Goal: Task Accomplishment & Management: Complete application form

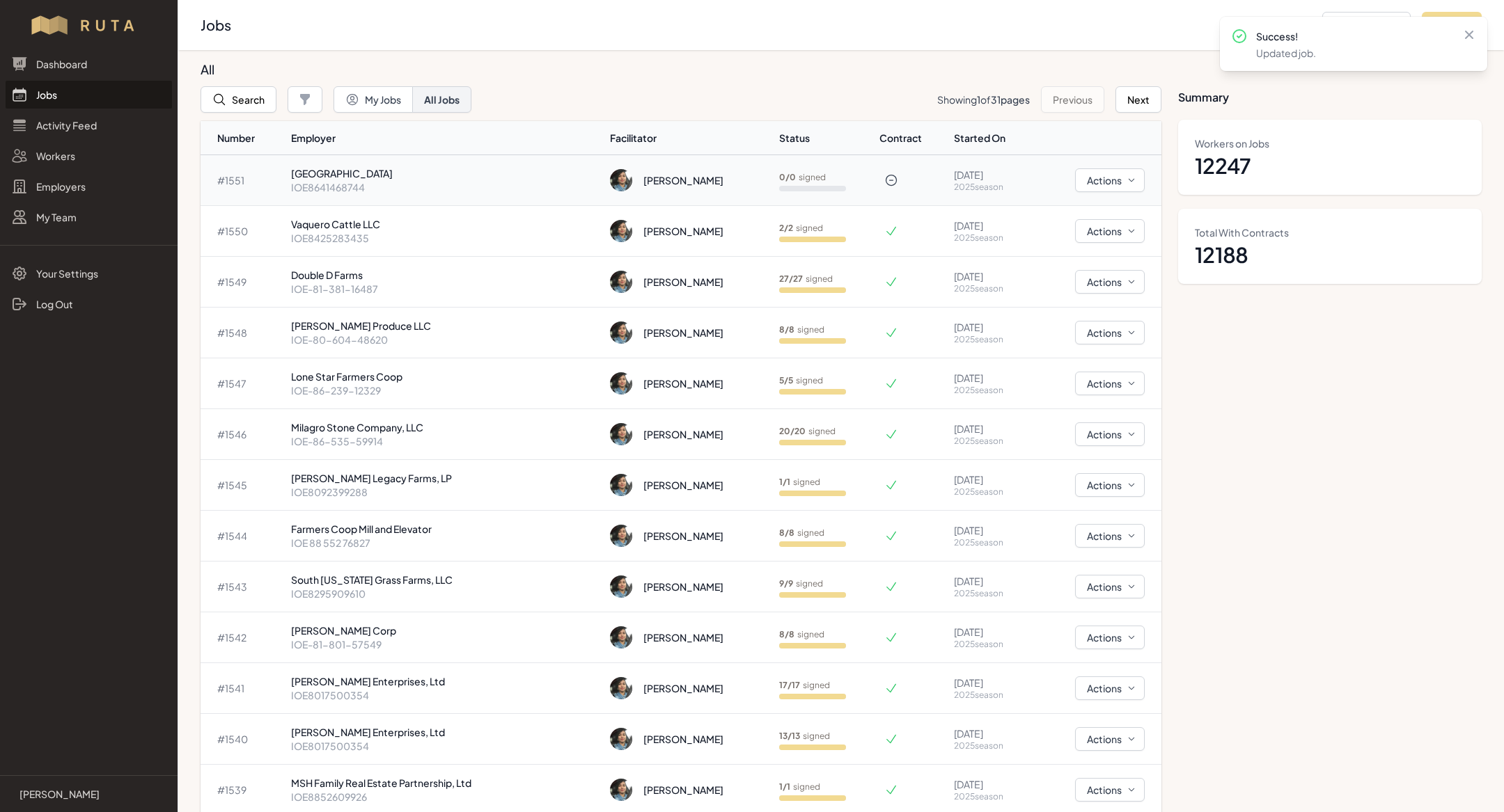
click at [361, 186] on p "IOE8641468744" at bounding box center [445, 187] width 309 height 14
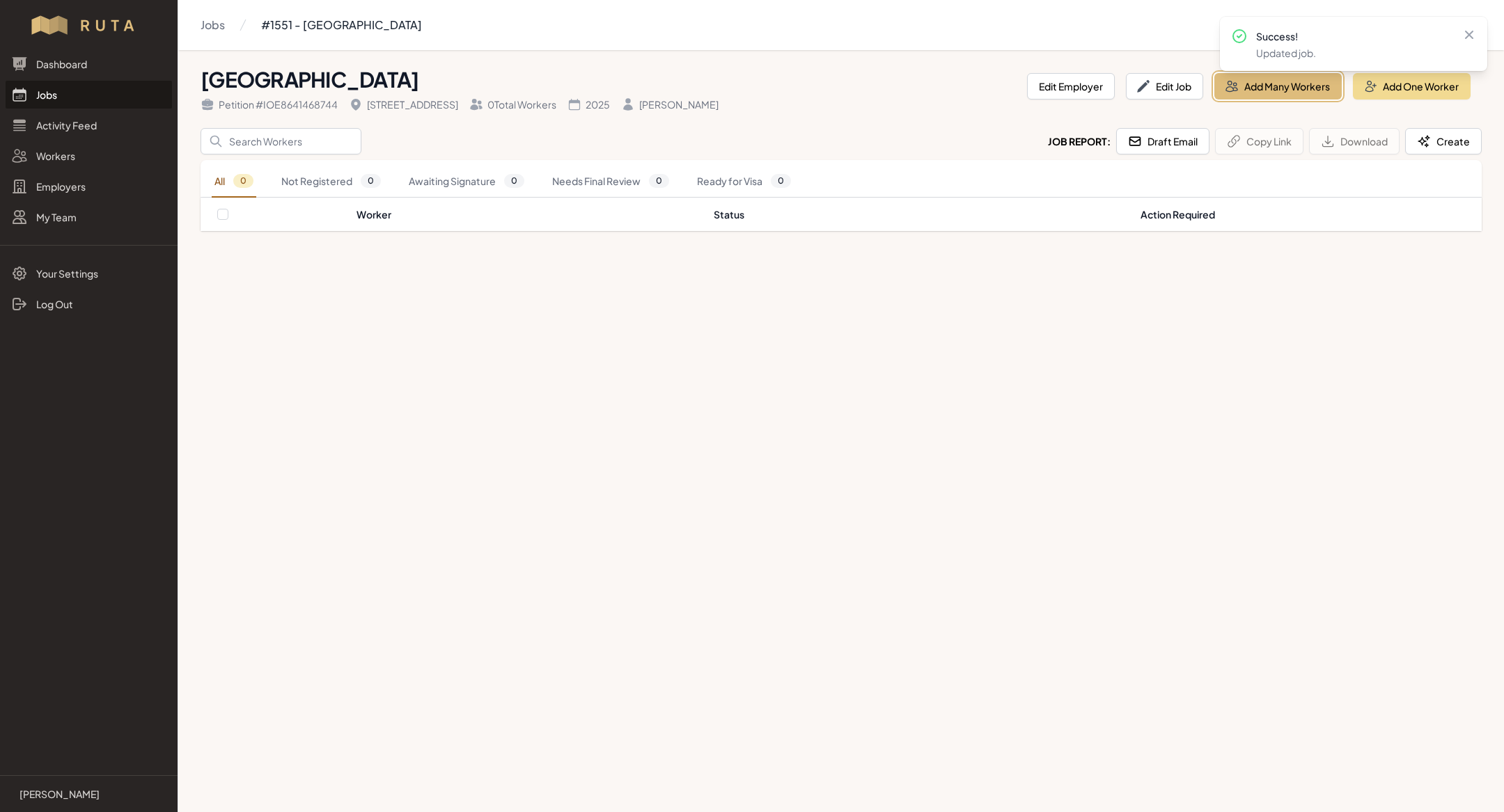
click at [1273, 82] on button "Add Many Workers" at bounding box center [1278, 86] width 127 height 27
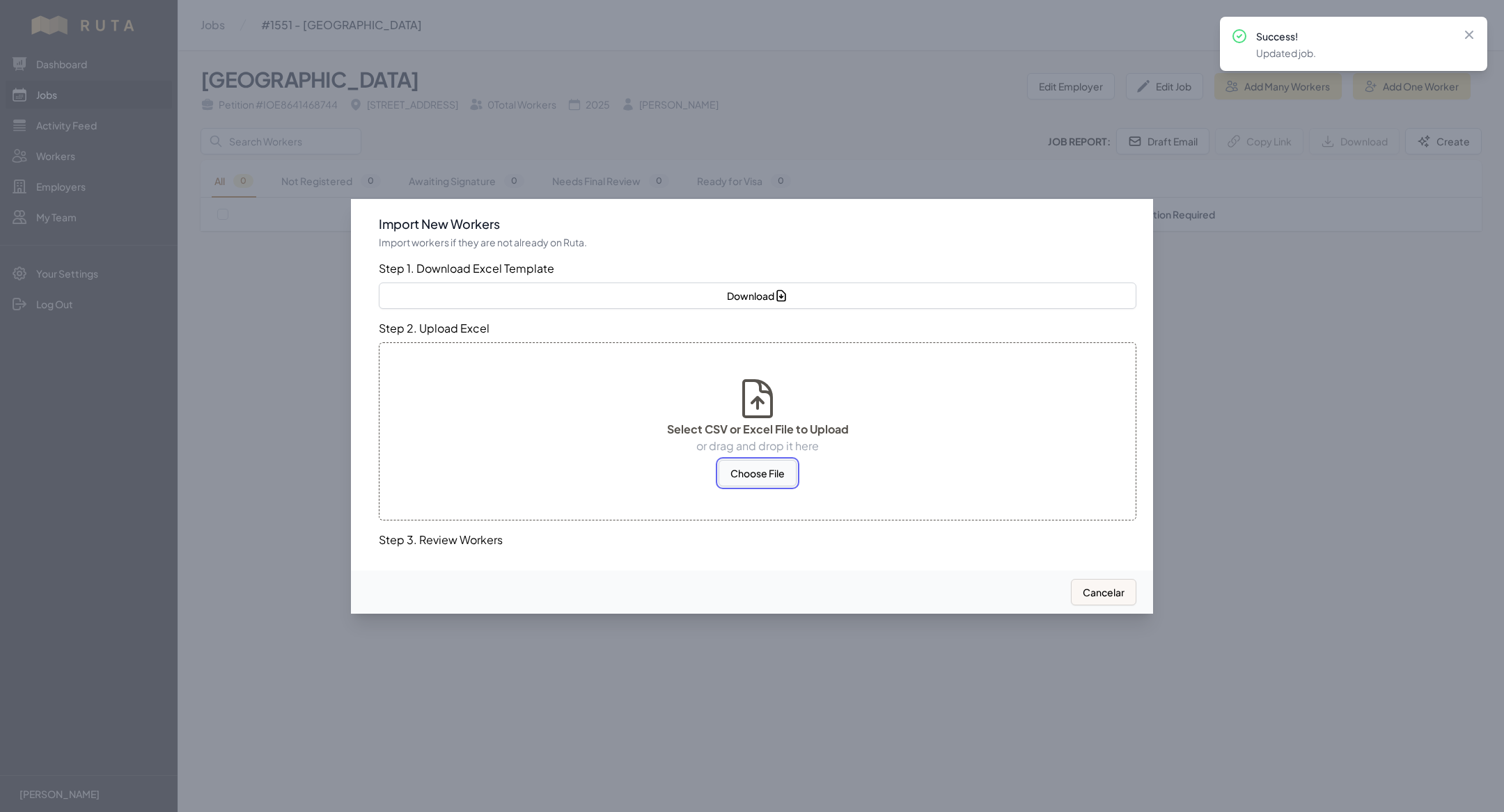
click at [777, 471] on button "Choose File" at bounding box center [757, 473] width 78 height 27
select select "US"
select select "MX"
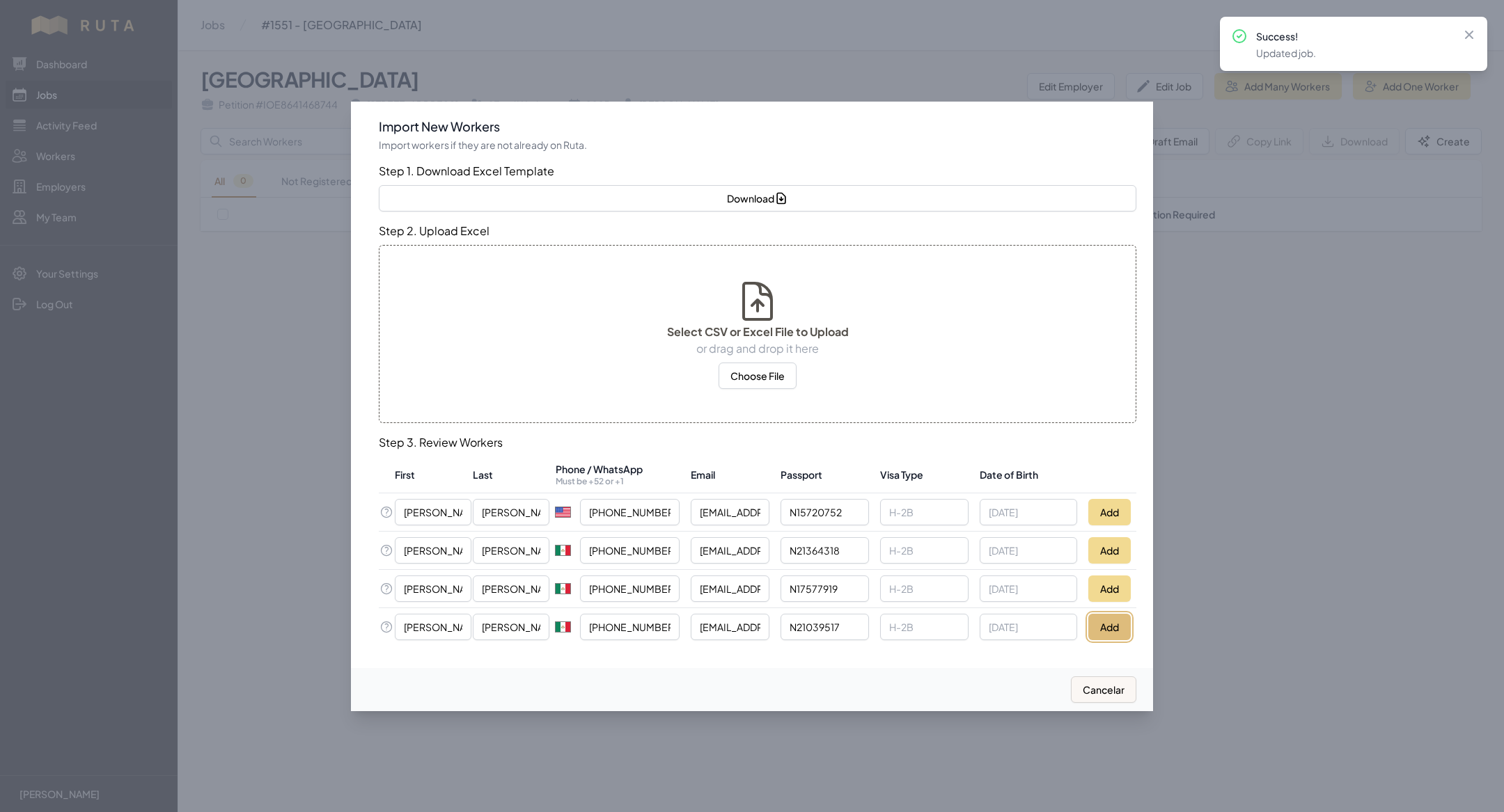
click at [1111, 615] on button "Add" at bounding box center [1110, 627] width 42 height 27
click at [1097, 590] on button "Add" at bounding box center [1110, 589] width 42 height 27
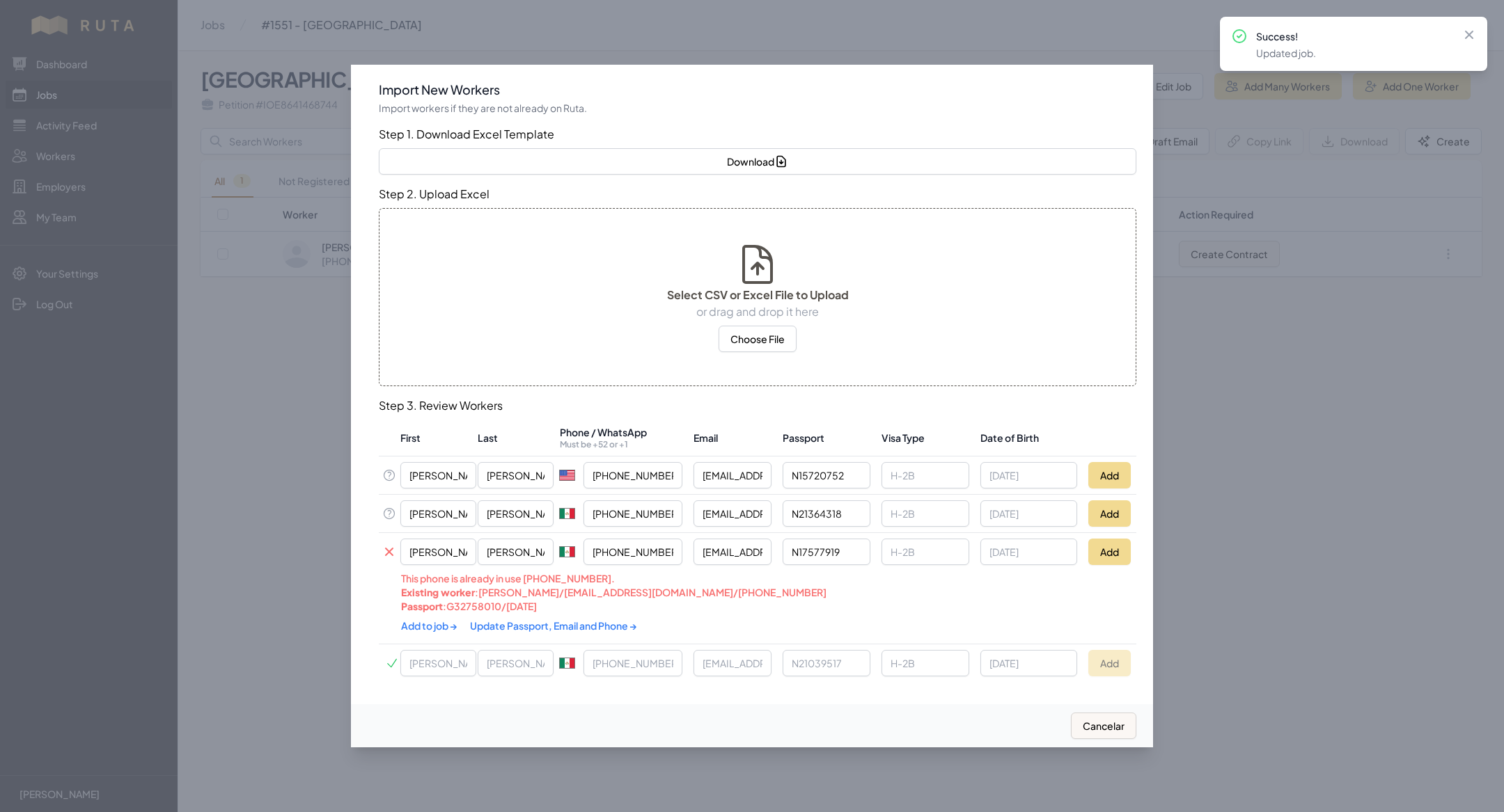
click at [548, 628] on link "Update Passport, Email and Phone →" at bounding box center [553, 626] width 167 height 13
click at [428, 632] on div "Add to job → Update Passport, Email and Phone →" at bounding box center [682, 626] width 563 height 27
click at [428, 629] on link "Add to job →" at bounding box center [430, 625] width 58 height 13
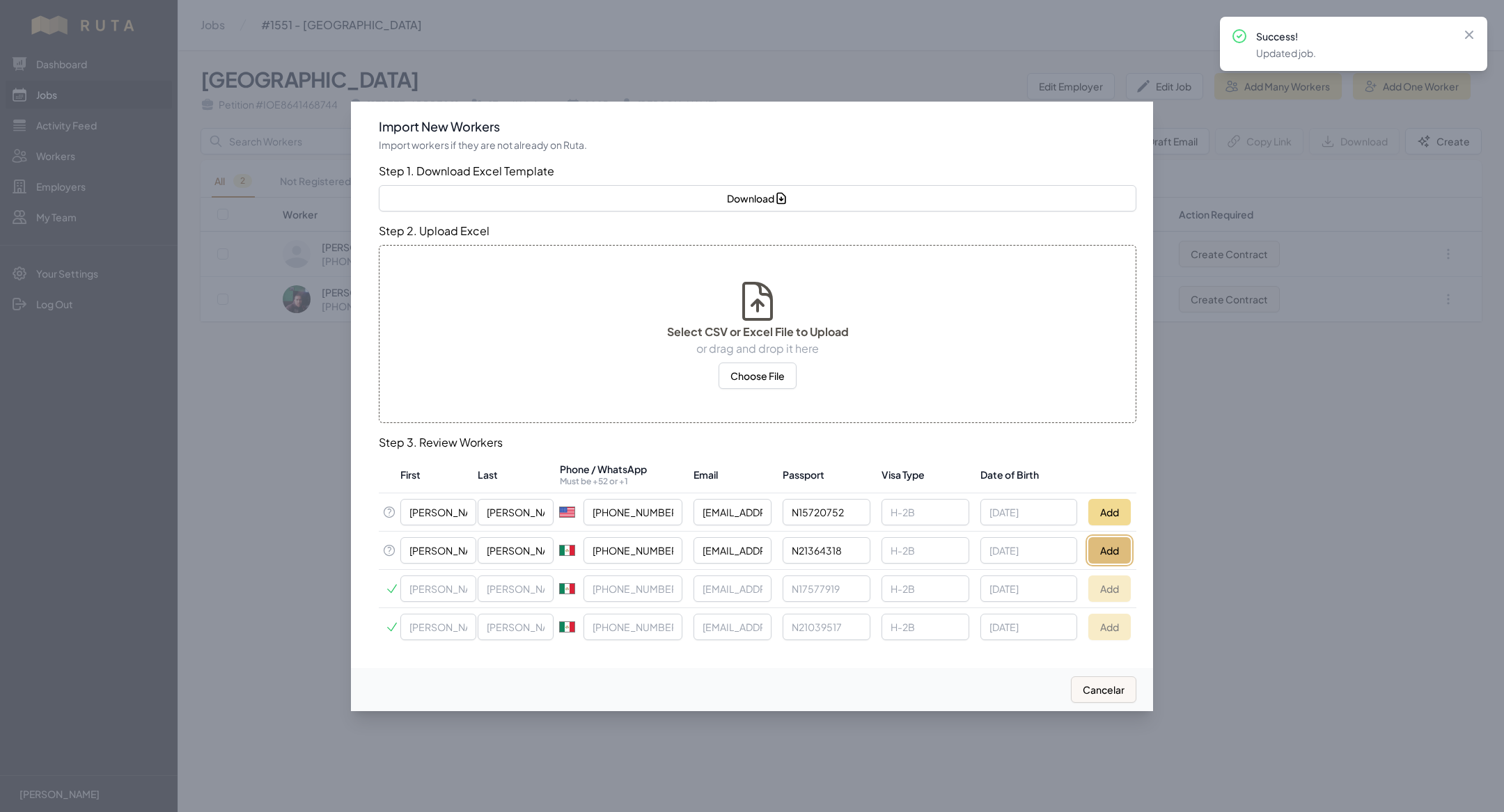
click at [1102, 542] on button "Add" at bounding box center [1110, 550] width 42 height 27
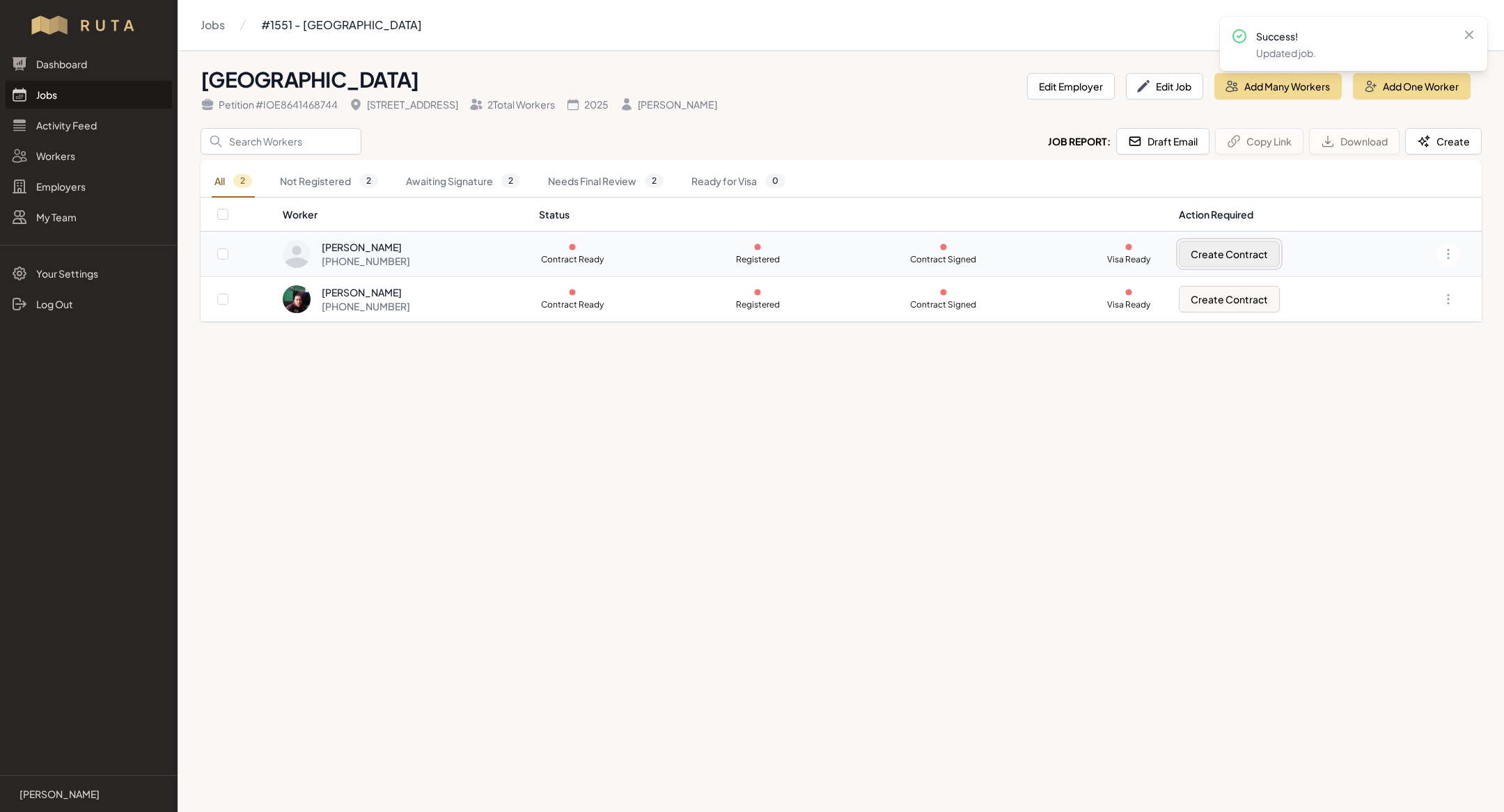
click at [1271, 253] on button "Create Contract" at bounding box center [1230, 253] width 101 height 27
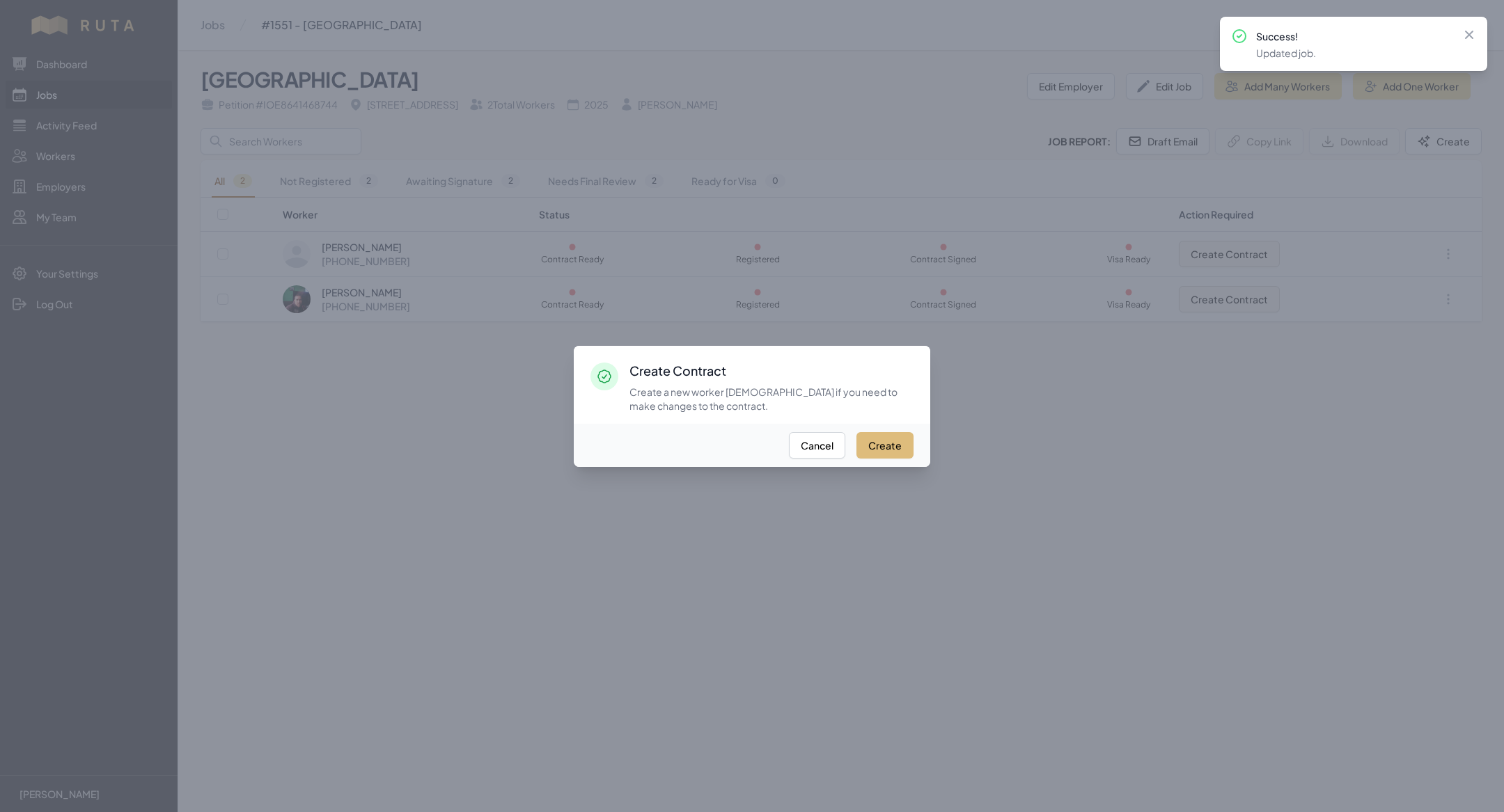
click at [882, 448] on button "Create" at bounding box center [885, 445] width 57 height 27
click at [989, 585] on div at bounding box center [752, 406] width 1504 height 812
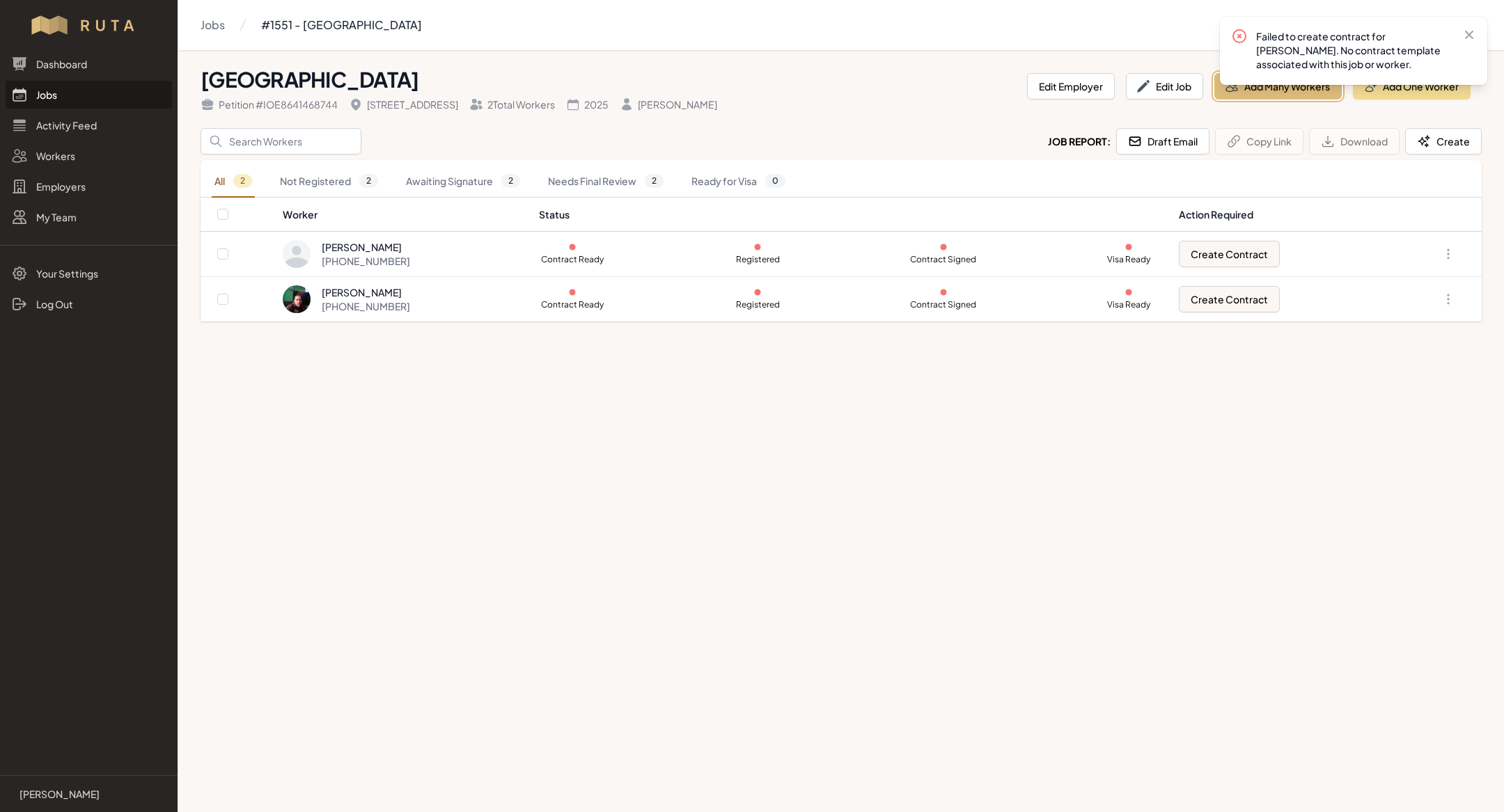
click at [1278, 98] on button "Add Many Workers" at bounding box center [1278, 86] width 127 height 27
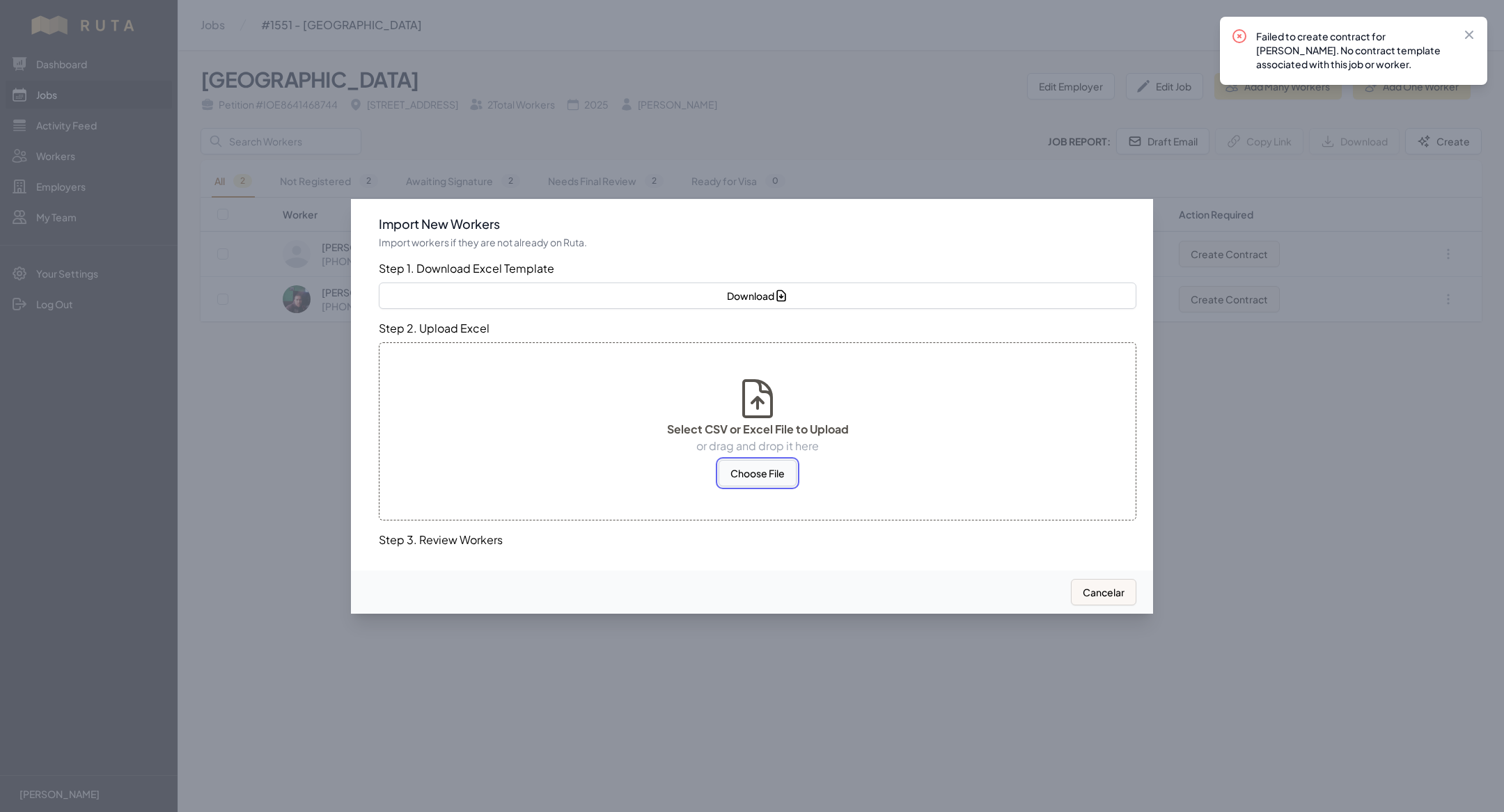
click at [771, 476] on button "Choose File" at bounding box center [757, 473] width 78 height 27
select select "US"
select select "MX"
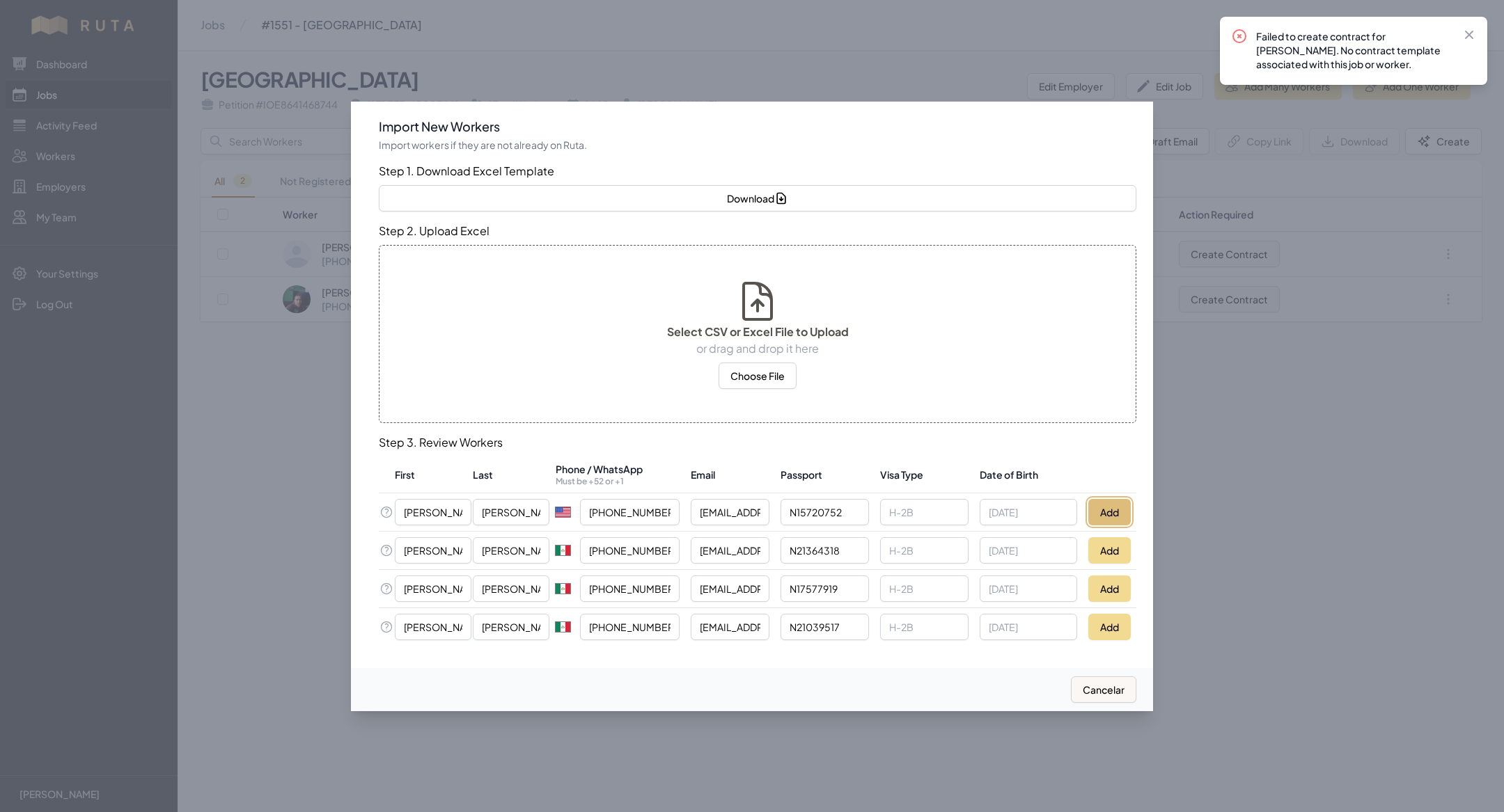
click at [1107, 515] on button "Add" at bounding box center [1110, 512] width 42 height 27
click at [1110, 551] on button "Add" at bounding box center [1110, 550] width 42 height 27
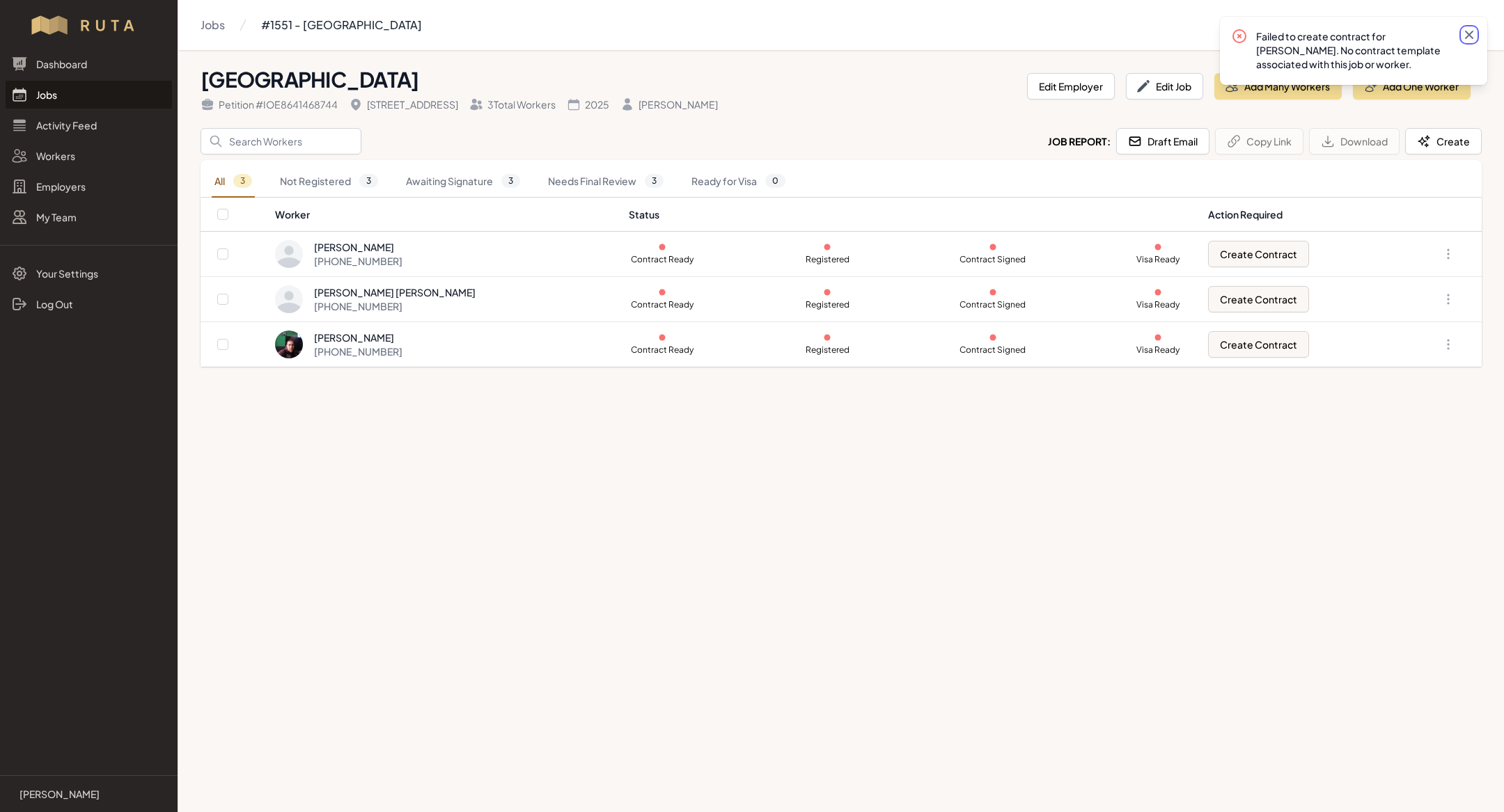
click at [1474, 36] on icon at bounding box center [1469, 34] width 14 height 14
click at [1246, 89] on button "Add Many Workers" at bounding box center [1278, 86] width 127 height 27
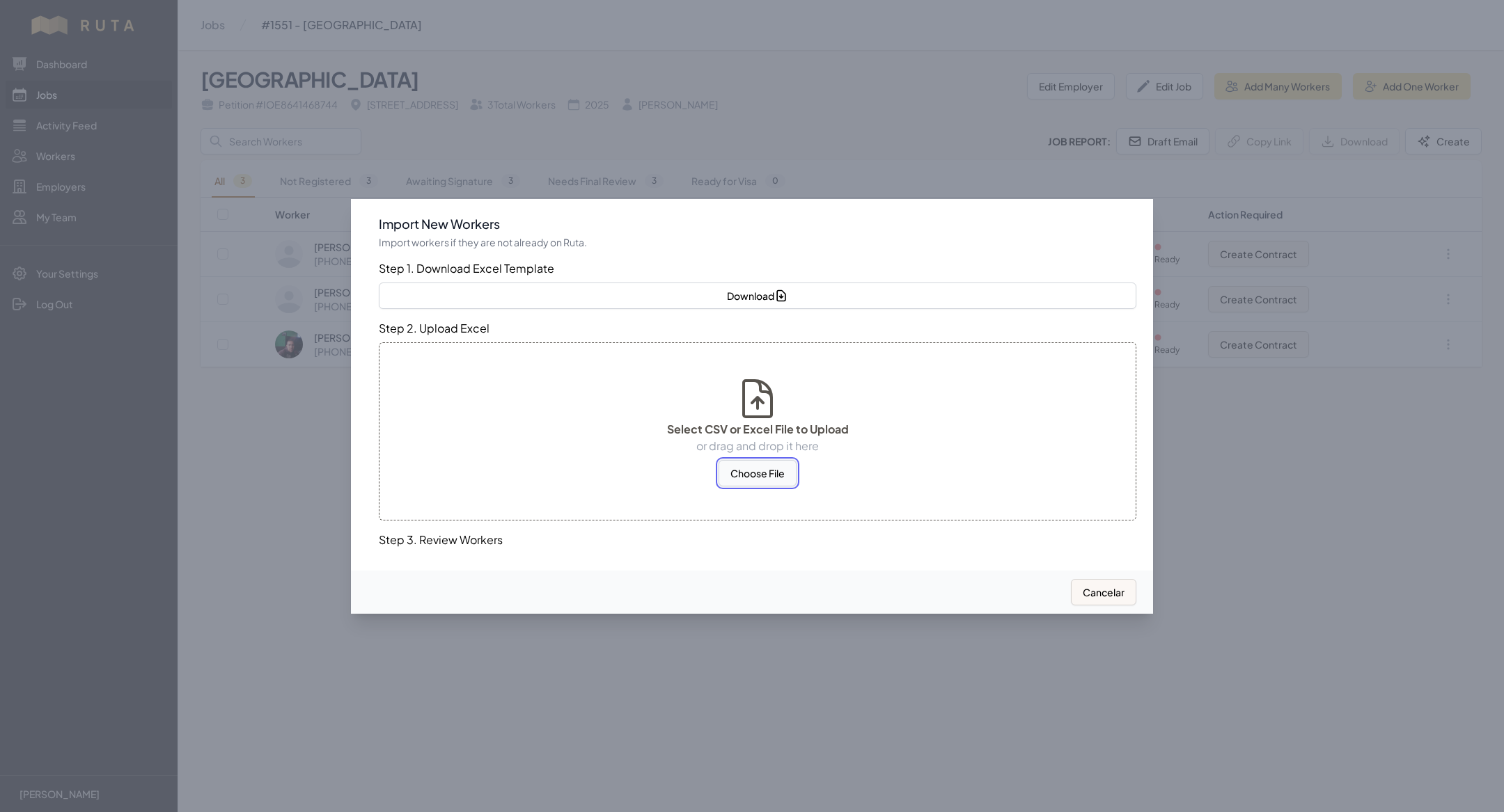
click at [762, 465] on button "Choose File" at bounding box center [757, 473] width 78 height 27
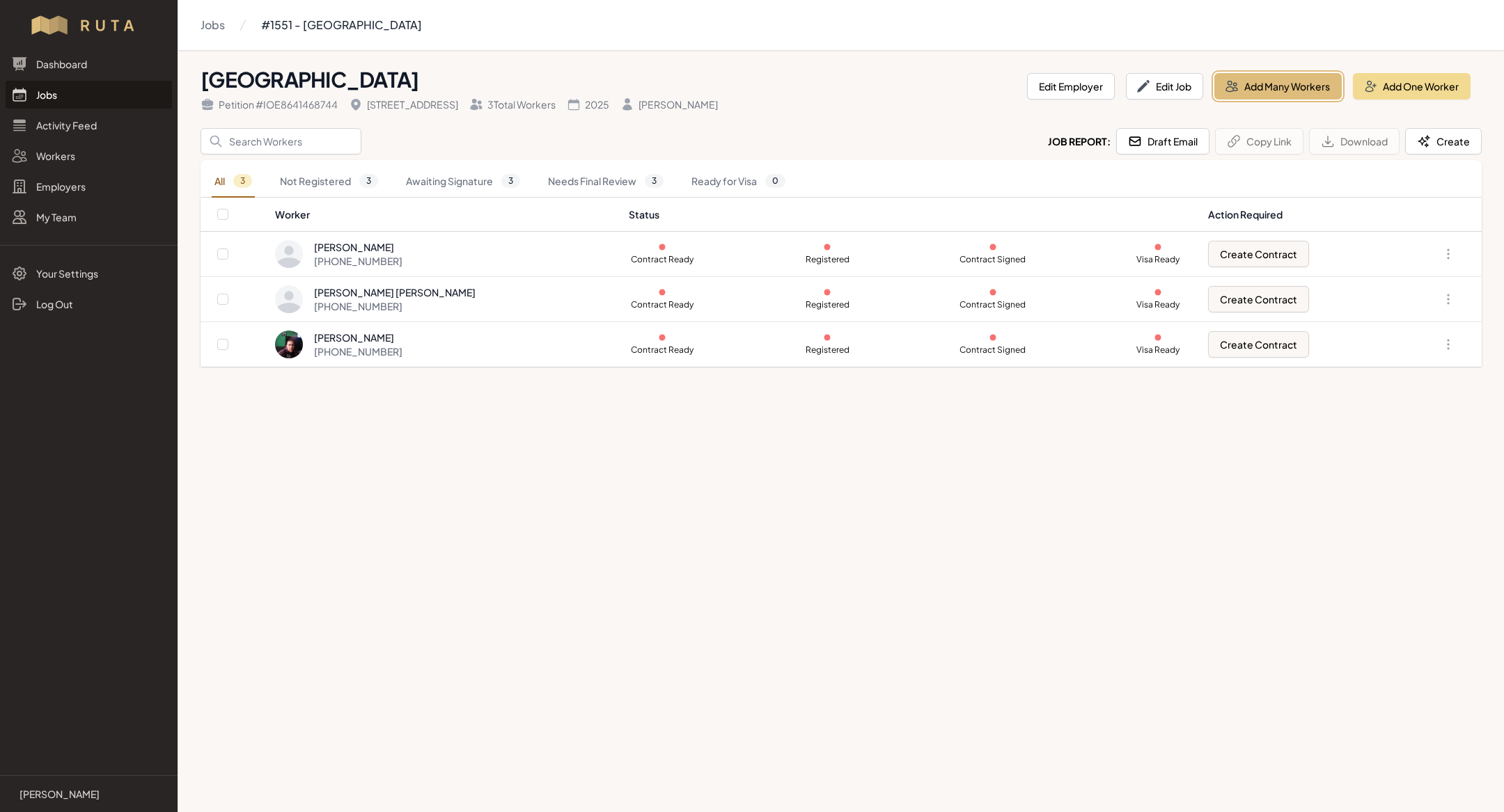
click at [1265, 87] on button "Add Many Workers" at bounding box center [1278, 86] width 127 height 27
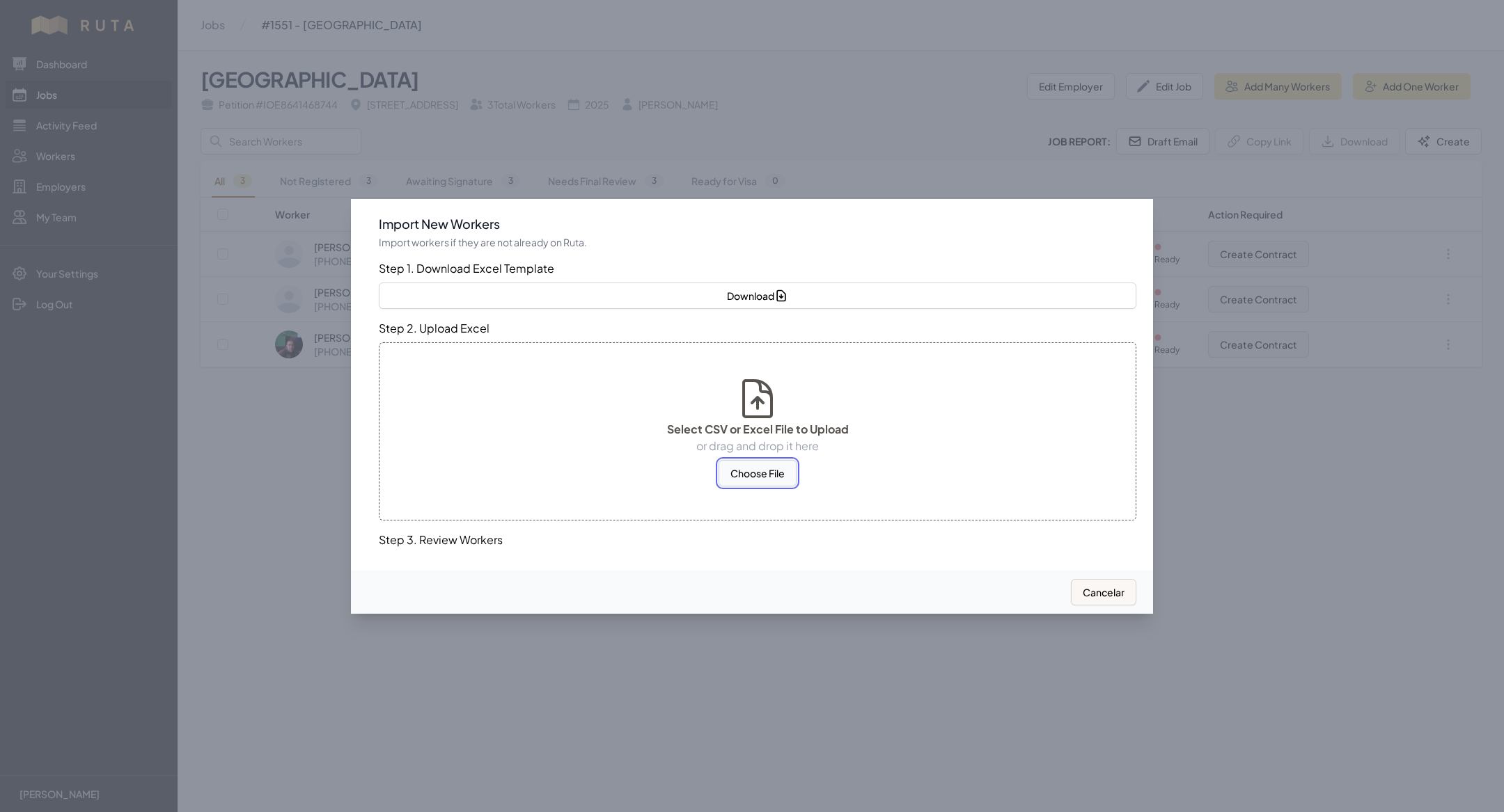
click at [752, 473] on button "Choose File" at bounding box center [757, 473] width 78 height 27
select select "US"
select select "MX"
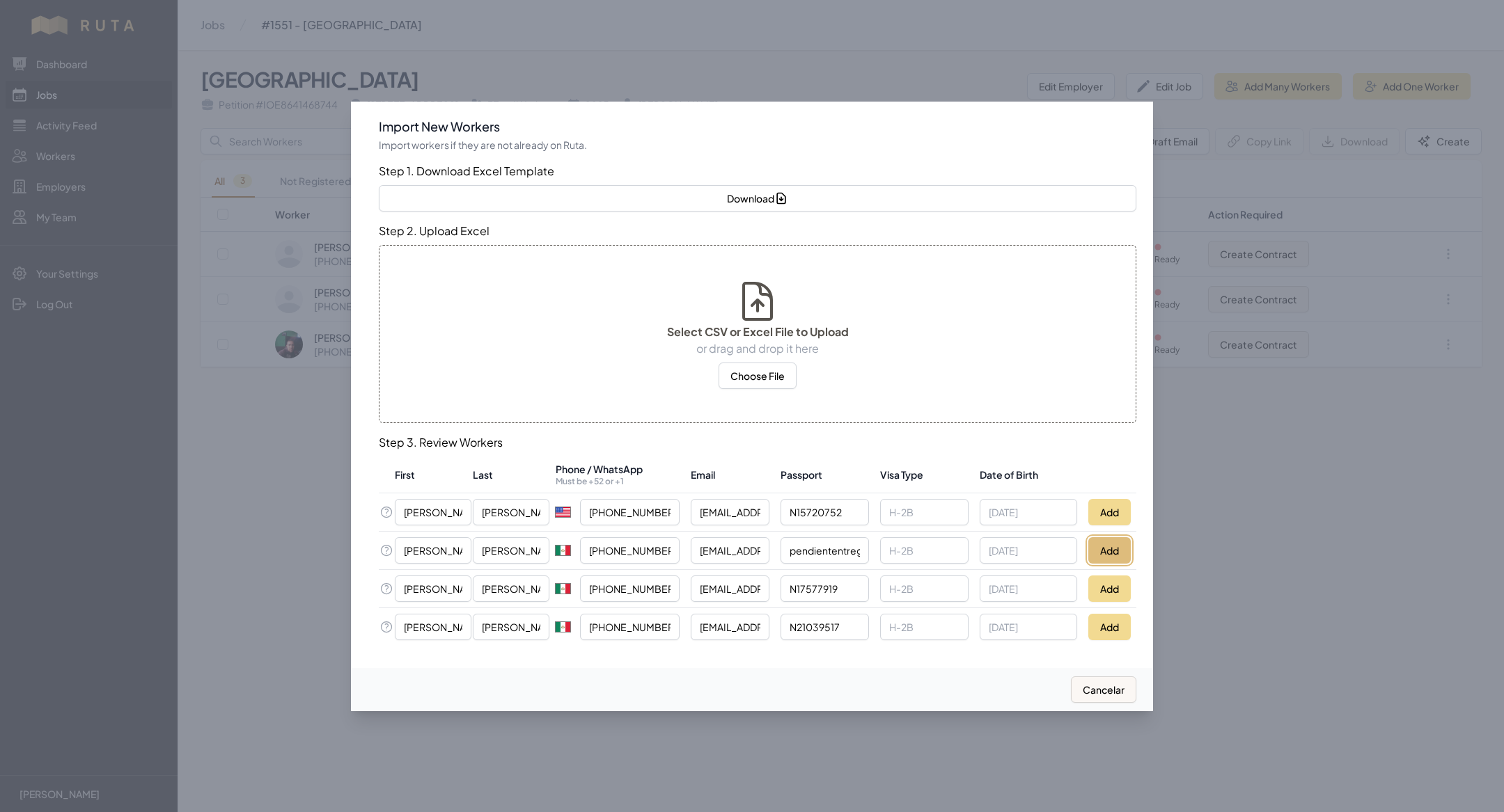
click at [1129, 550] on button "Add" at bounding box center [1110, 550] width 42 height 27
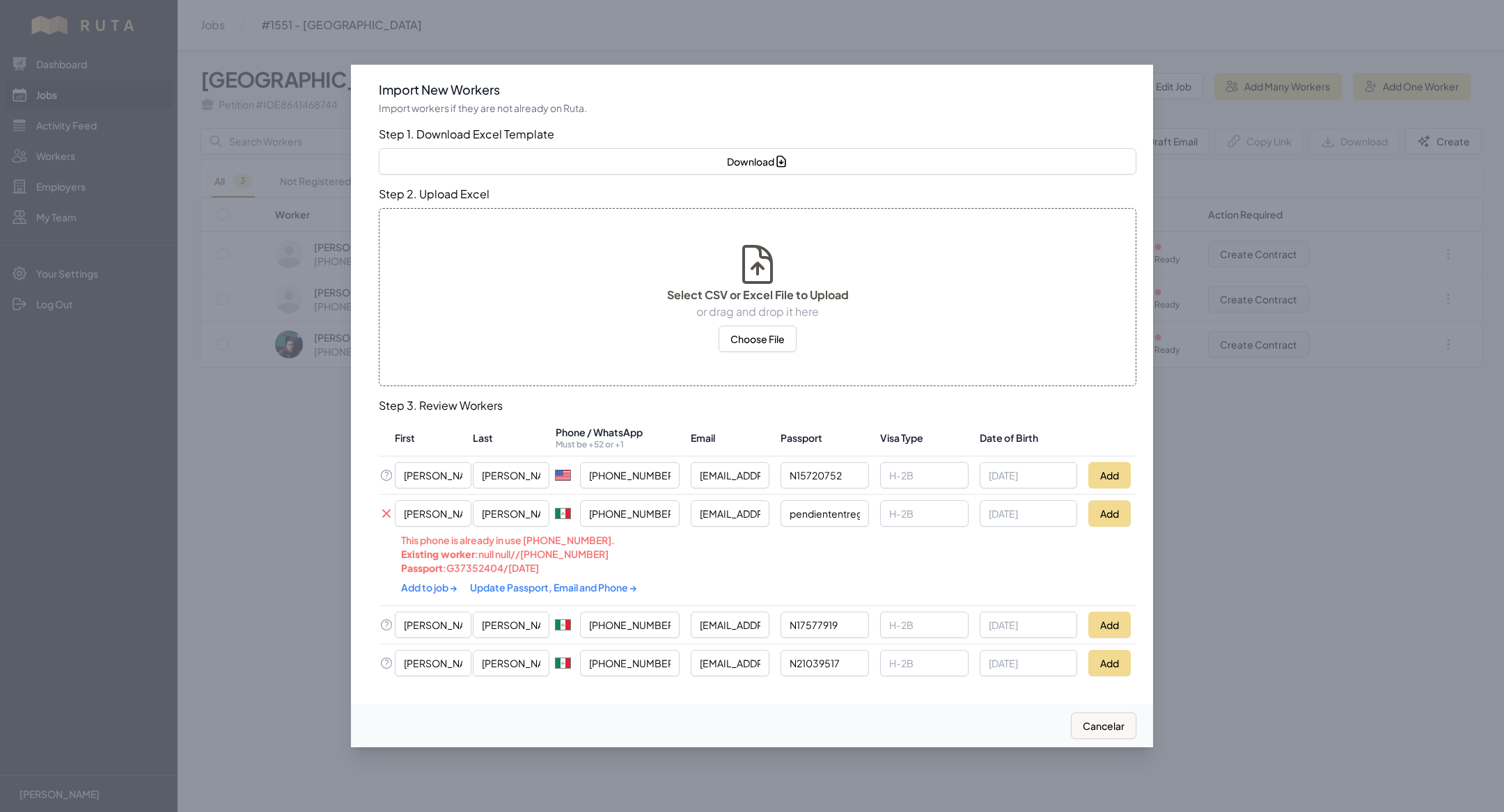
click at [522, 591] on link "Update Passport, Email and Phone →" at bounding box center [553, 588] width 167 height 13
click at [434, 591] on link "Add to job →" at bounding box center [430, 587] width 58 height 13
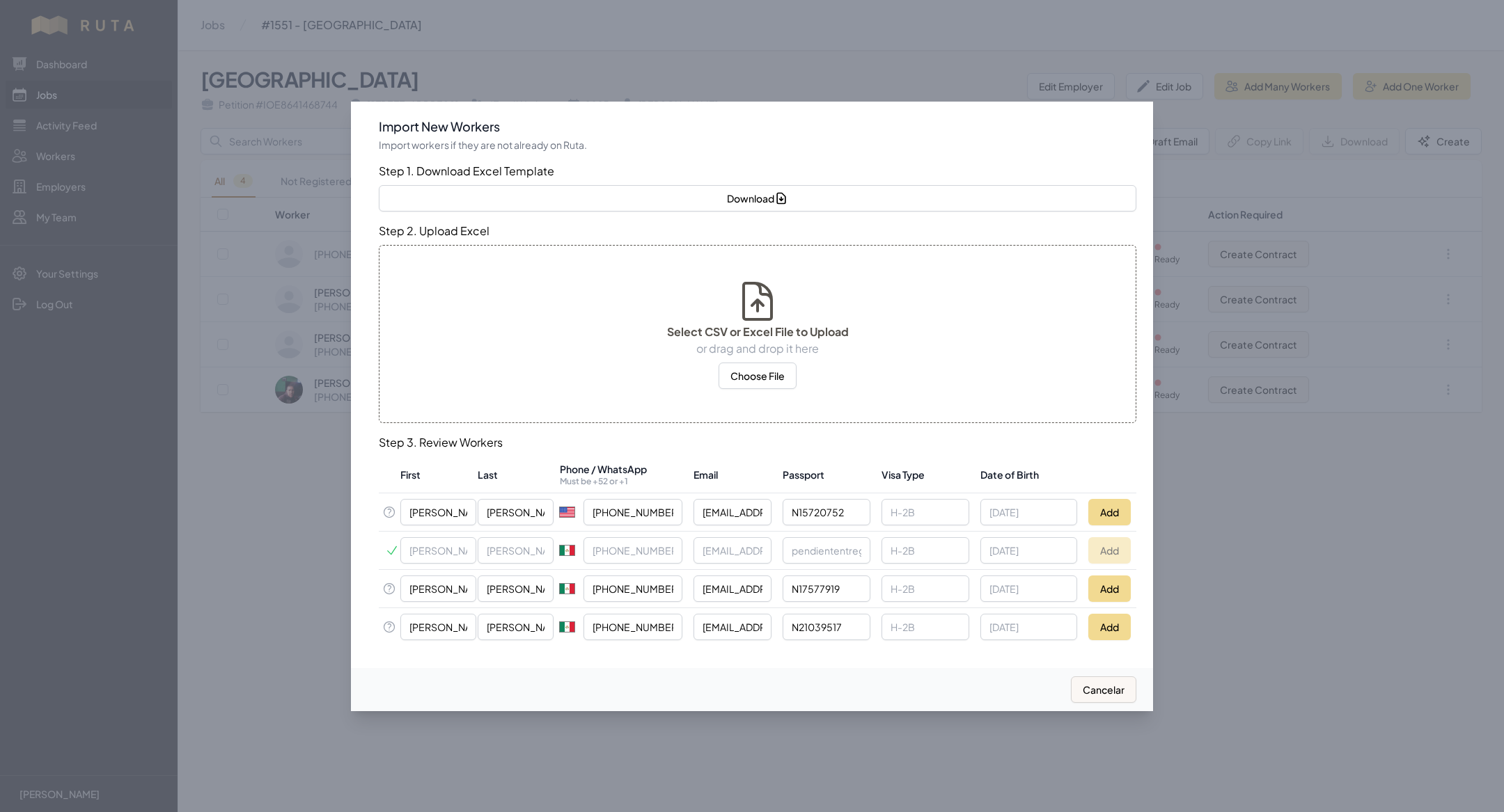
click at [298, 560] on div at bounding box center [752, 406] width 1504 height 812
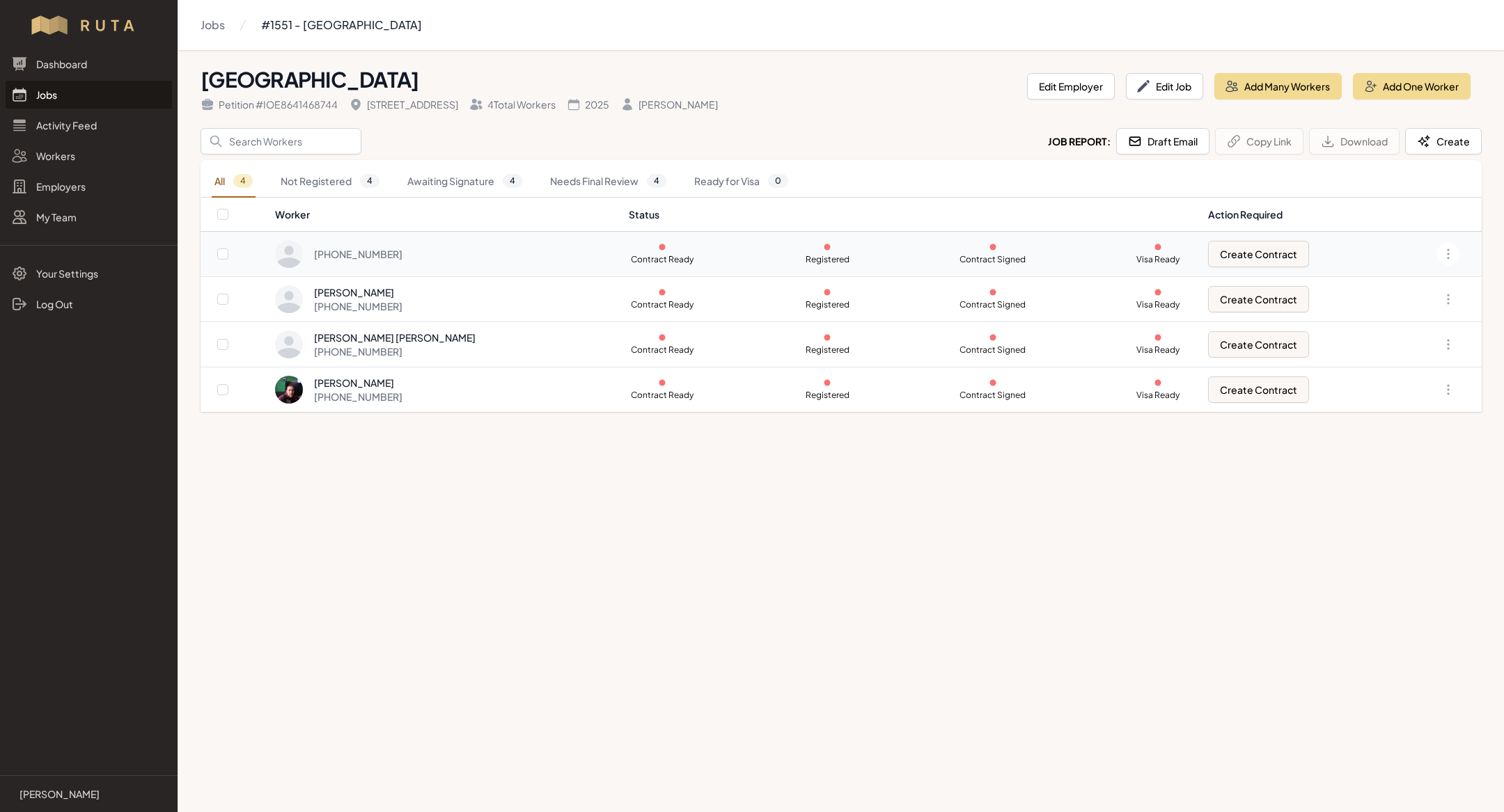
click at [1439, 244] on div "Open options" at bounding box center [1434, 254] width 63 height 22
click at [1459, 253] on button "Open options" at bounding box center [1449, 254] width 22 height 22
click at [1377, 414] on link "Remove from Job" at bounding box center [1379, 415] width 134 height 25
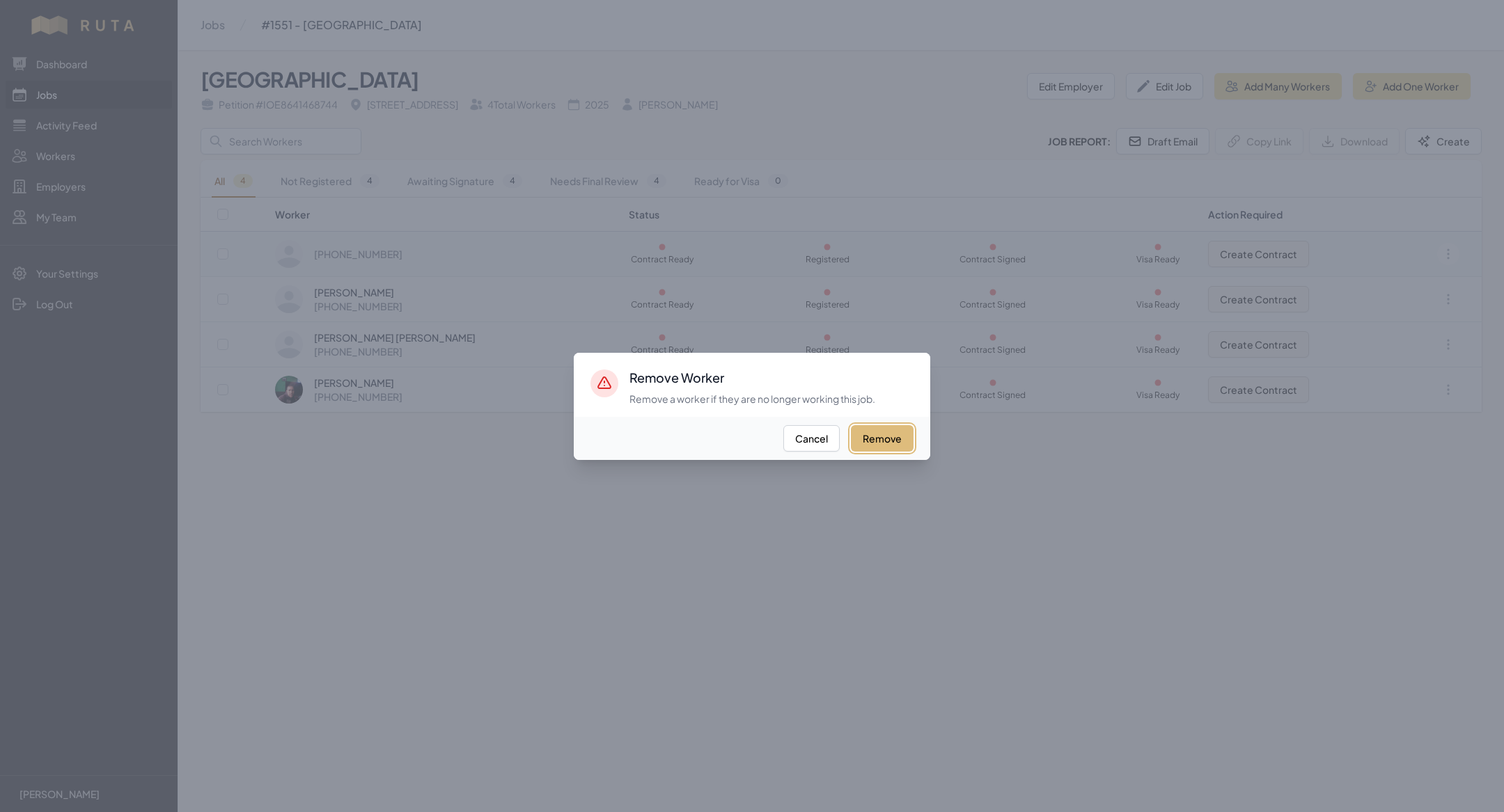
click at [888, 437] on button "Remove" at bounding box center [882, 438] width 63 height 27
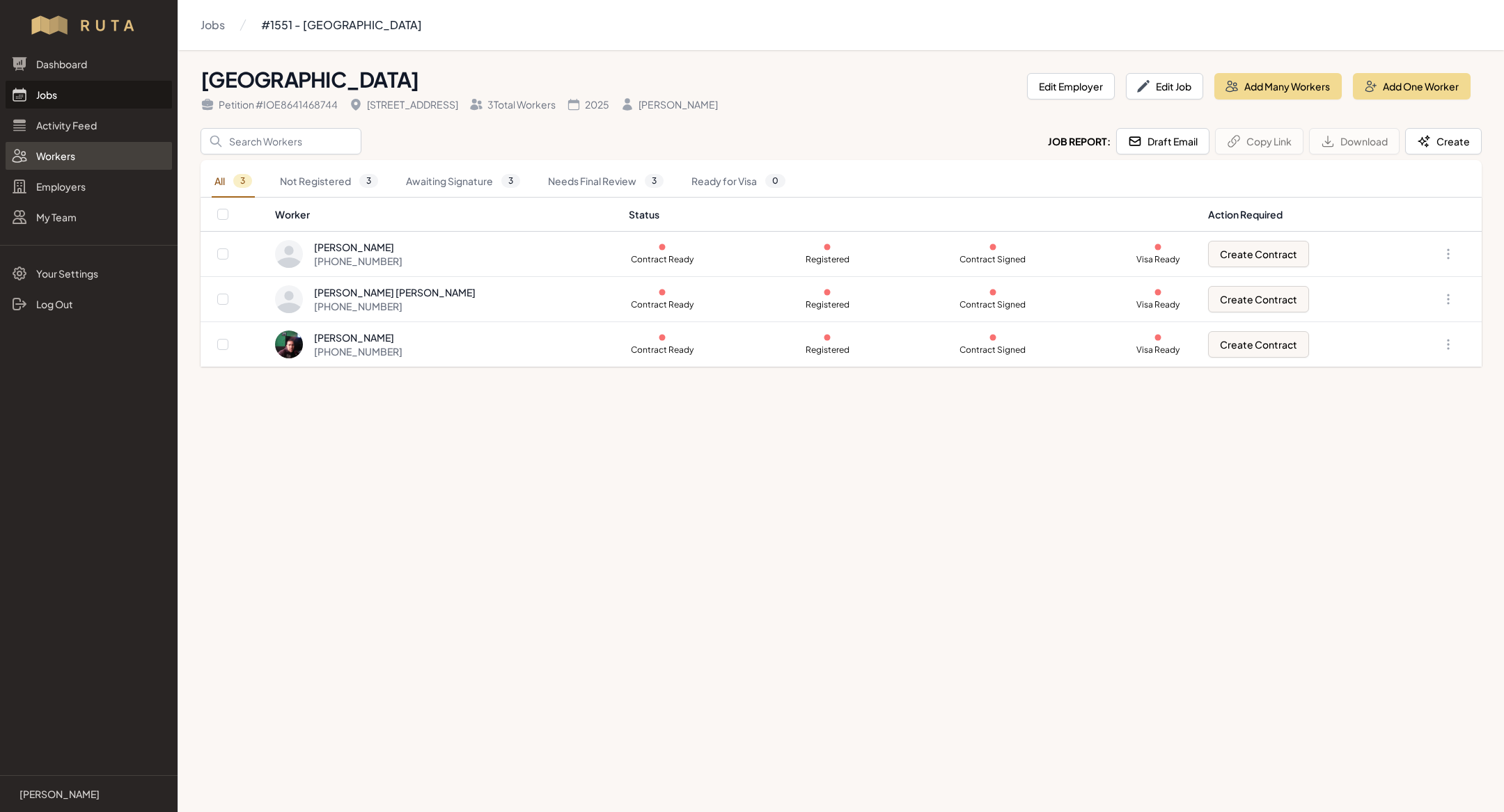
click at [84, 155] on link "Workers" at bounding box center [89, 156] width 167 height 28
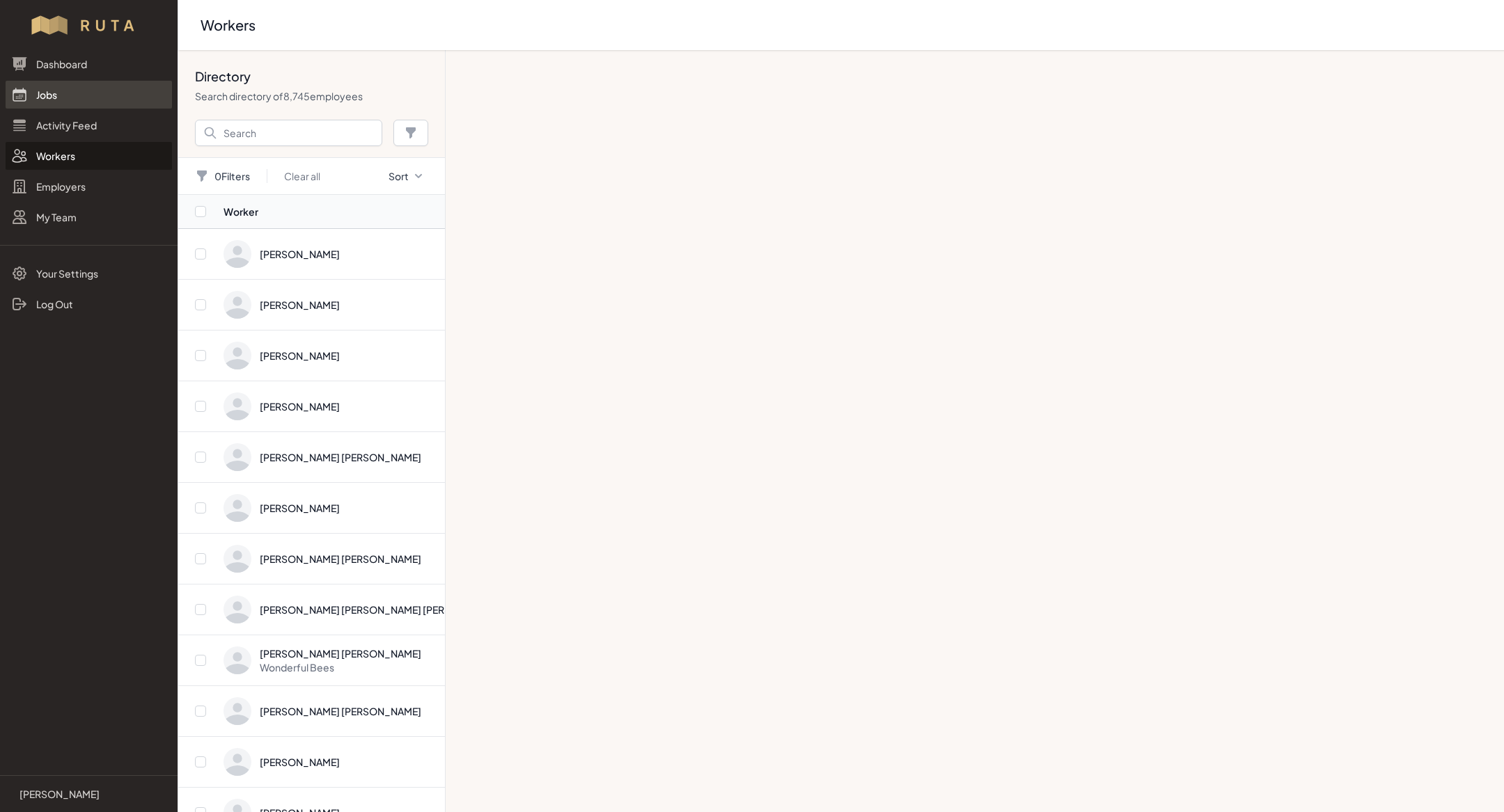
click at [78, 88] on link "Jobs" at bounding box center [89, 95] width 167 height 28
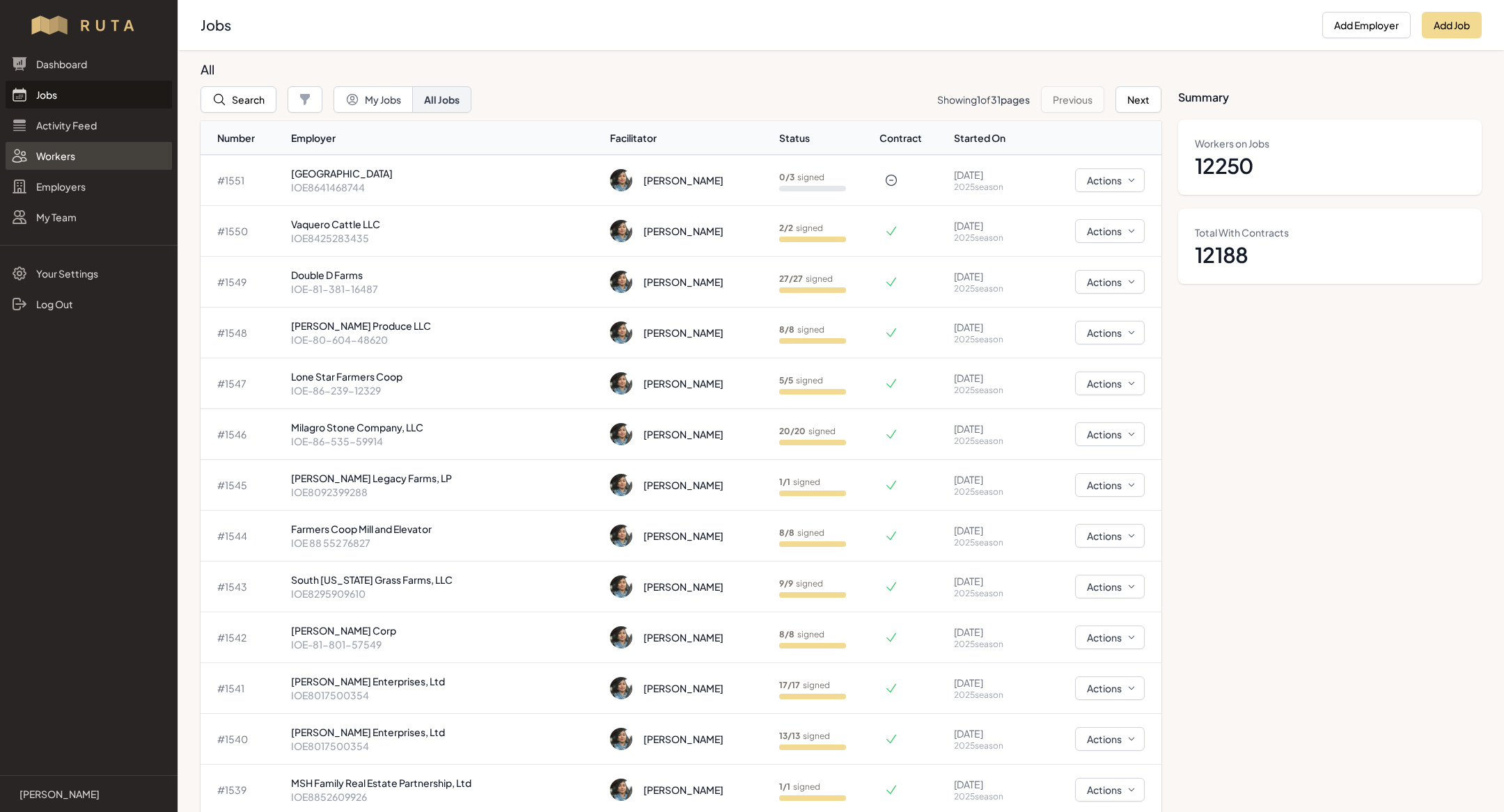
click at [79, 156] on link "Workers" at bounding box center [89, 156] width 167 height 28
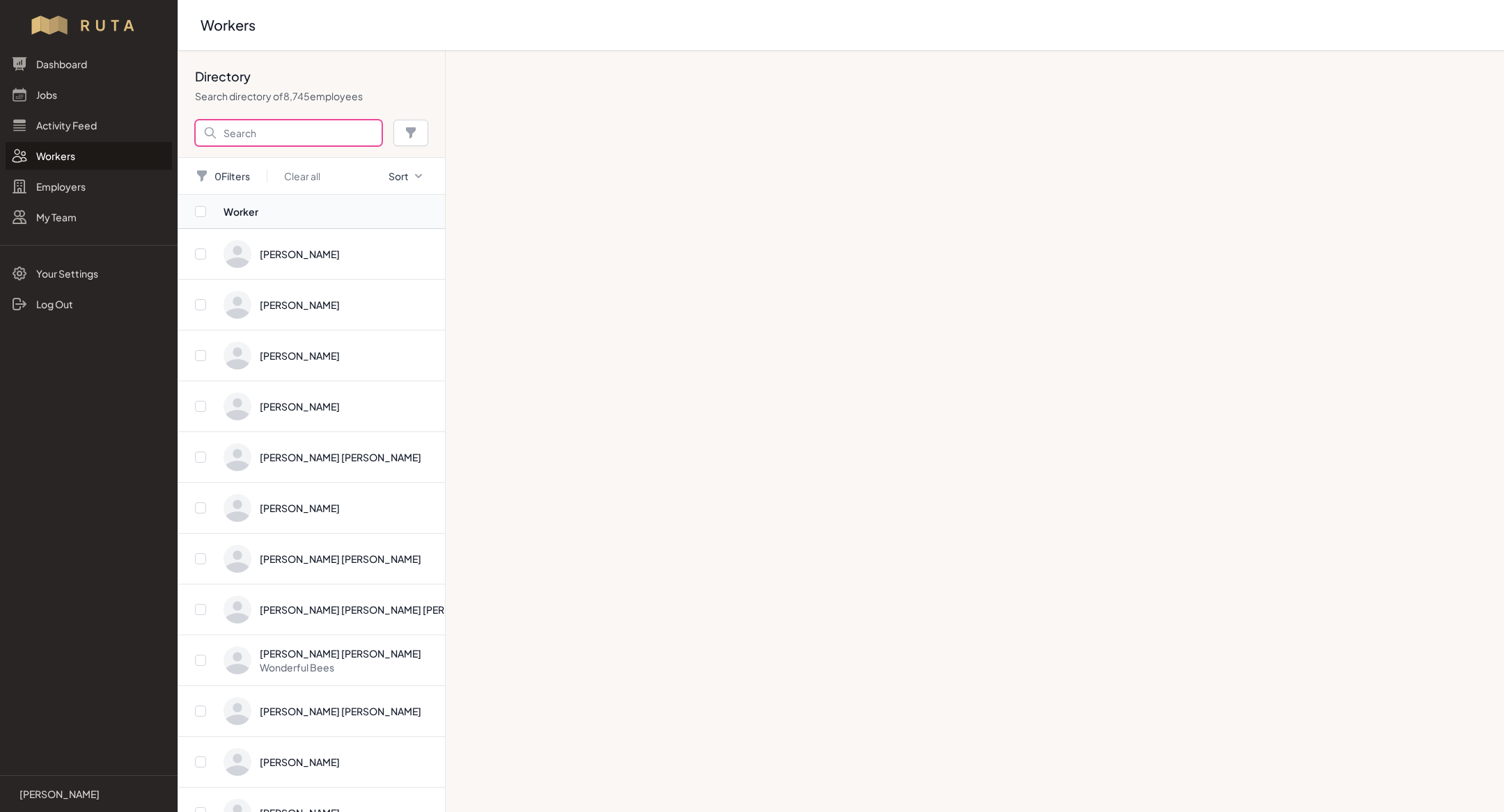
click at [303, 125] on input "Search" at bounding box center [288, 133] width 187 height 27
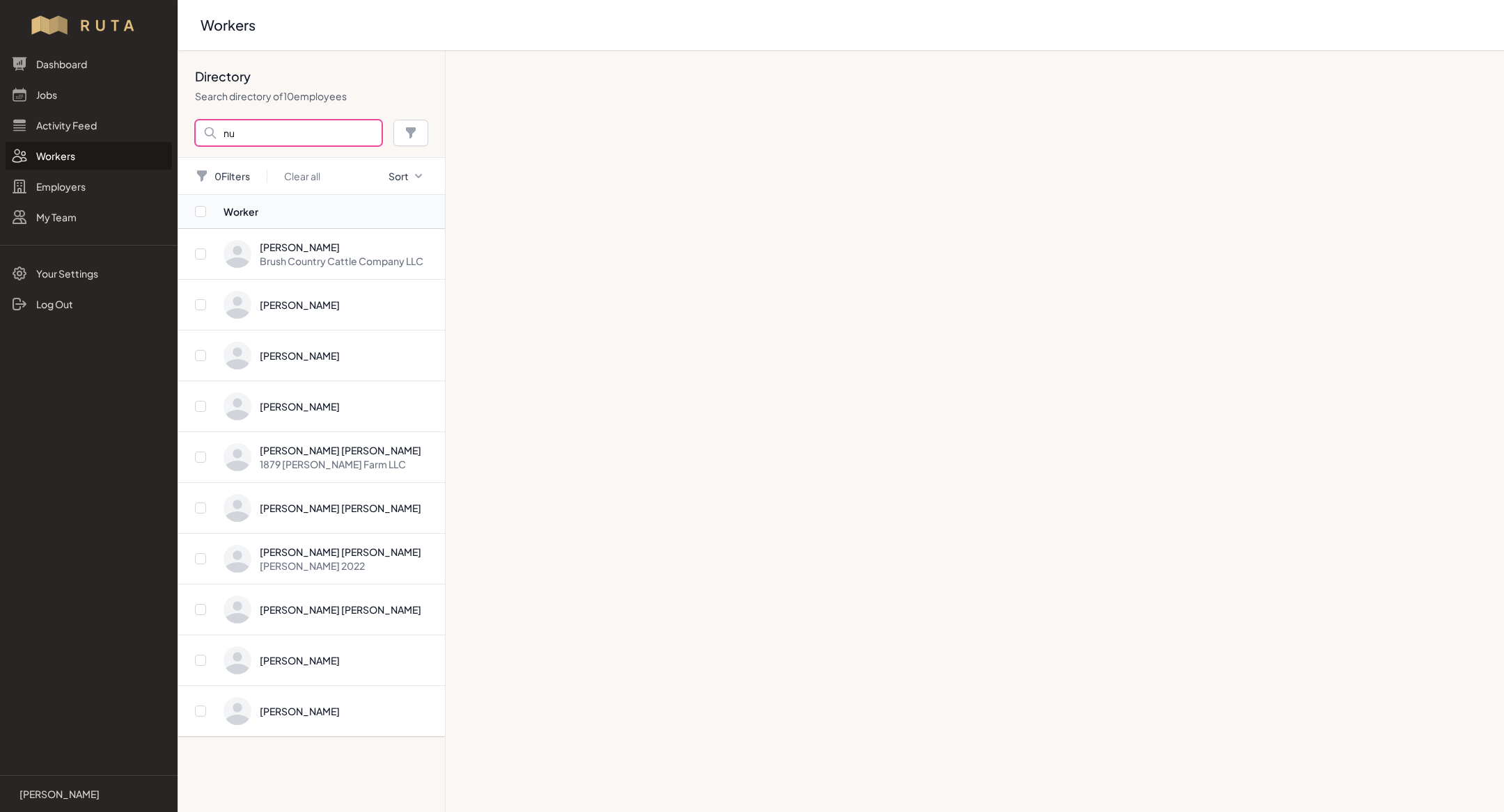
type input "n"
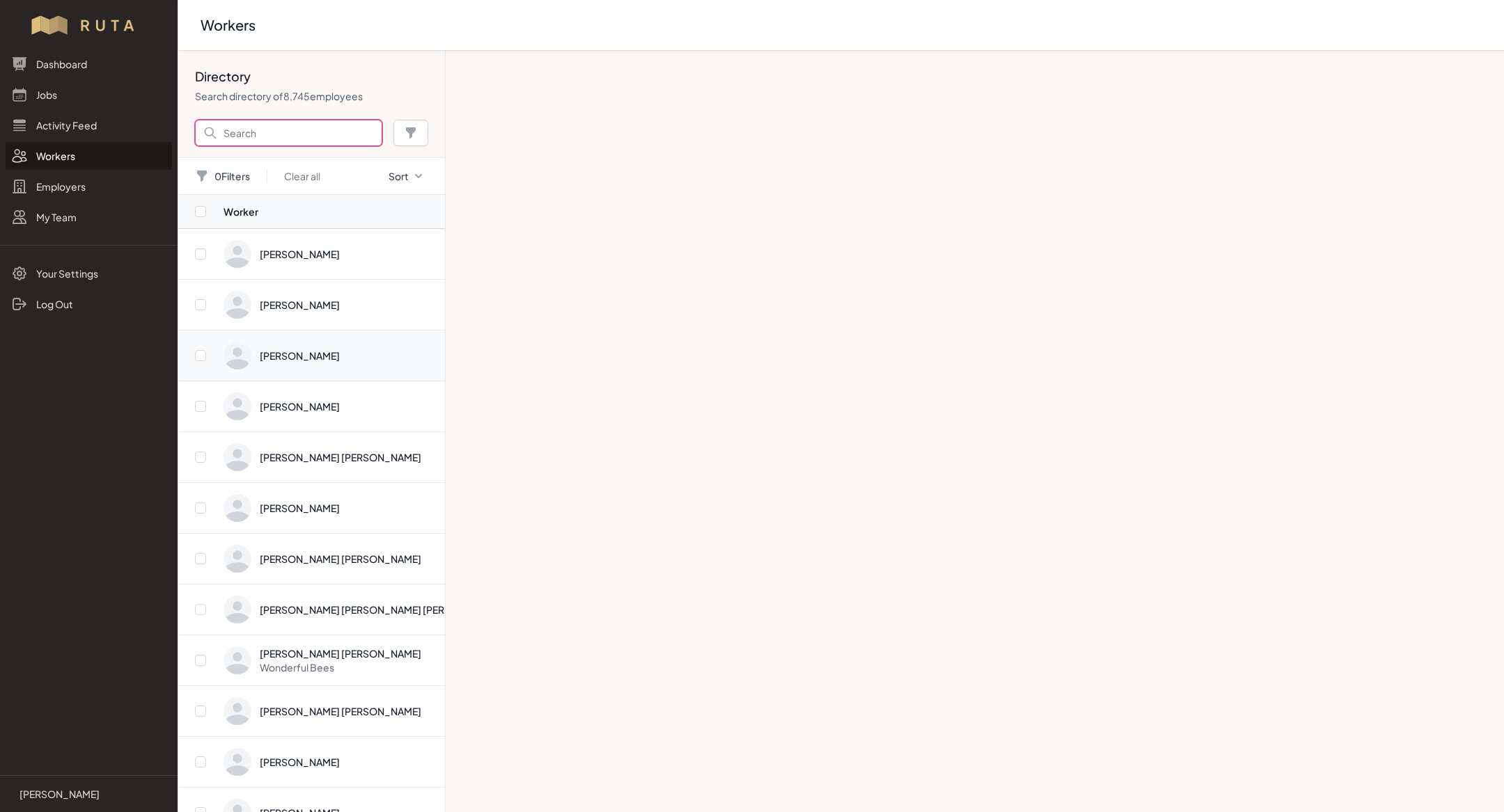
click at [245, 133] on input "Search" at bounding box center [288, 133] width 187 height 27
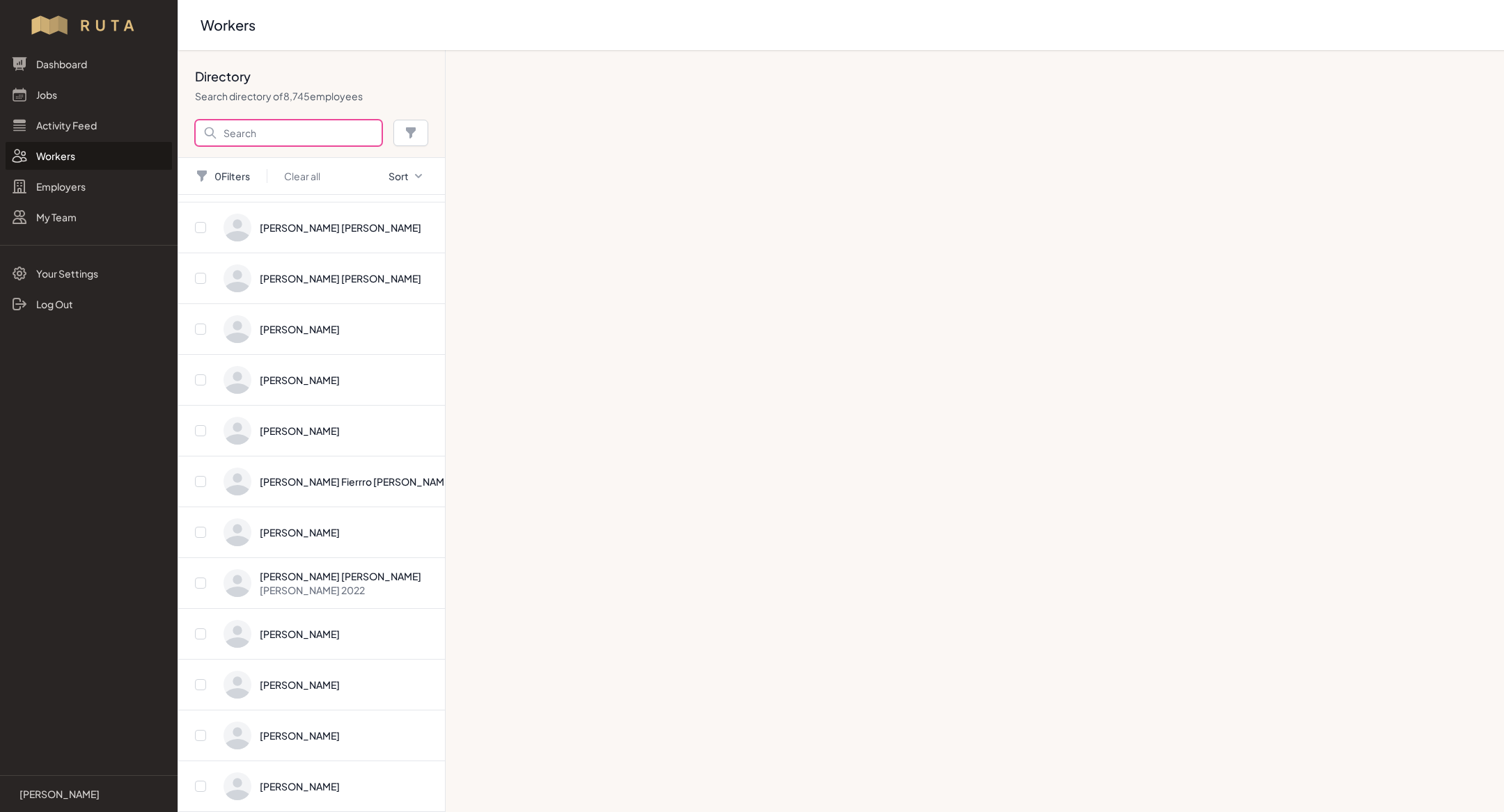
scroll to position [25769, 0]
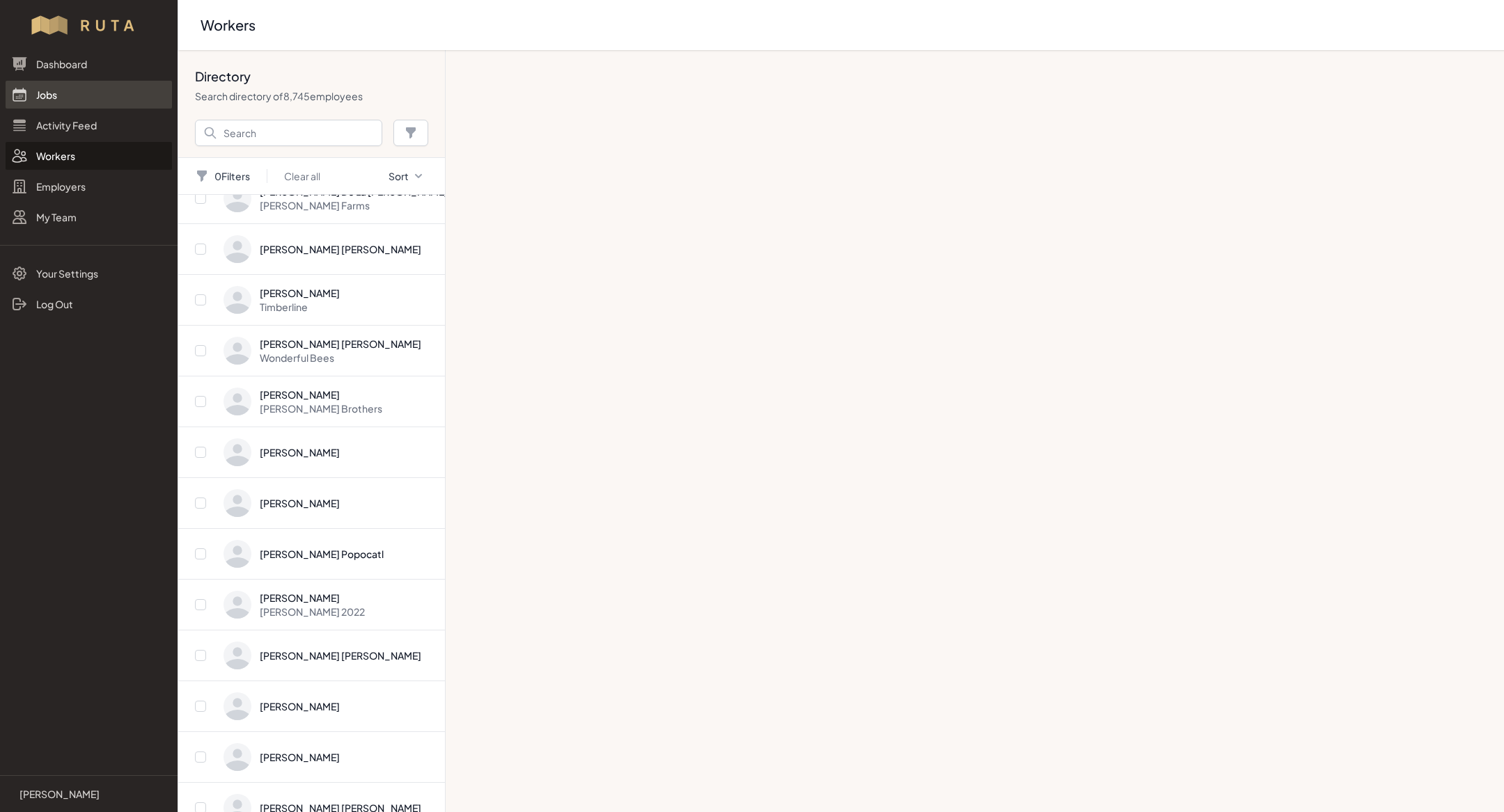
click at [62, 104] on link "Jobs" at bounding box center [89, 95] width 167 height 28
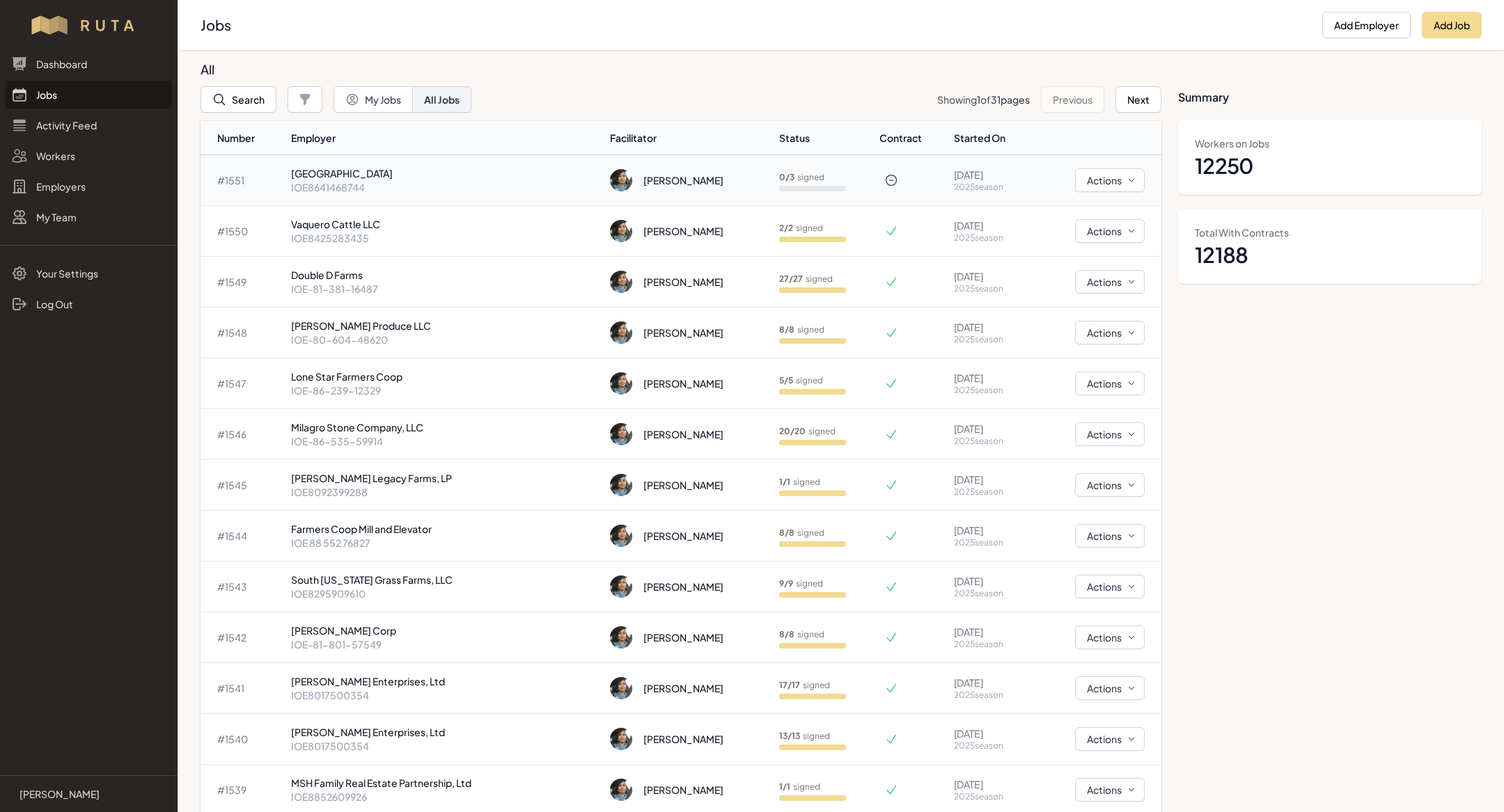
click at [367, 185] on p "IOE8641468744" at bounding box center [445, 187] width 309 height 14
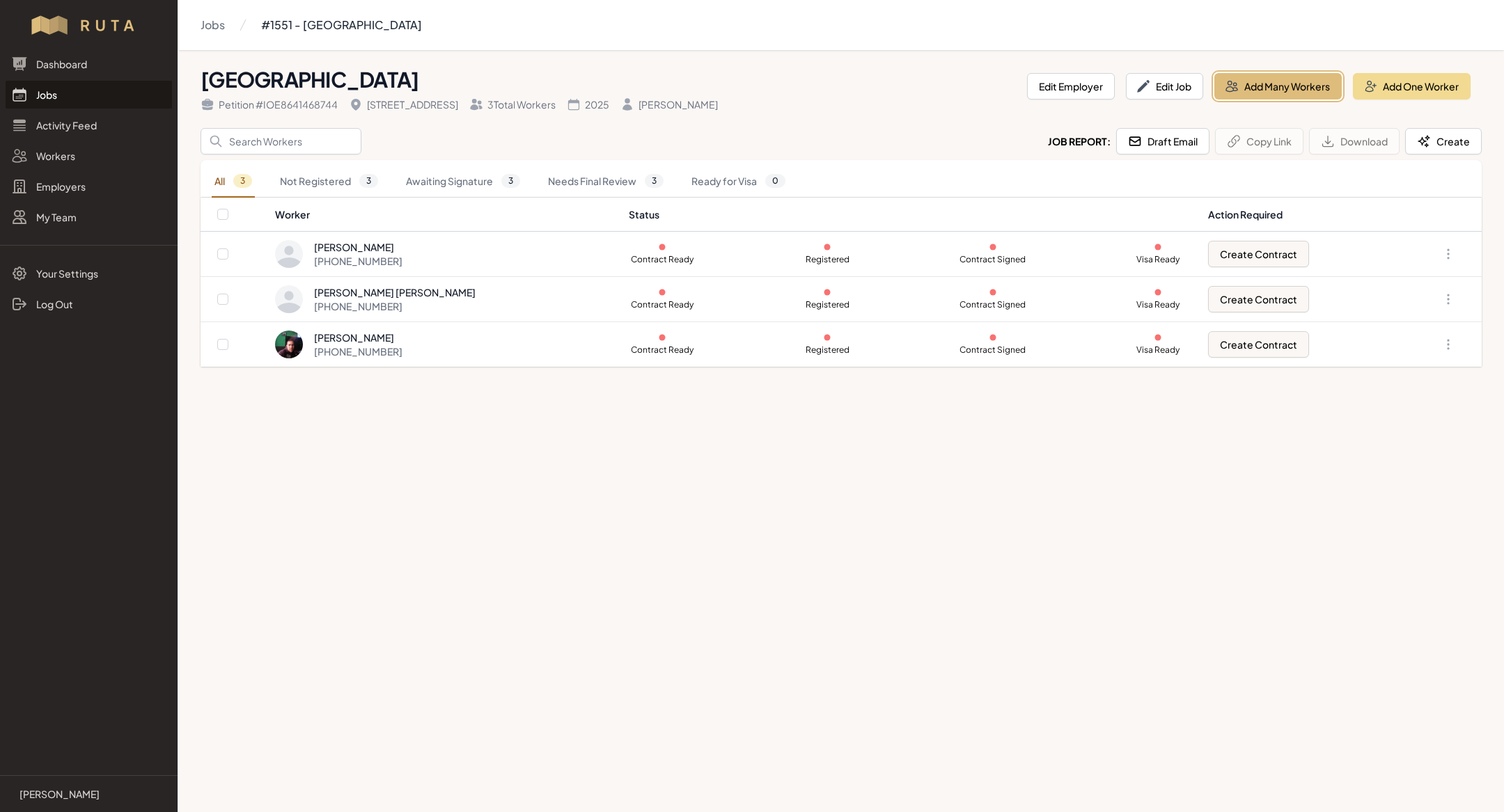
click at [1270, 81] on button "Add Many Workers" at bounding box center [1278, 86] width 127 height 27
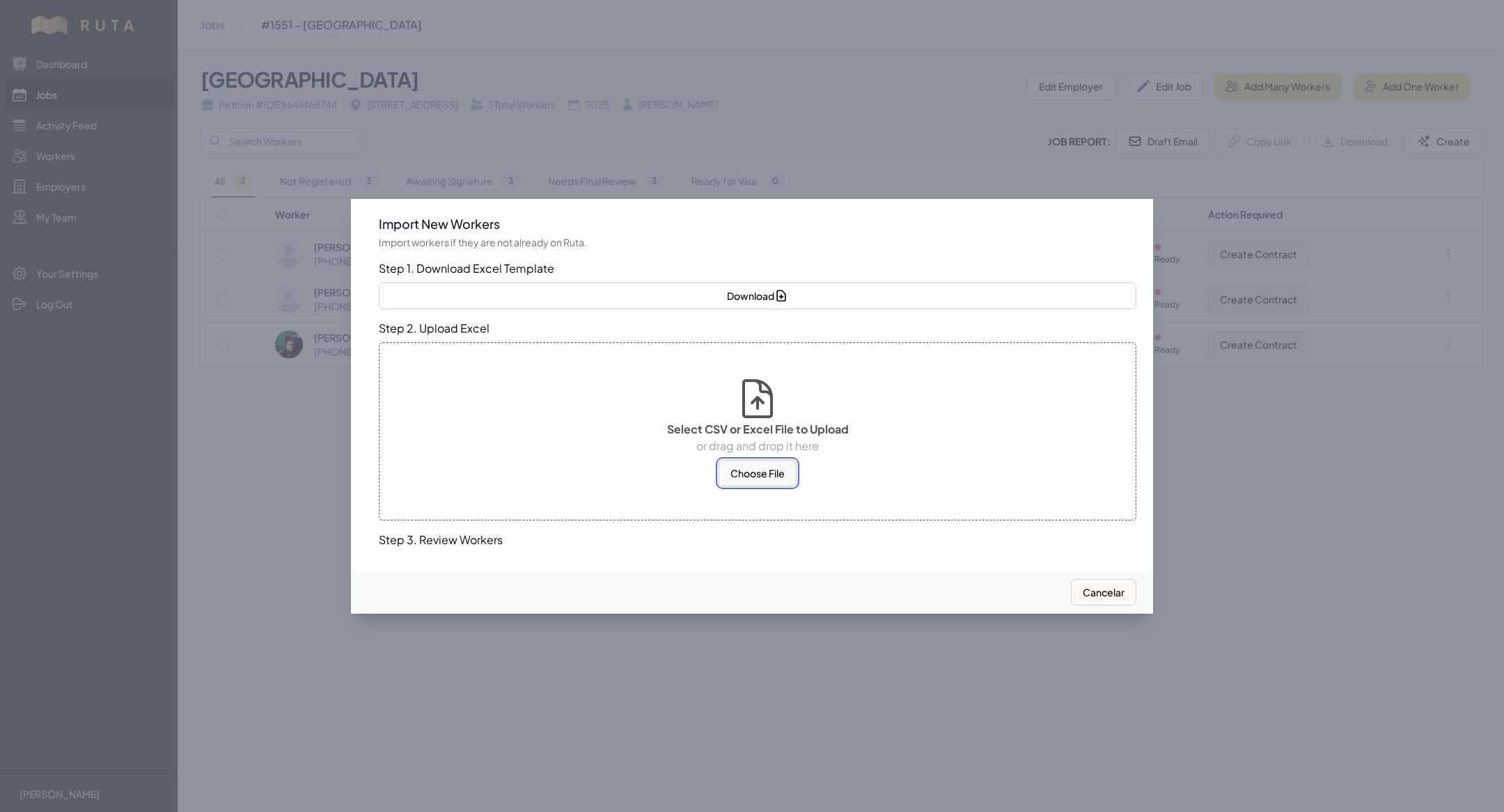
click at [778, 467] on button "Choose File" at bounding box center [757, 473] width 78 height 27
select select "US"
select select "MX"
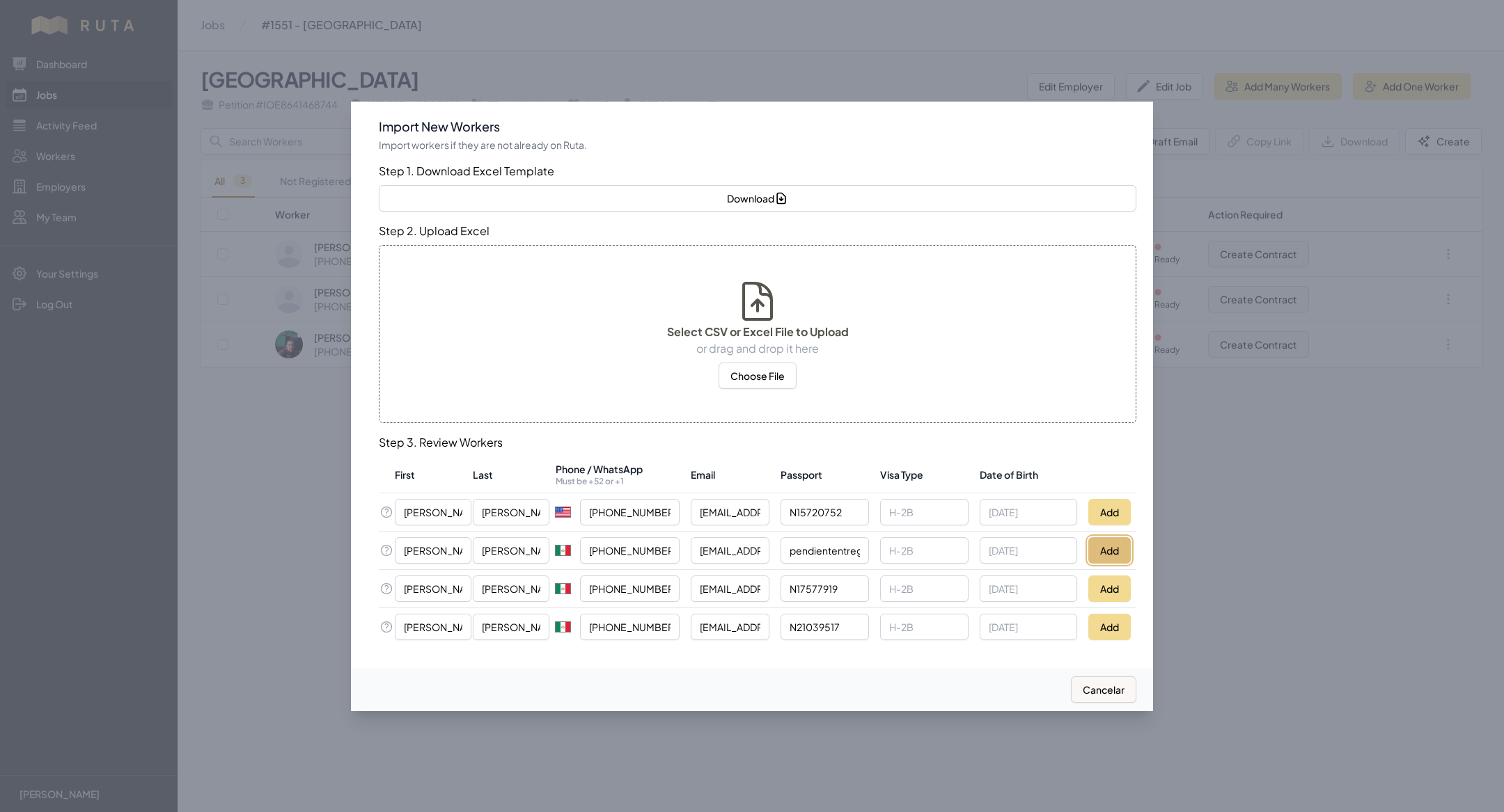
click at [1100, 559] on button "Add" at bounding box center [1110, 550] width 42 height 27
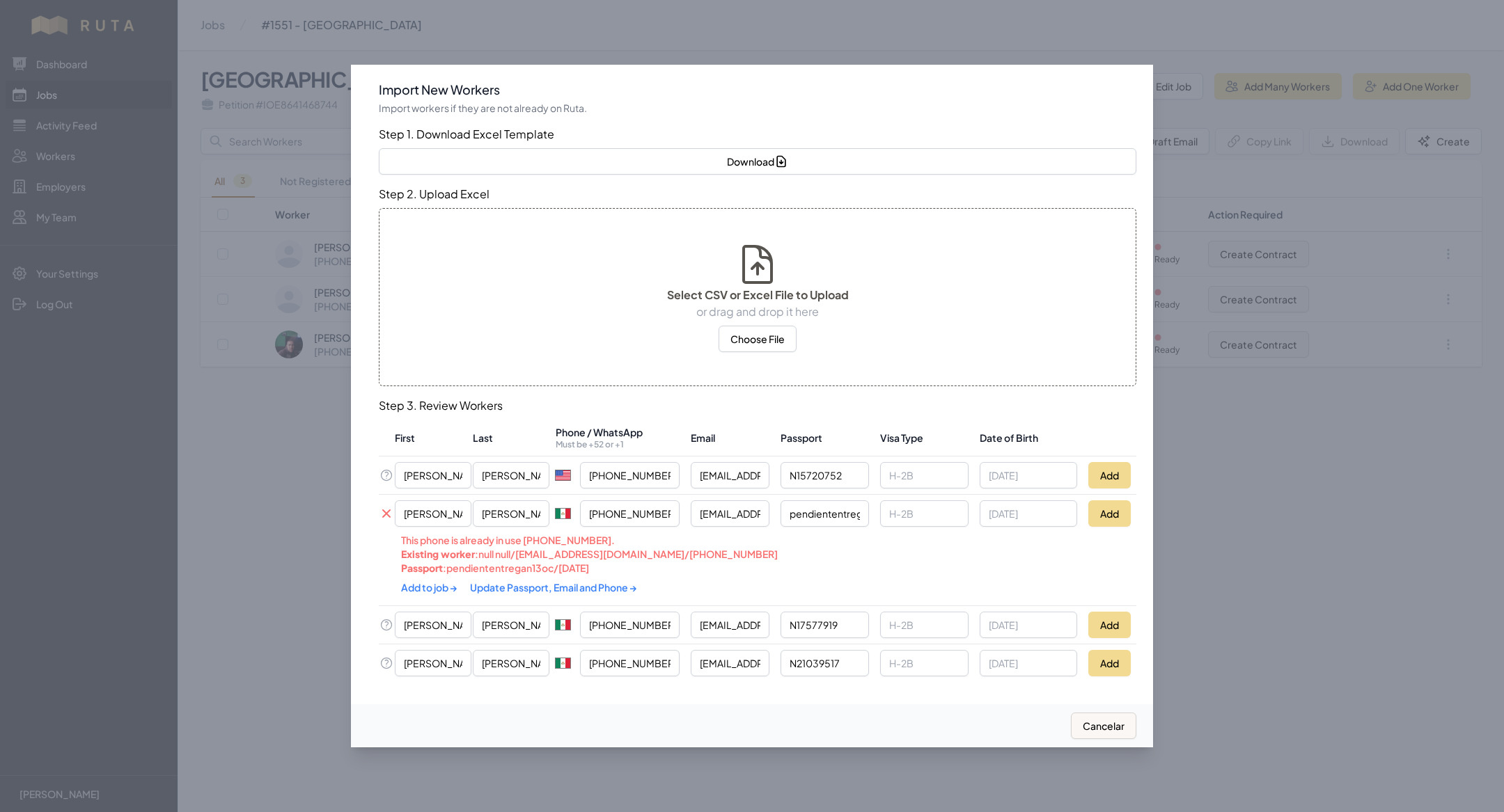
click at [420, 584] on link "Add to job →" at bounding box center [430, 588] width 58 height 13
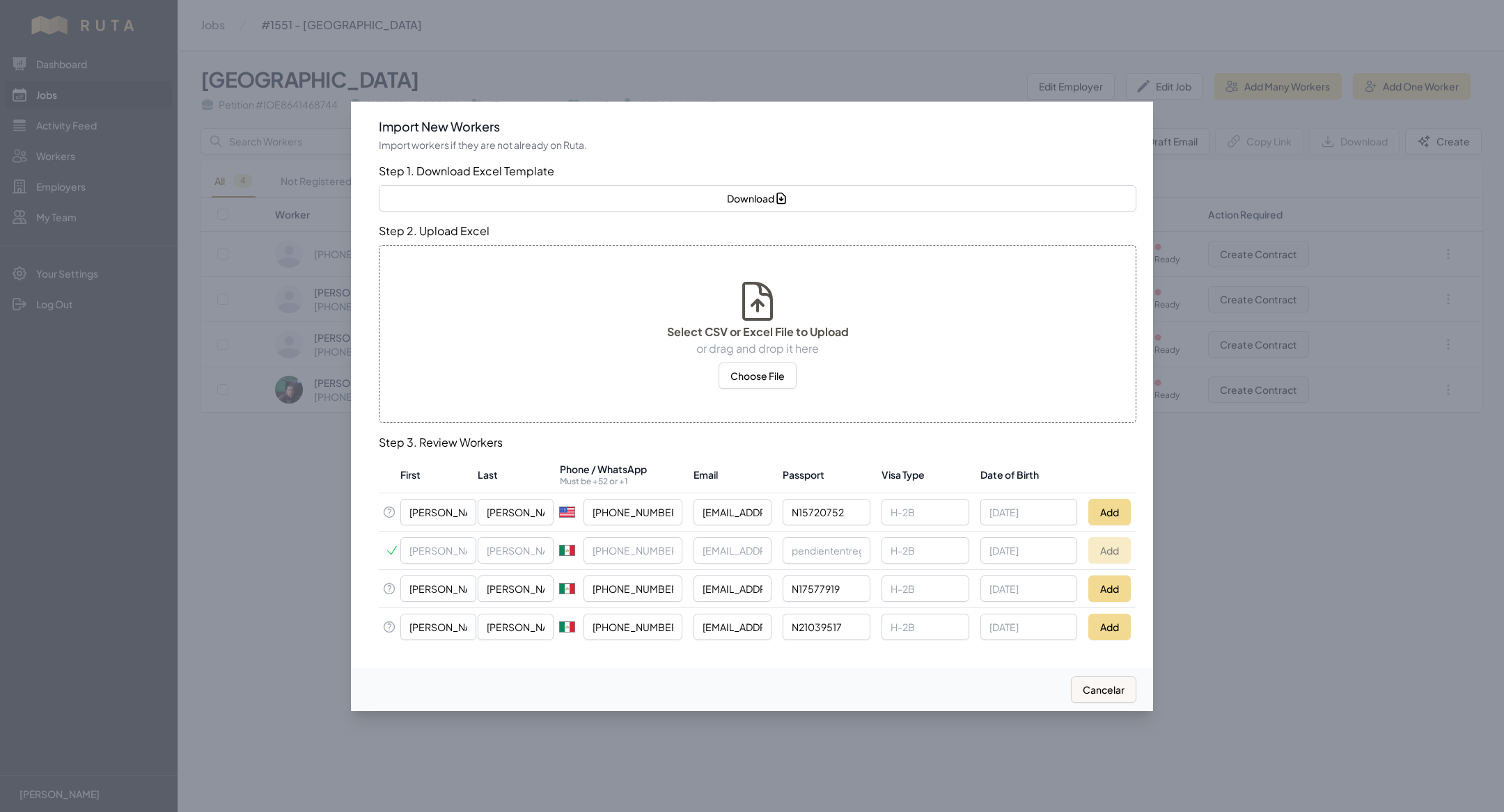
click at [294, 542] on div at bounding box center [752, 406] width 1504 height 812
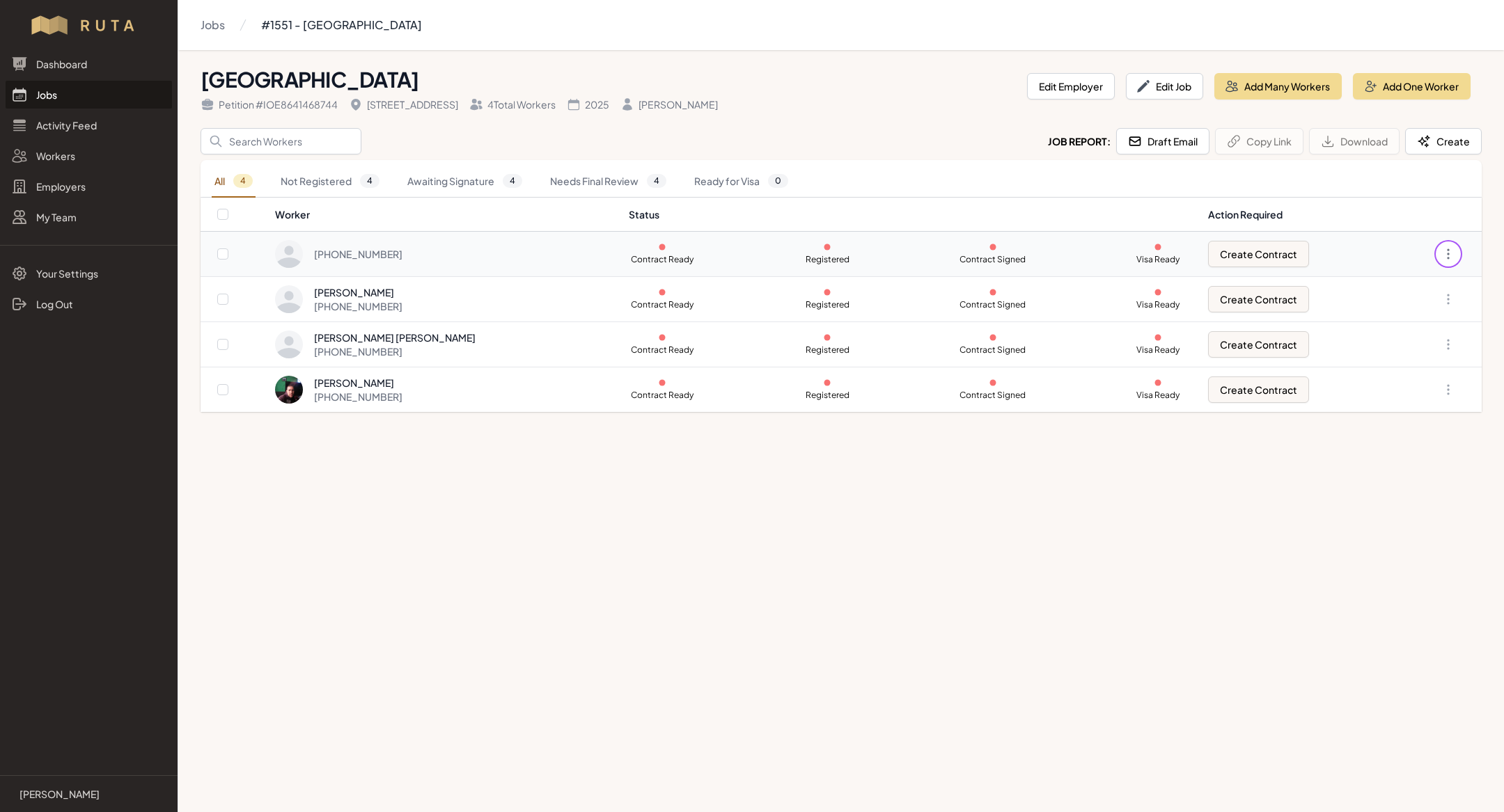
click at [1450, 251] on icon "button" at bounding box center [1448, 253] width 14 height 14
click at [1377, 419] on link "Remove from Job" at bounding box center [1379, 415] width 134 height 25
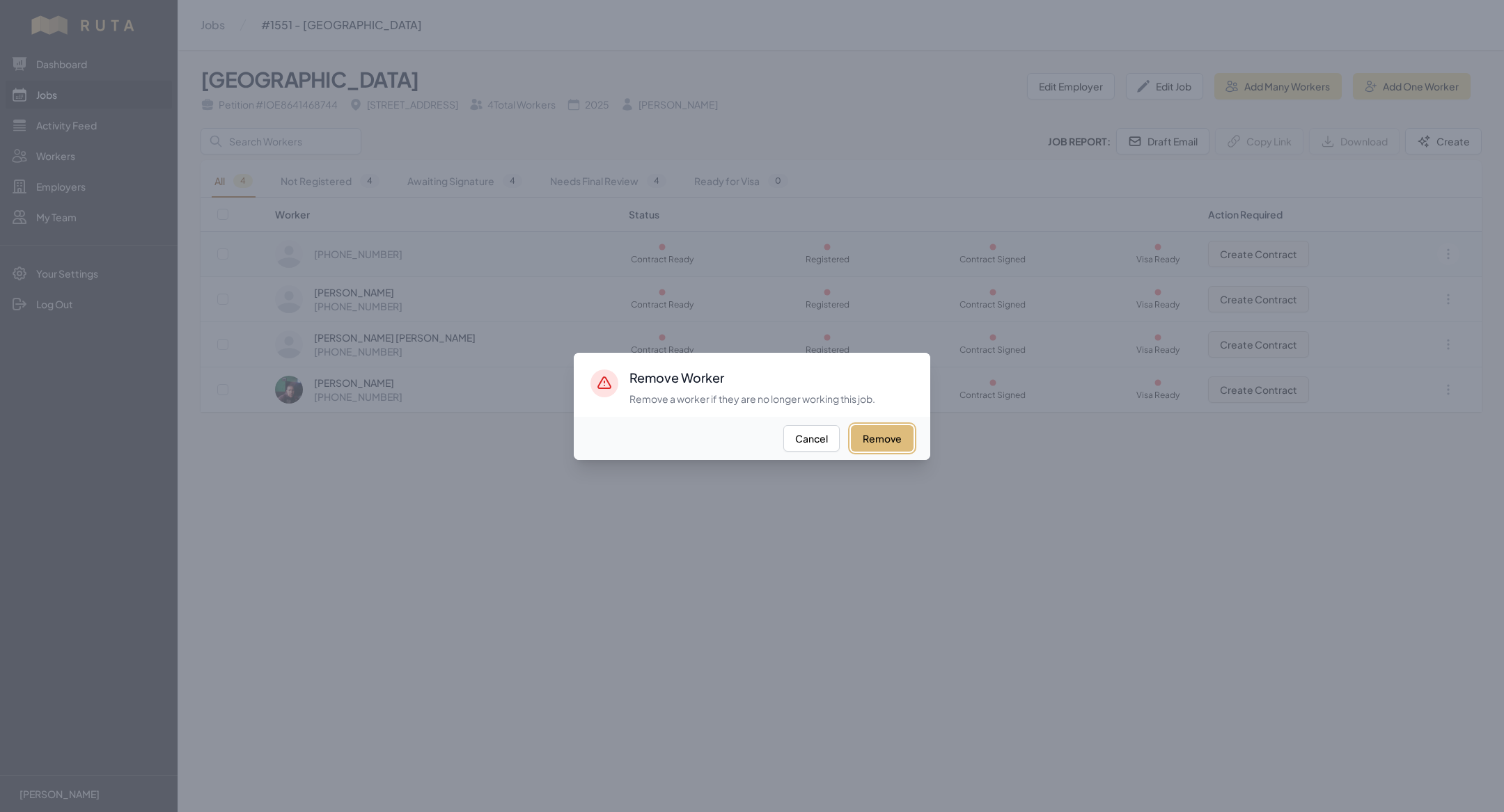
click at [890, 435] on button "Remove" at bounding box center [882, 438] width 63 height 27
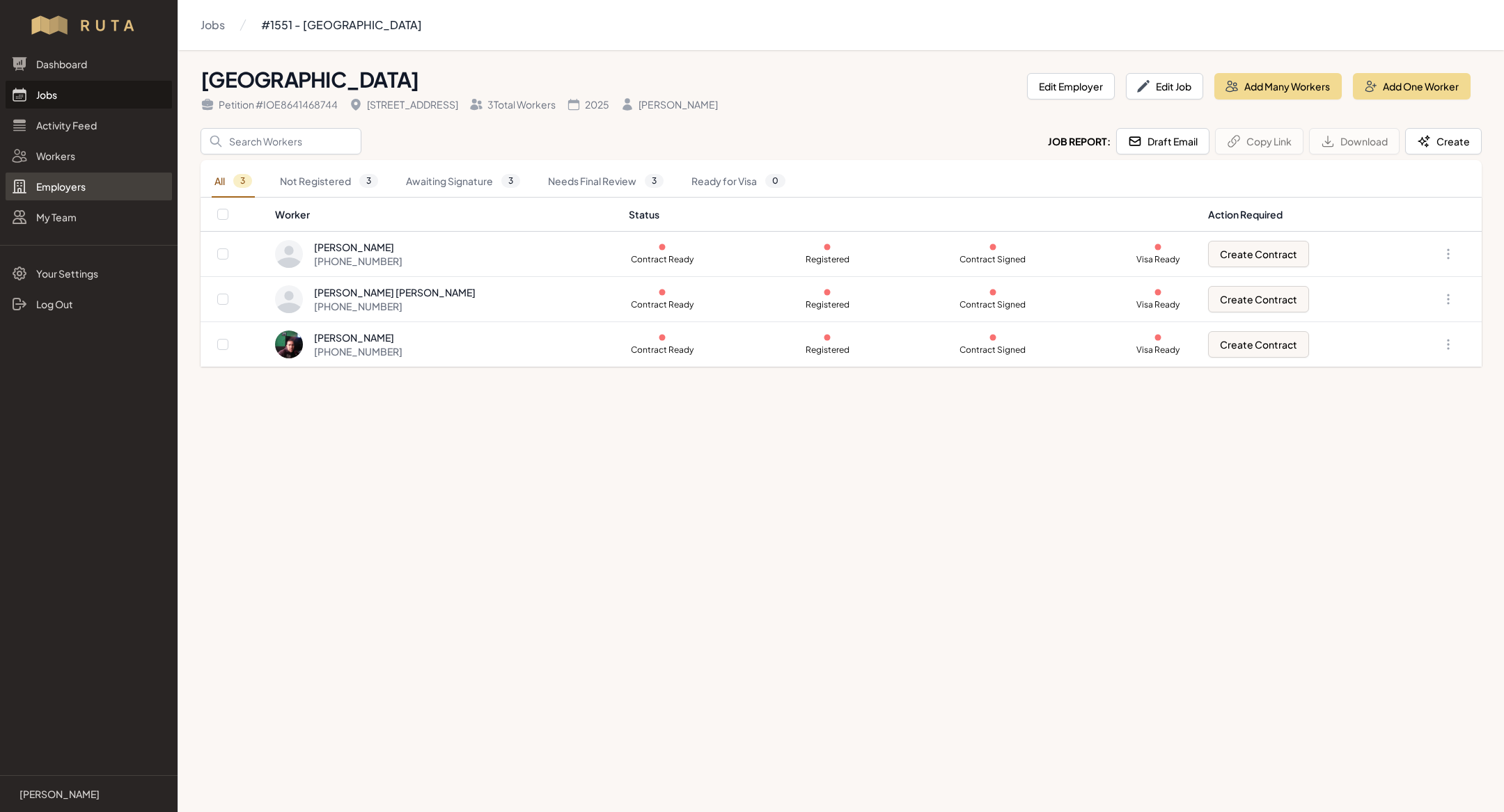
click at [82, 172] on link "Employers" at bounding box center [89, 186] width 167 height 28
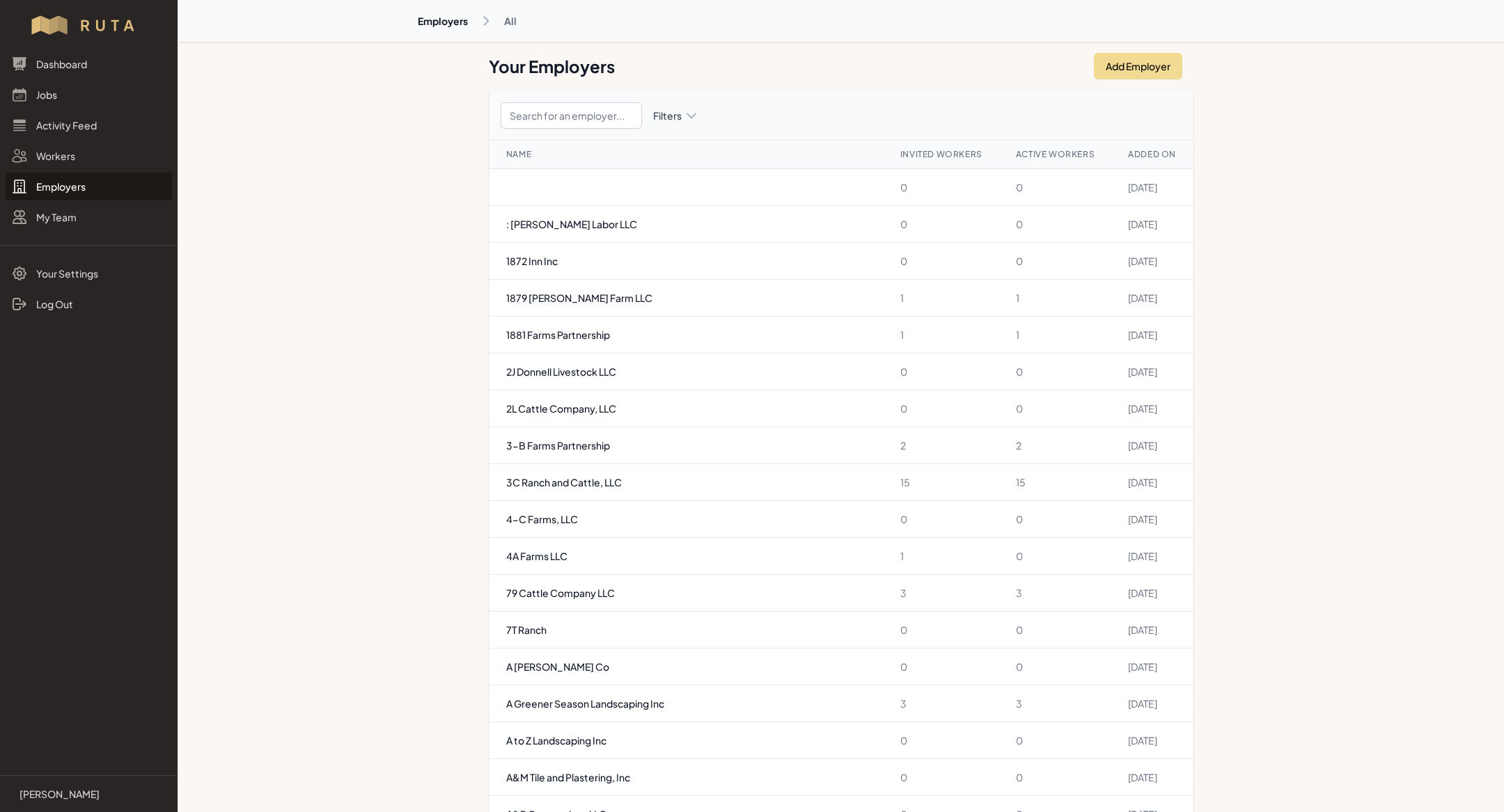
click at [82, 172] on link "Employers" at bounding box center [89, 186] width 167 height 28
click at [83, 163] on link "Workers" at bounding box center [89, 156] width 167 height 28
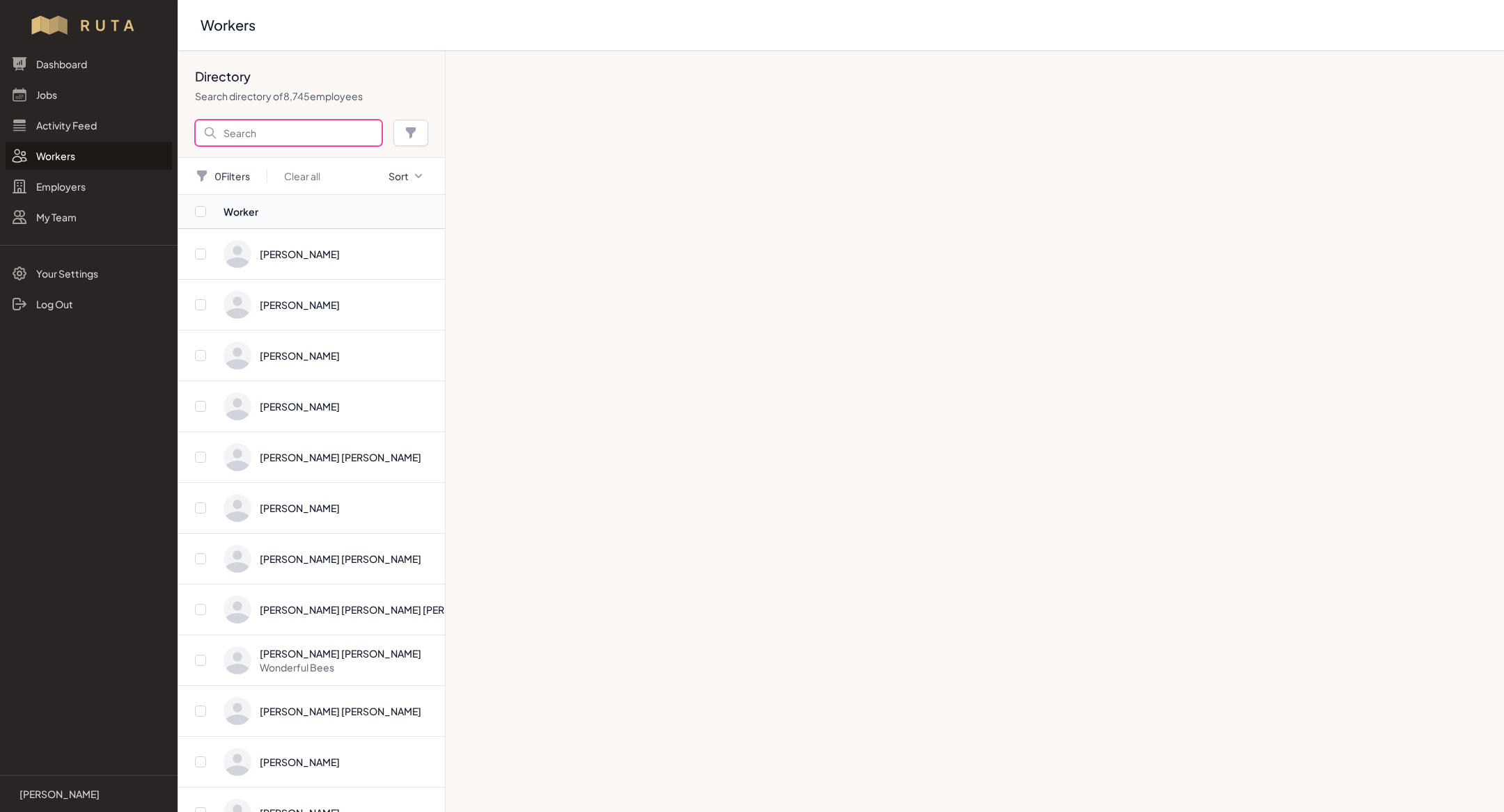
click at [243, 125] on input "Search" at bounding box center [288, 133] width 187 height 27
click at [243, 125] on input "jesus an" at bounding box center [288, 133] width 187 height 27
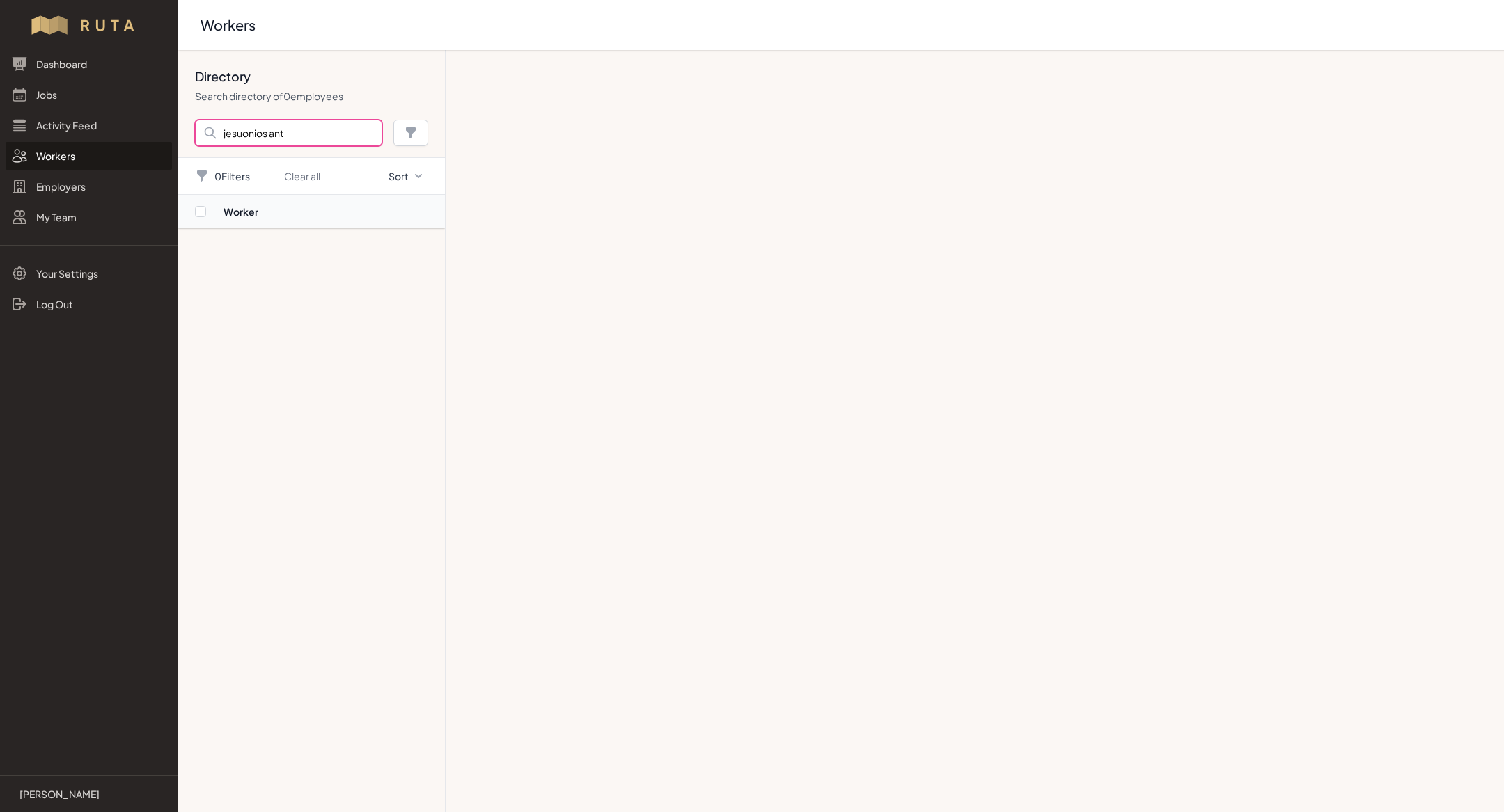
click at [286, 130] on input "jesuonios ant" at bounding box center [288, 133] width 187 height 27
type input "jesus antonio chavarria"
click at [394, 120] on button "Search" at bounding box center [411, 133] width 35 height 27
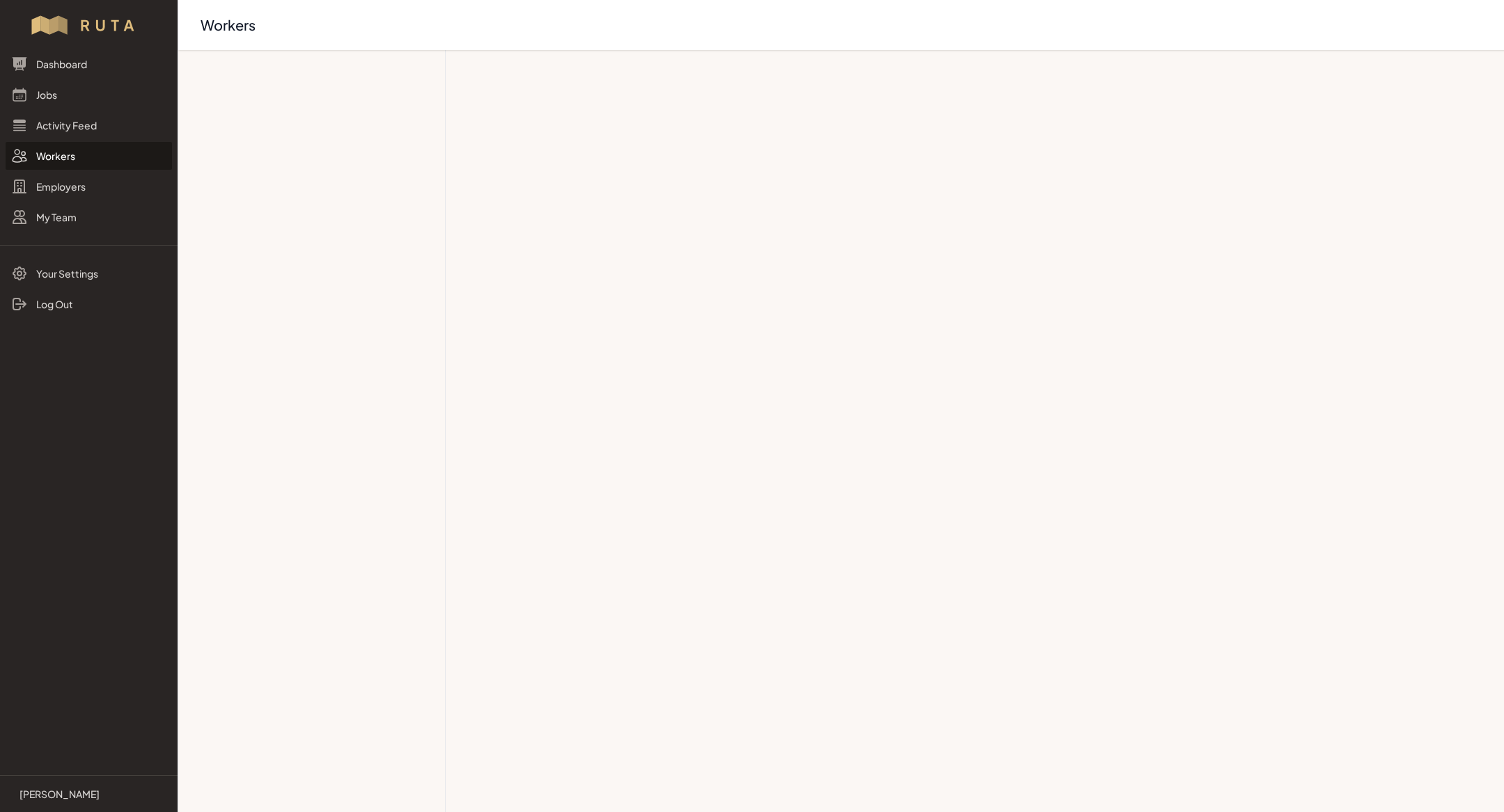
click at [96, 155] on link "Workers" at bounding box center [89, 156] width 167 height 28
click at [48, 116] on link "Activity Feed" at bounding box center [89, 125] width 167 height 28
click at [84, 234] on nav "Dashboard Jobs Activity Feed Workers Employers My Team Your Settings Log Out" at bounding box center [89, 406] width 178 height 714
click at [65, 95] on link "Jobs" at bounding box center [89, 95] width 167 height 28
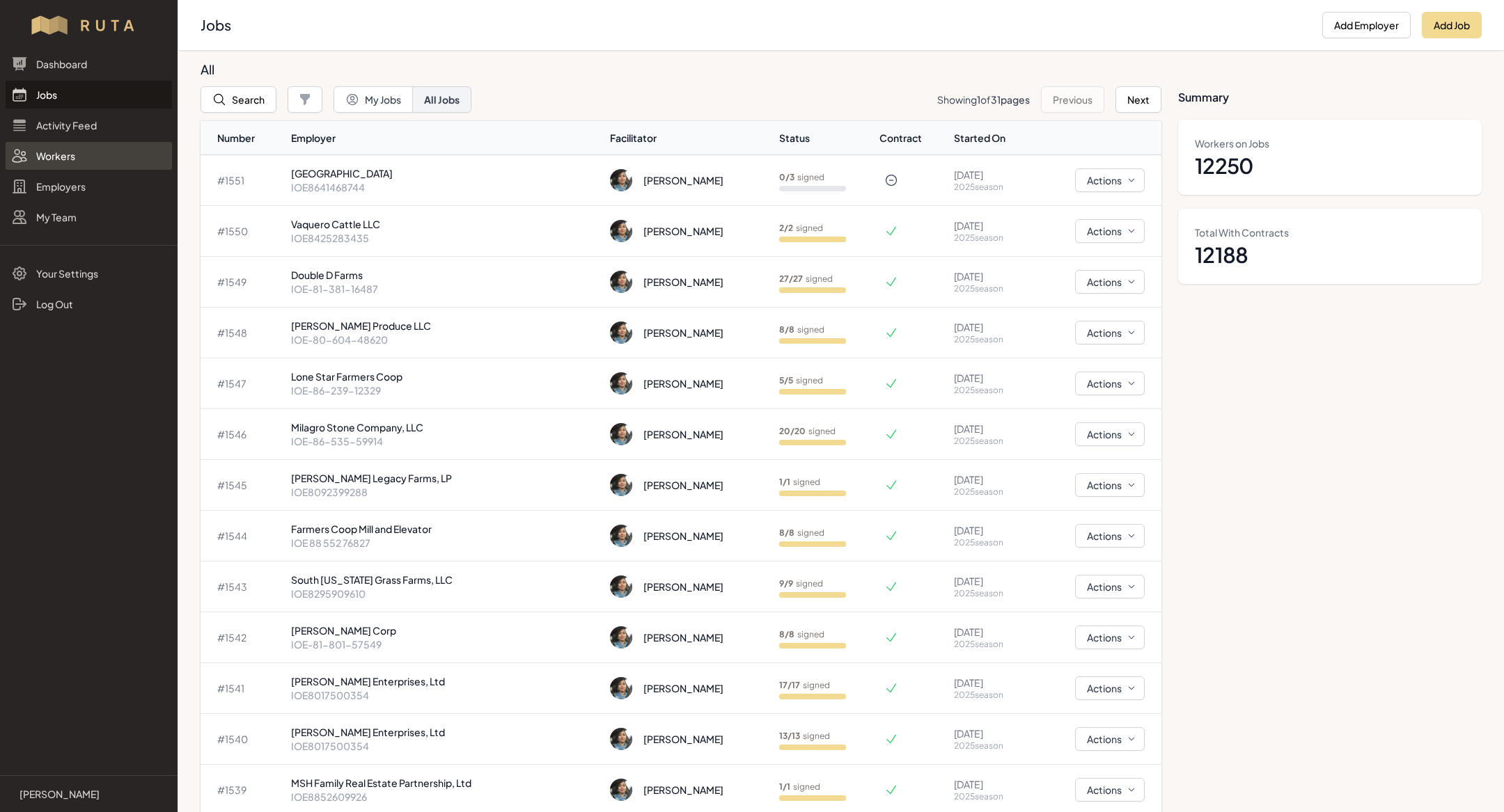
click at [53, 160] on link "Workers" at bounding box center [89, 156] width 167 height 28
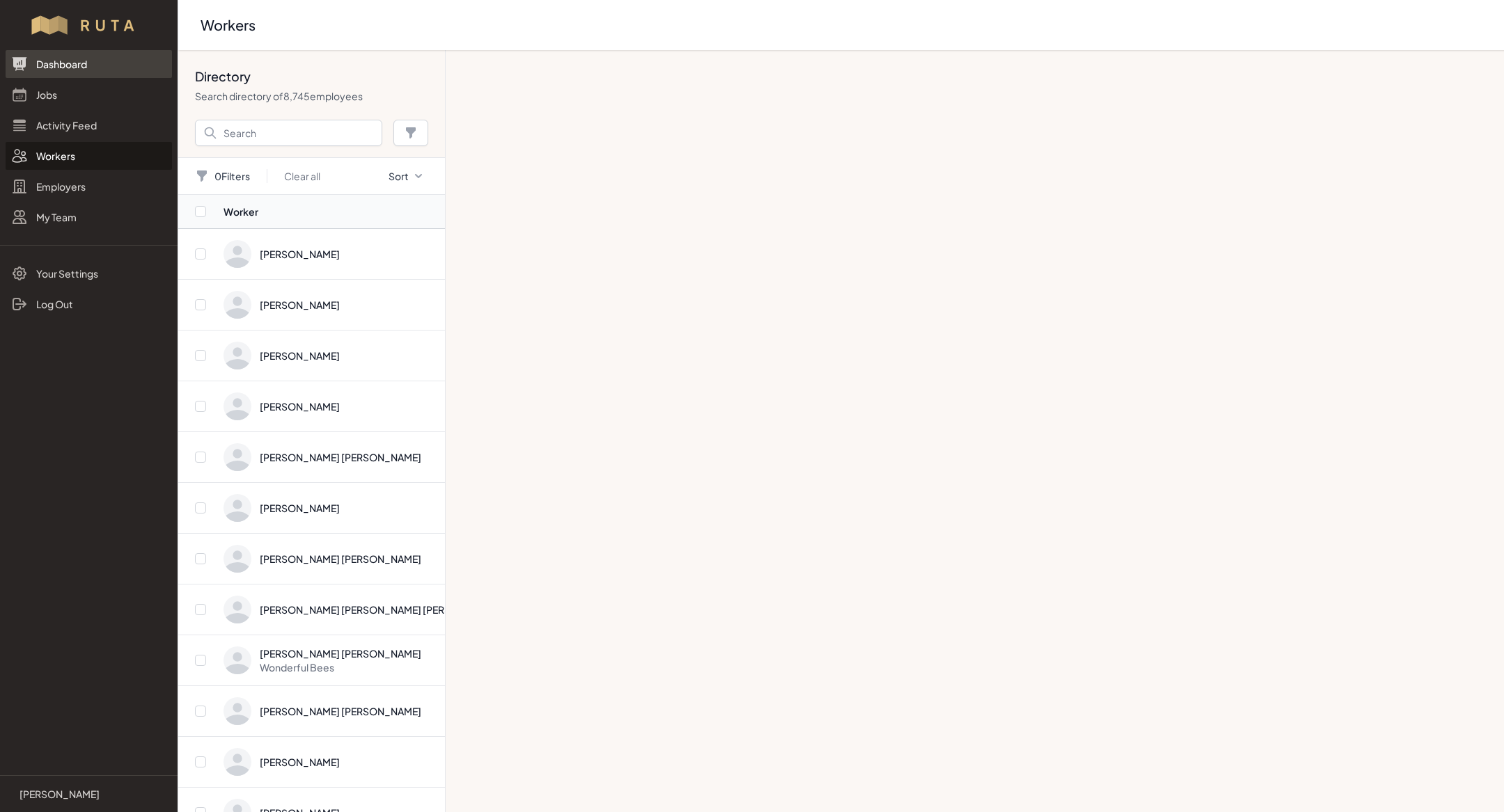
click at [70, 77] on link "Dashboard" at bounding box center [89, 64] width 167 height 28
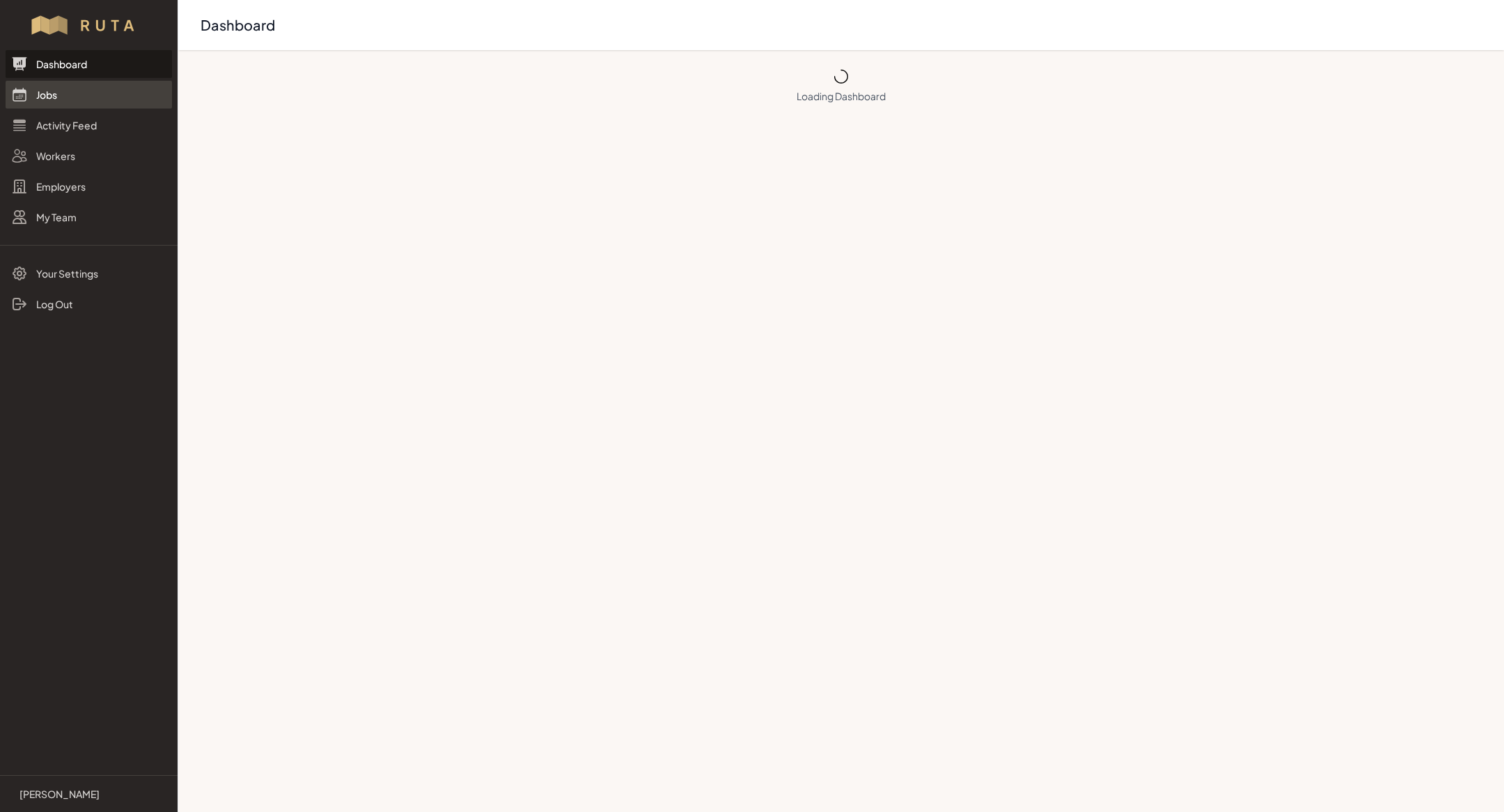
click at [70, 92] on link "Jobs" at bounding box center [89, 95] width 167 height 28
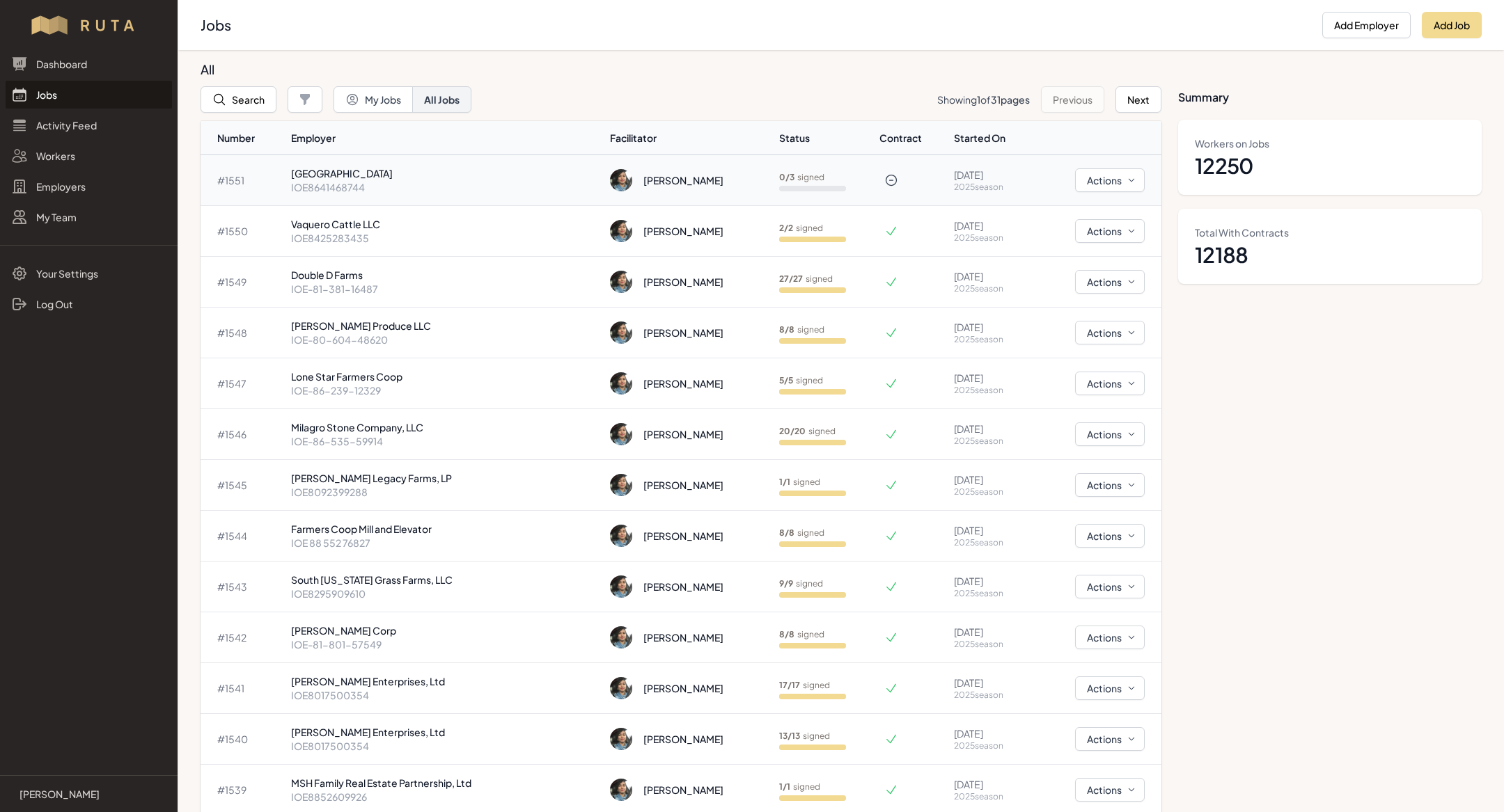
click at [380, 181] on p "IOE8641468744" at bounding box center [445, 187] width 309 height 14
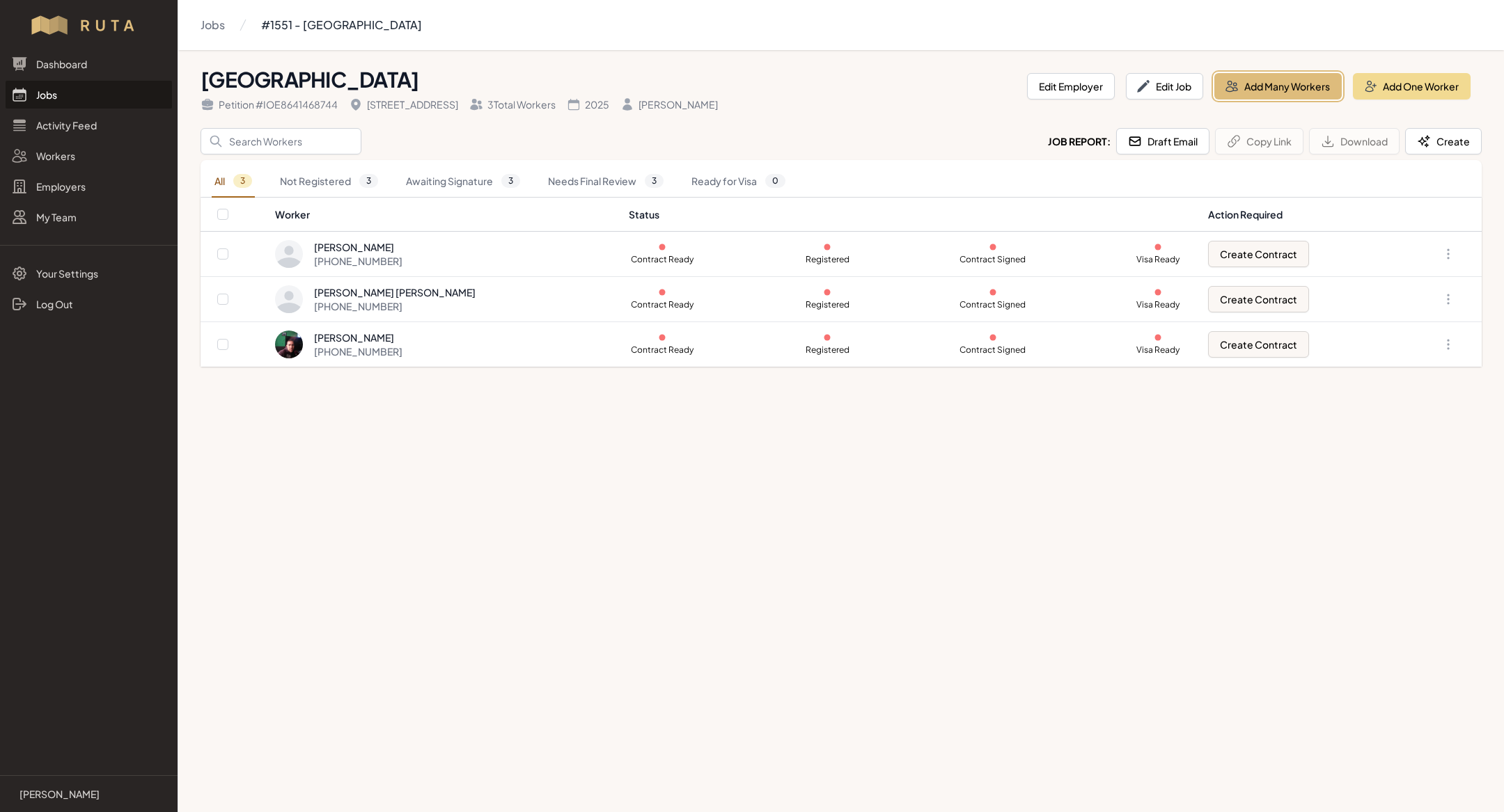
click at [1250, 88] on button "Add Many Workers" at bounding box center [1278, 86] width 127 height 27
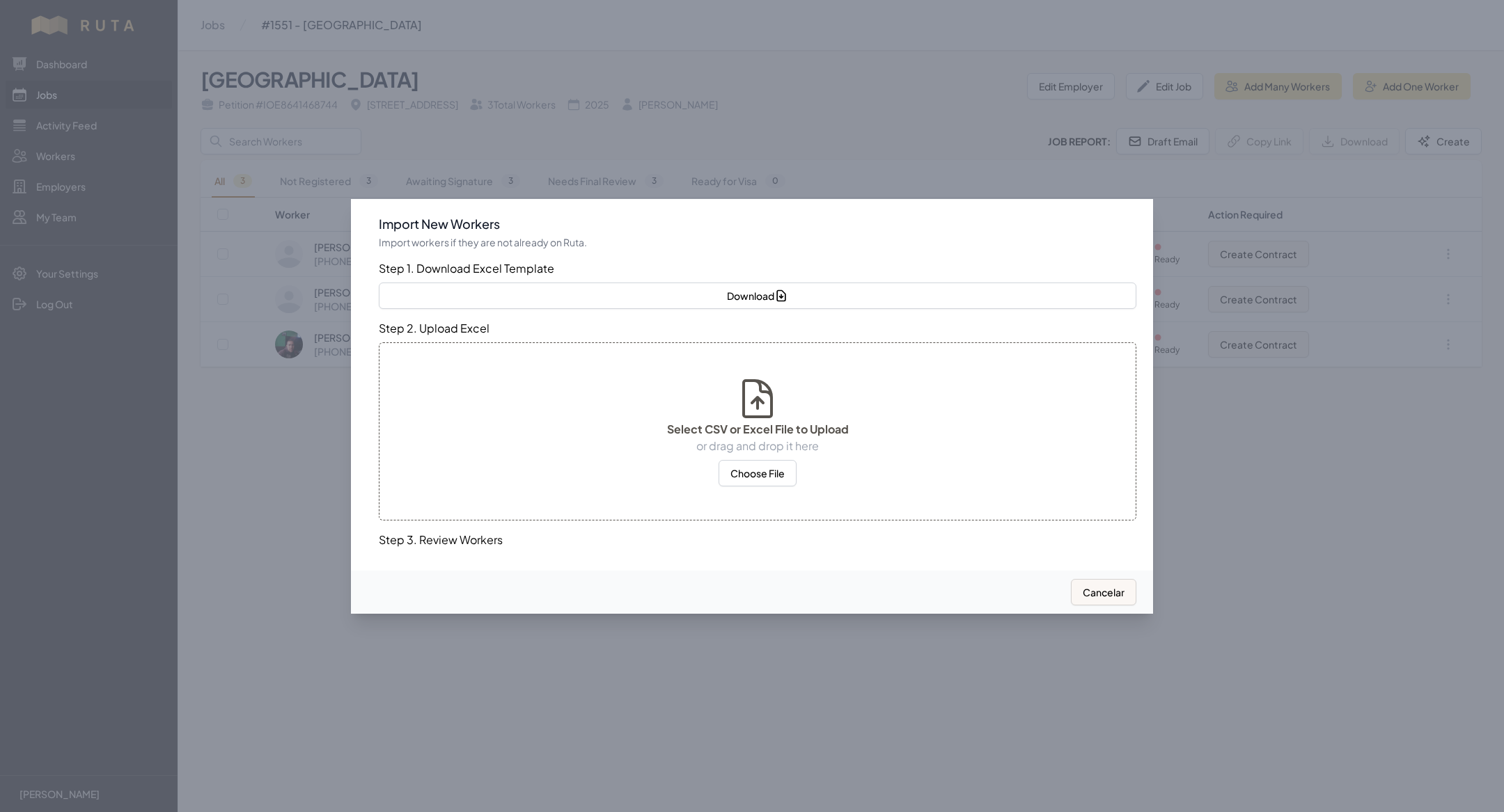
click at [1059, 126] on div at bounding box center [752, 406] width 1504 height 812
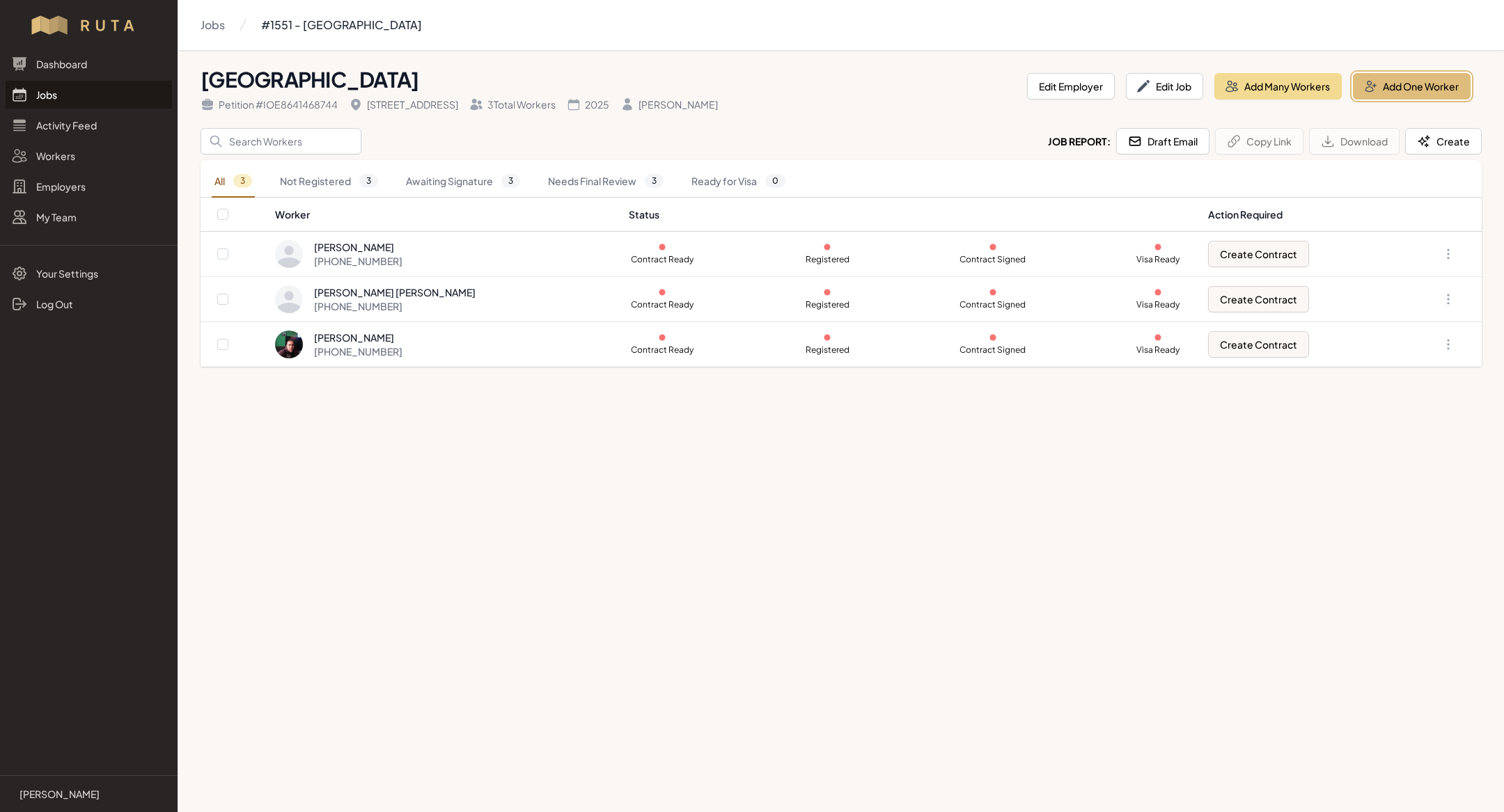
click at [1416, 93] on button "Add One Worker" at bounding box center [1413, 86] width 118 height 27
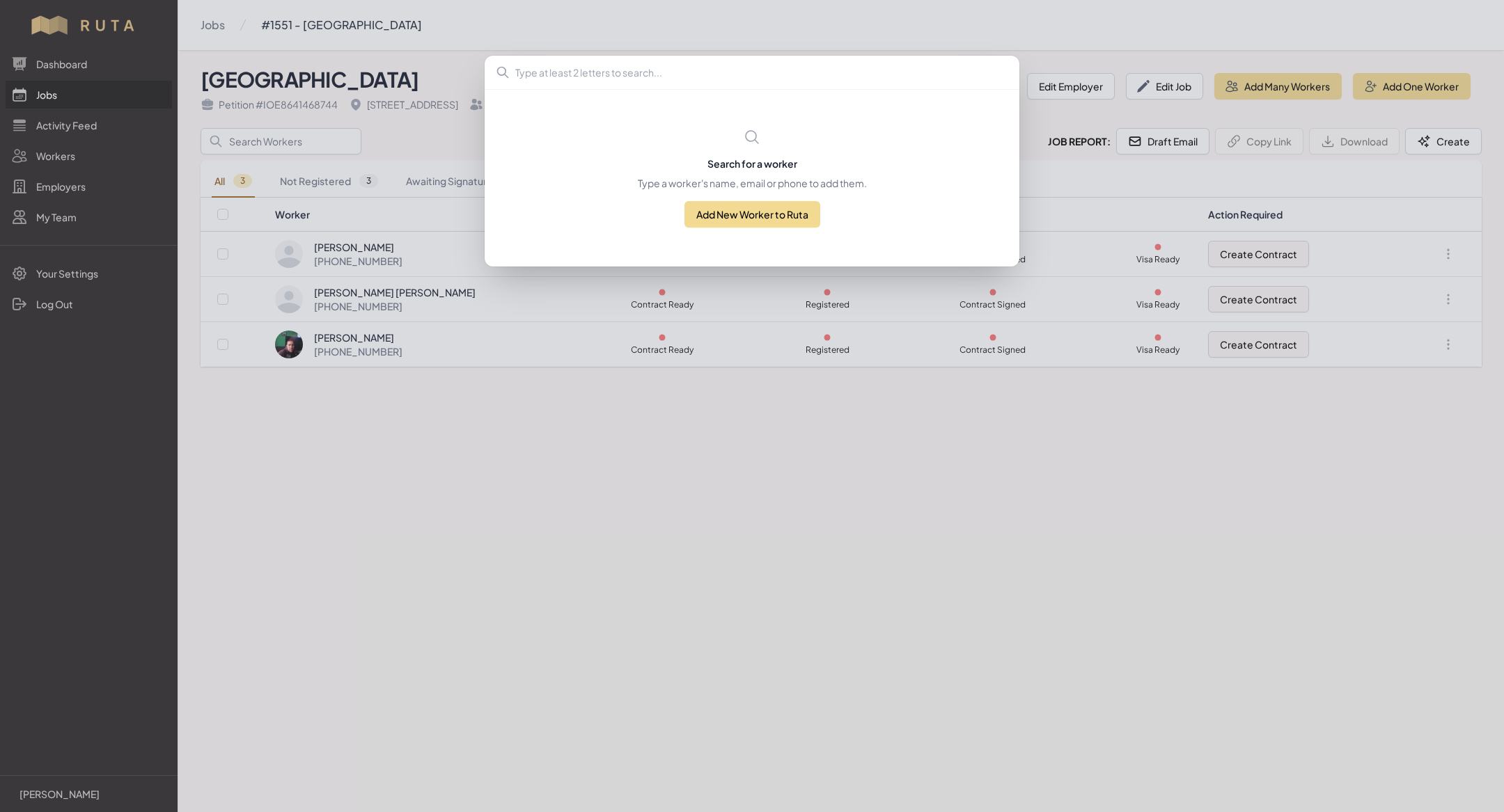
click at [739, 89] on div "Search for a worker Type a worker's name, email or phone to add them. Add New W…" at bounding box center [752, 178] width 535 height 178
click at [729, 74] on input "text" at bounding box center [752, 72] width 535 height 33
type input "648107"
click at [534, 568] on div "648107 No people found We couldn’t find anything with that term. Please try aga…" at bounding box center [752, 406] width 1504 height 812
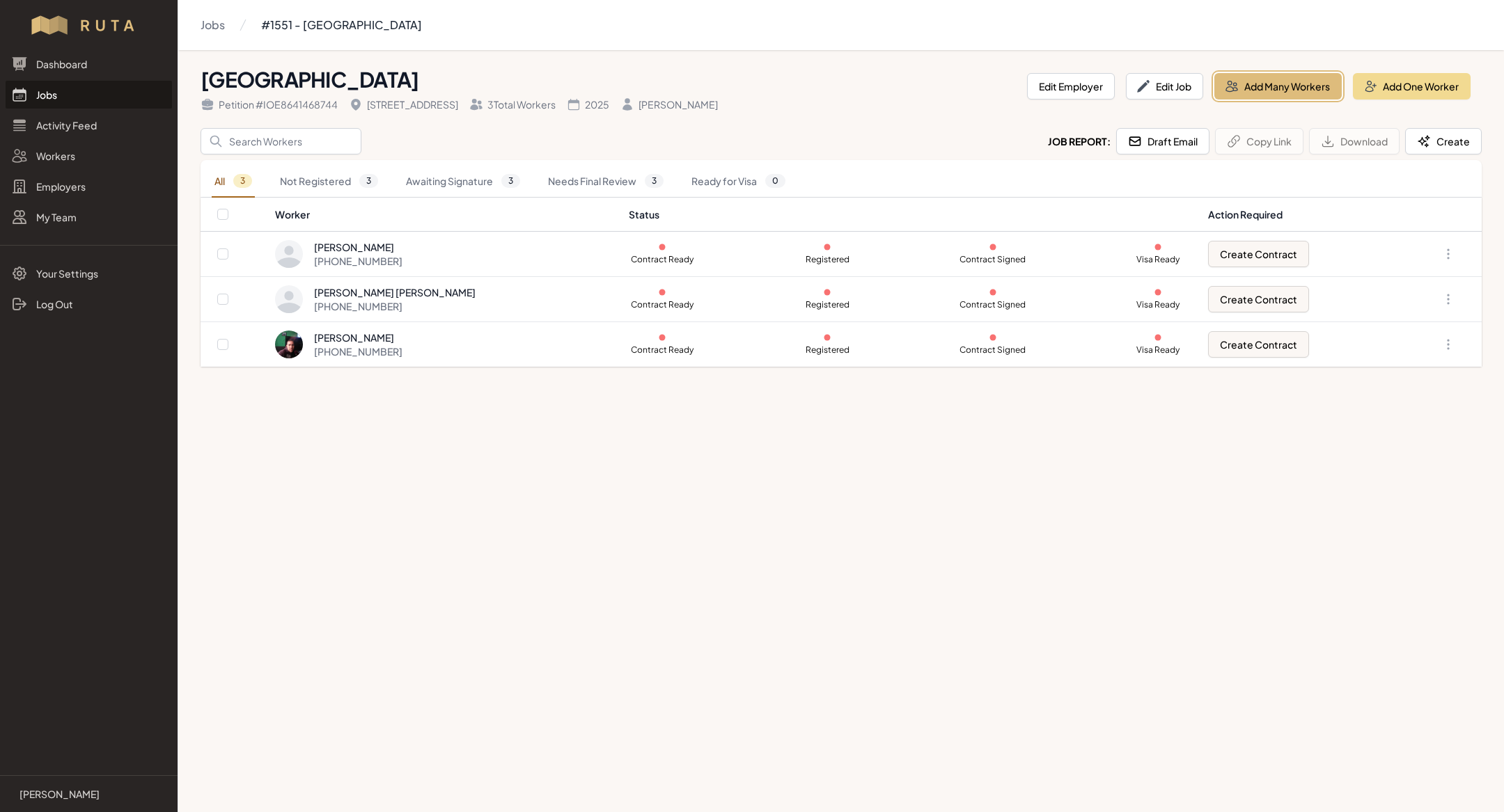
click at [1279, 94] on button "Add Many Workers" at bounding box center [1278, 86] width 127 height 27
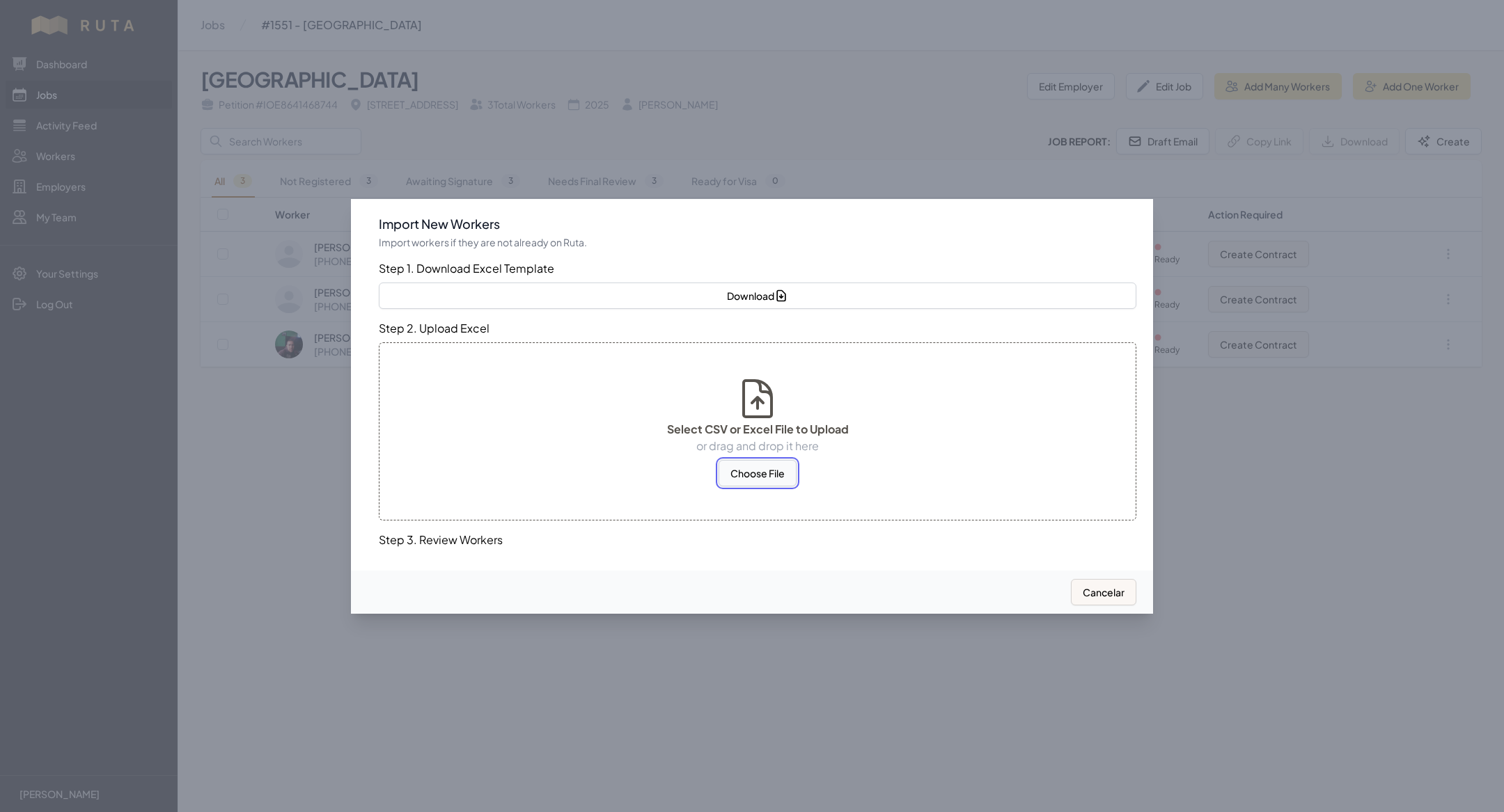
click at [772, 477] on button "Choose File" at bounding box center [757, 473] width 78 height 27
select select "US"
select select "MX"
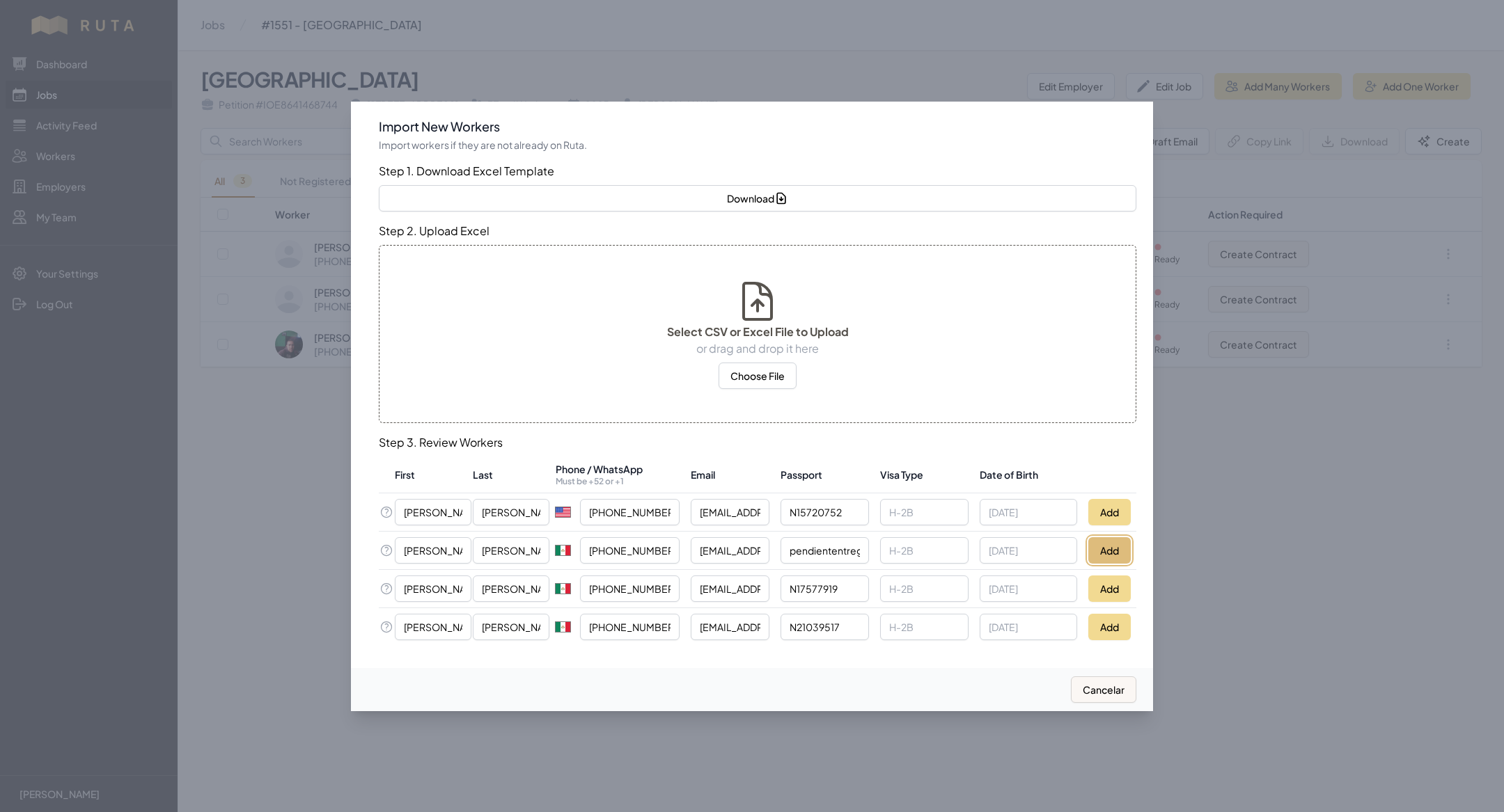
click at [1105, 552] on button "Add" at bounding box center [1110, 550] width 42 height 27
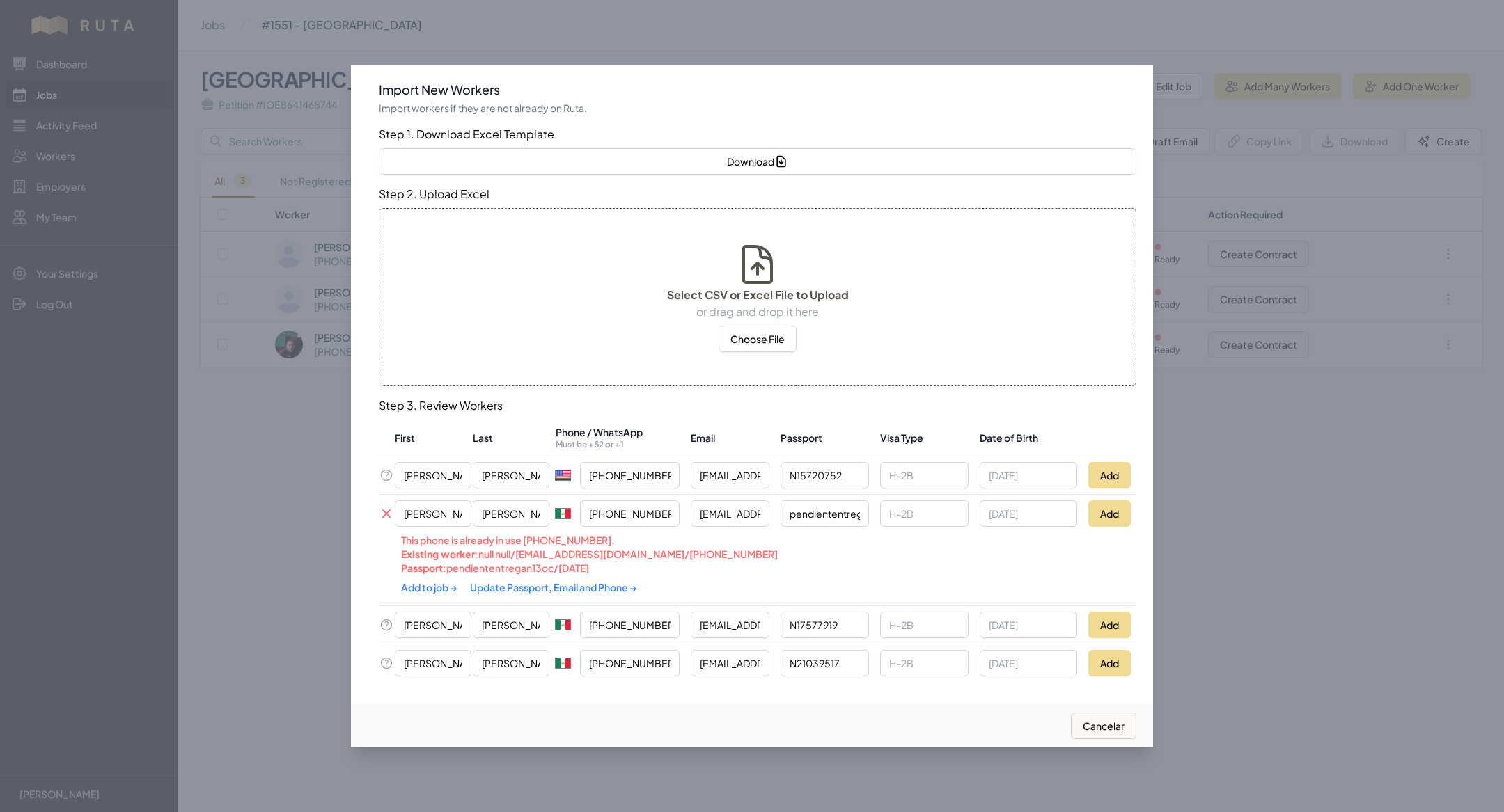
click at [945, 579] on div "Add to job → Update Passport, Email and Phone →" at bounding box center [682, 587] width 563 height 25
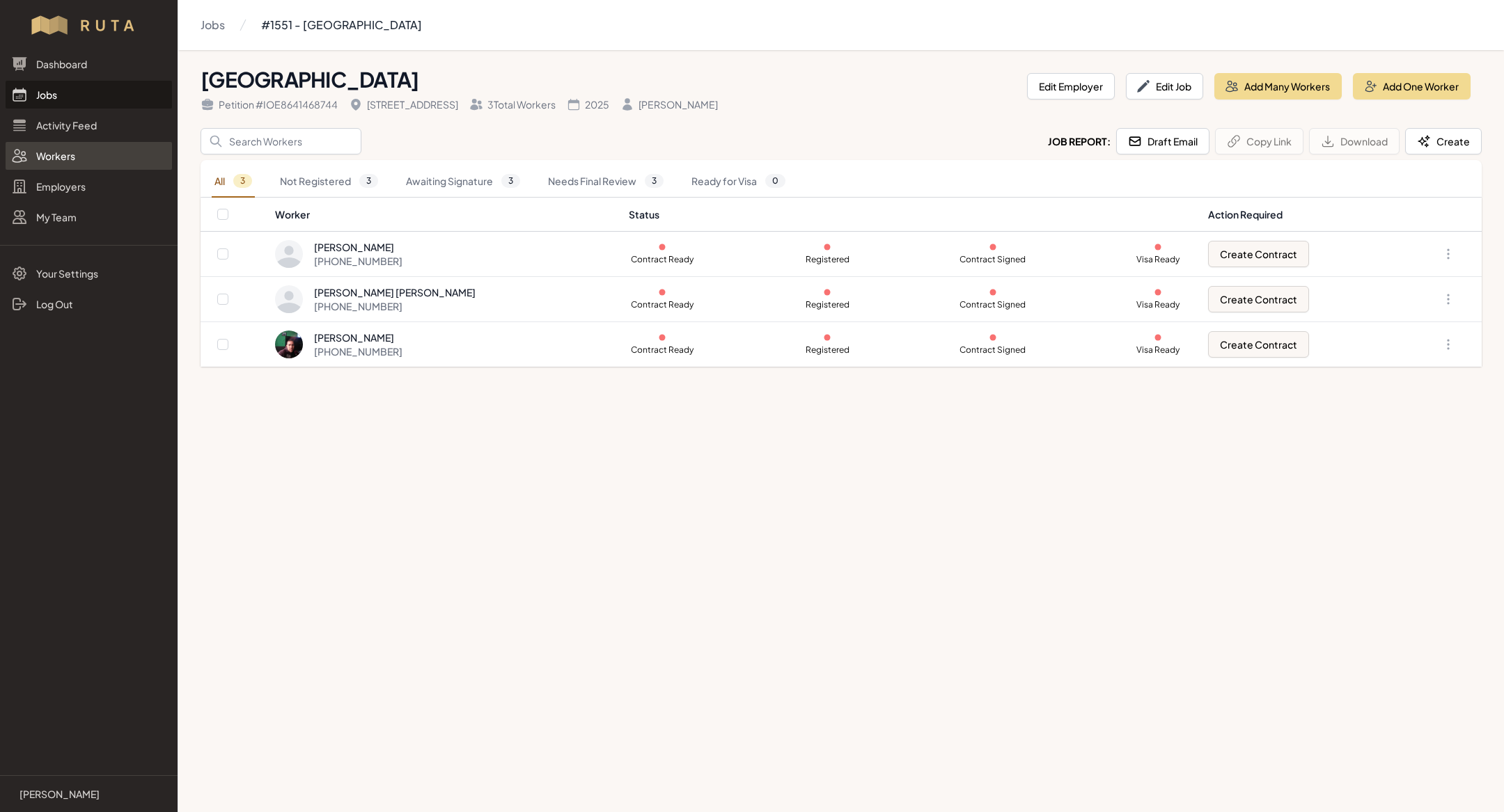
click at [56, 158] on link "Workers" at bounding box center [89, 156] width 167 height 28
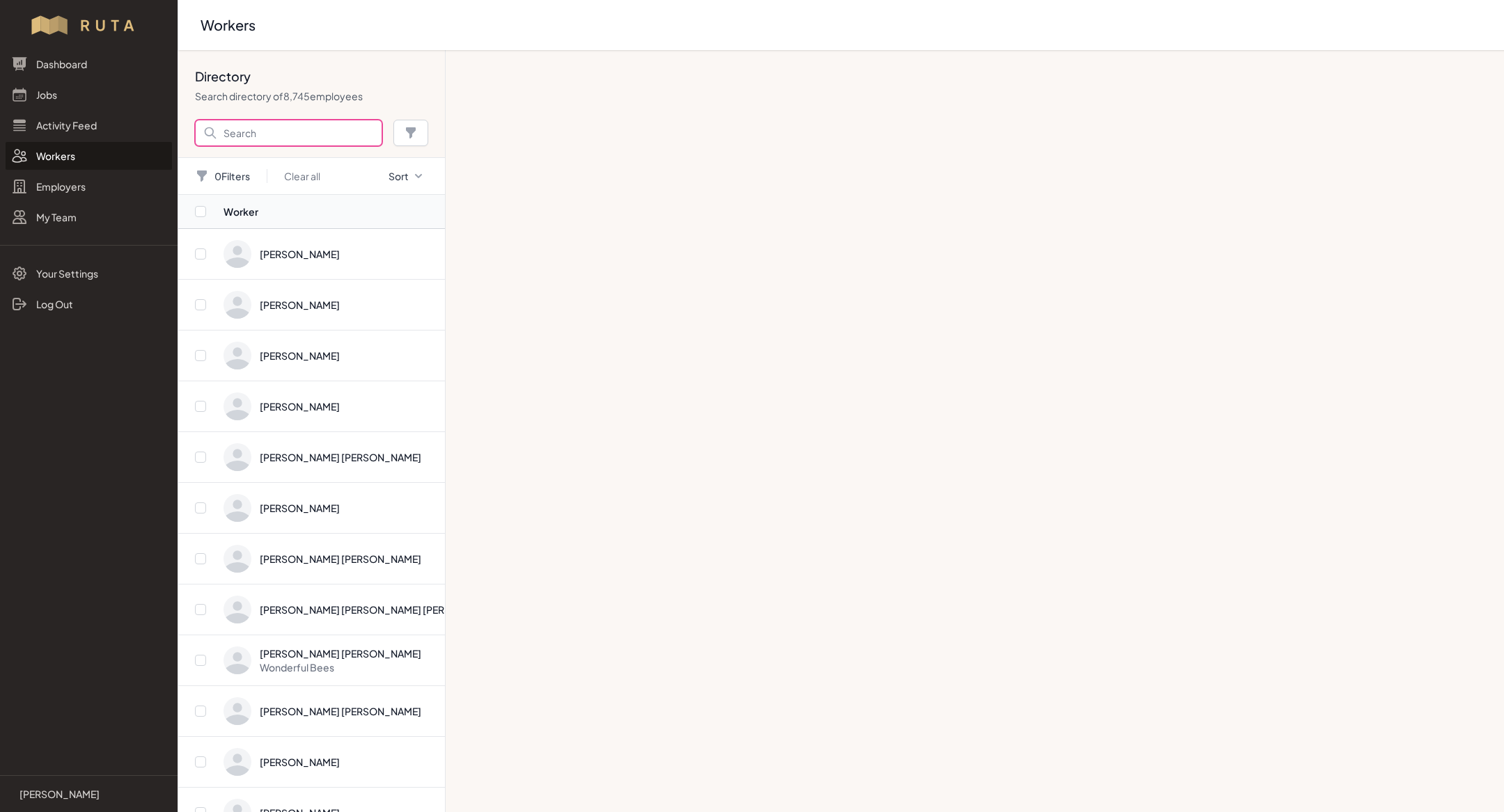
click at [298, 126] on input "Search" at bounding box center [288, 133] width 187 height 27
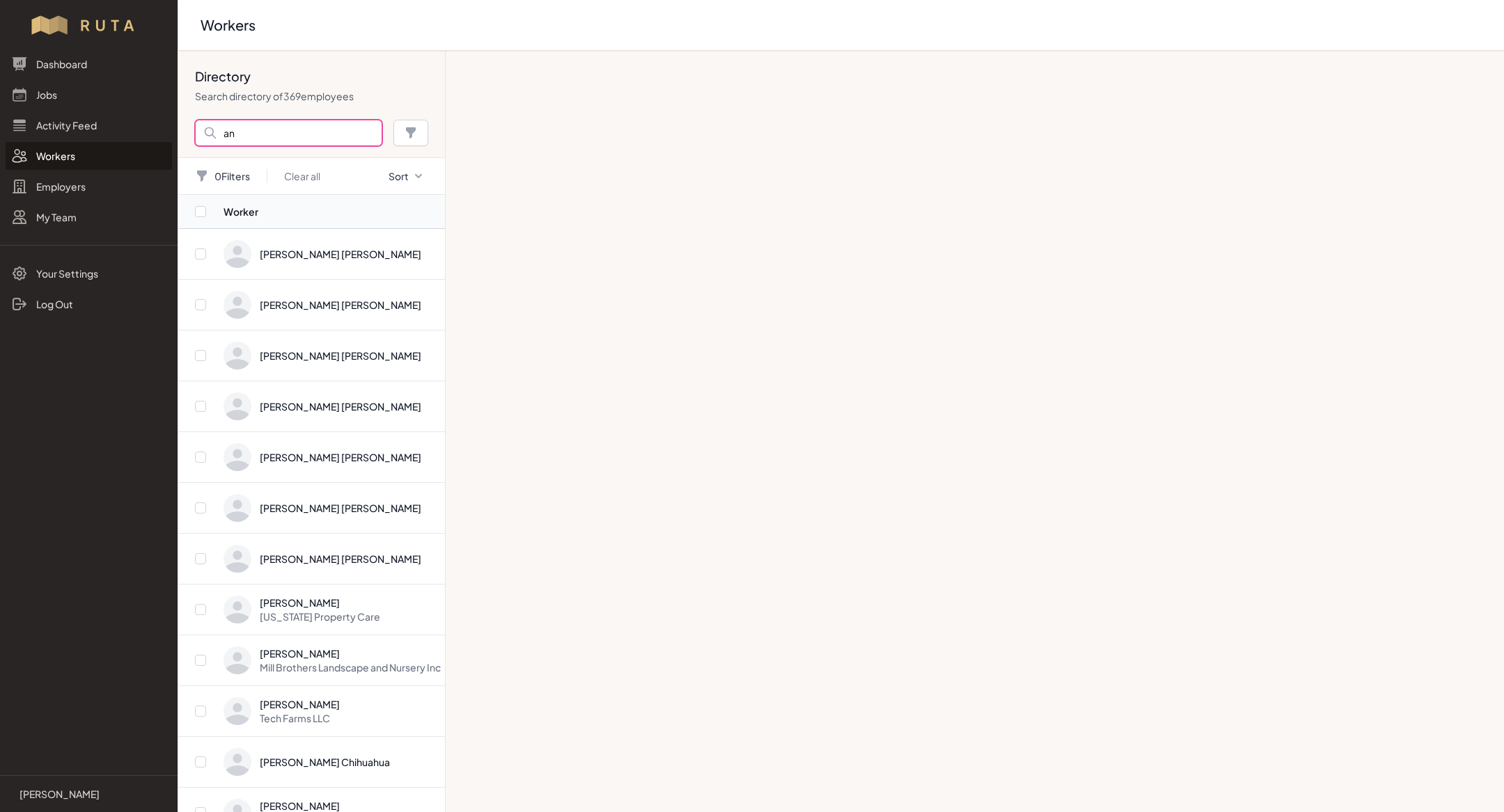
type input "a"
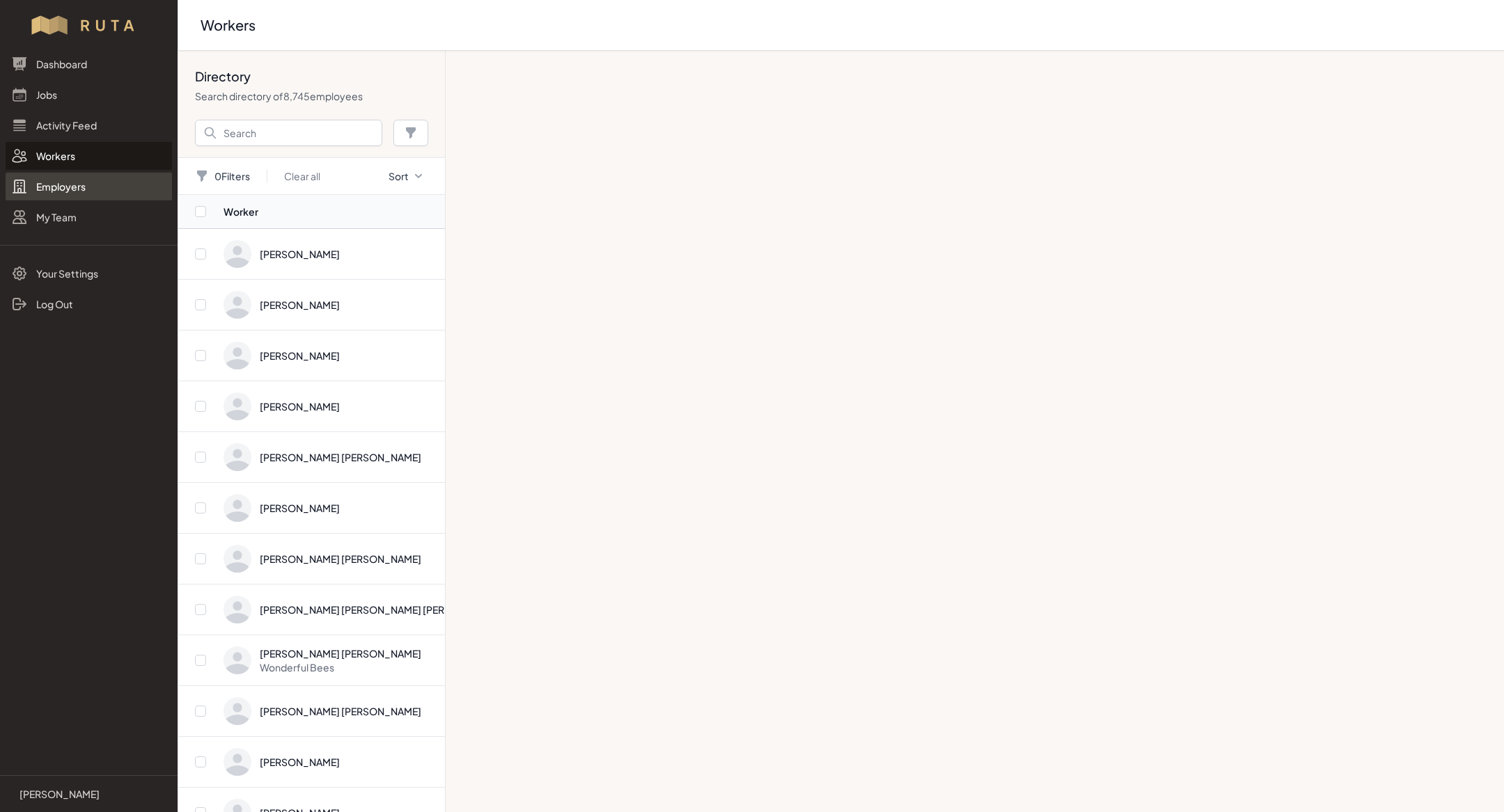
click at [68, 183] on link "Employers" at bounding box center [89, 186] width 167 height 28
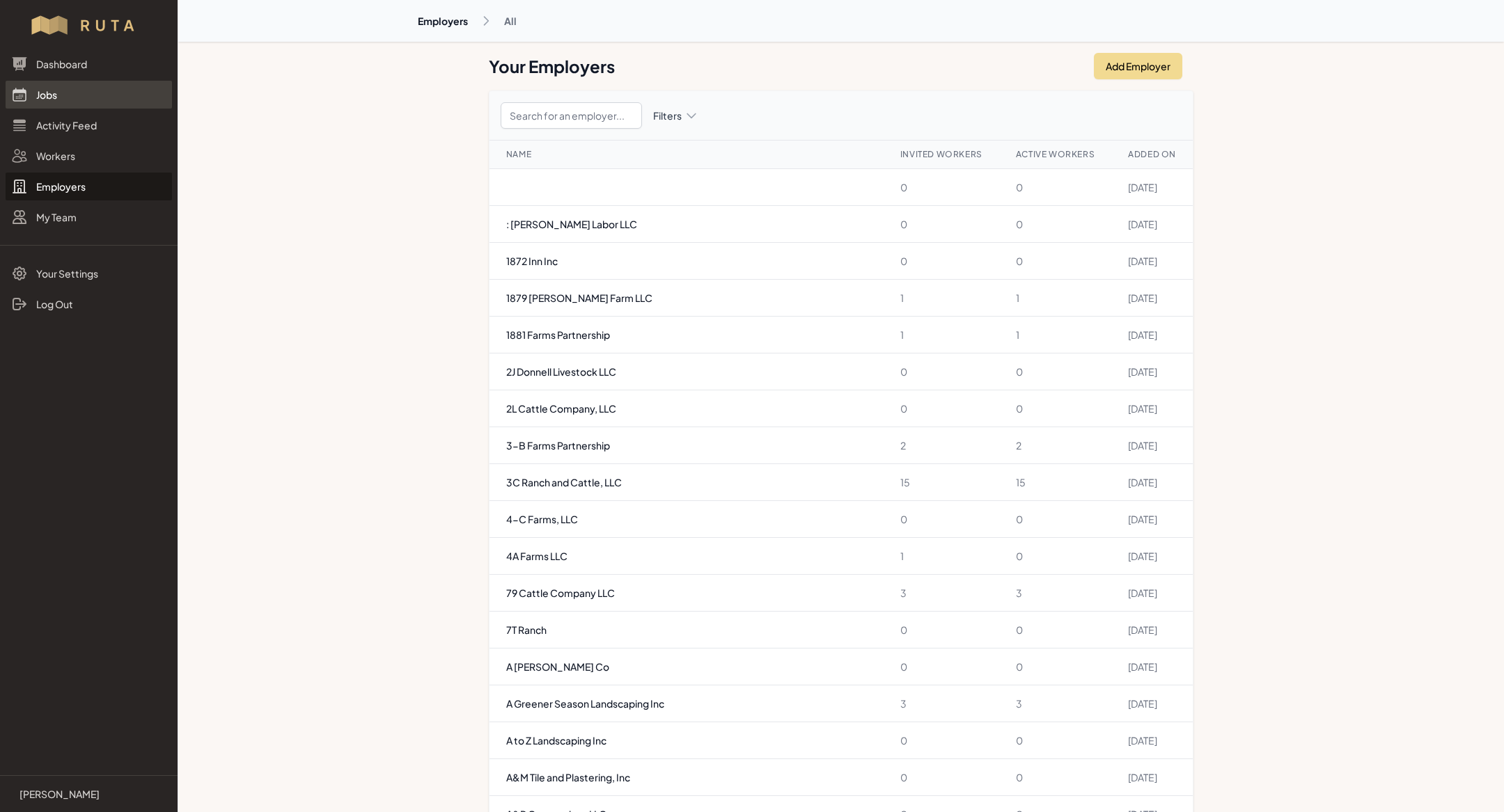
click at [92, 101] on link "Jobs" at bounding box center [89, 95] width 167 height 28
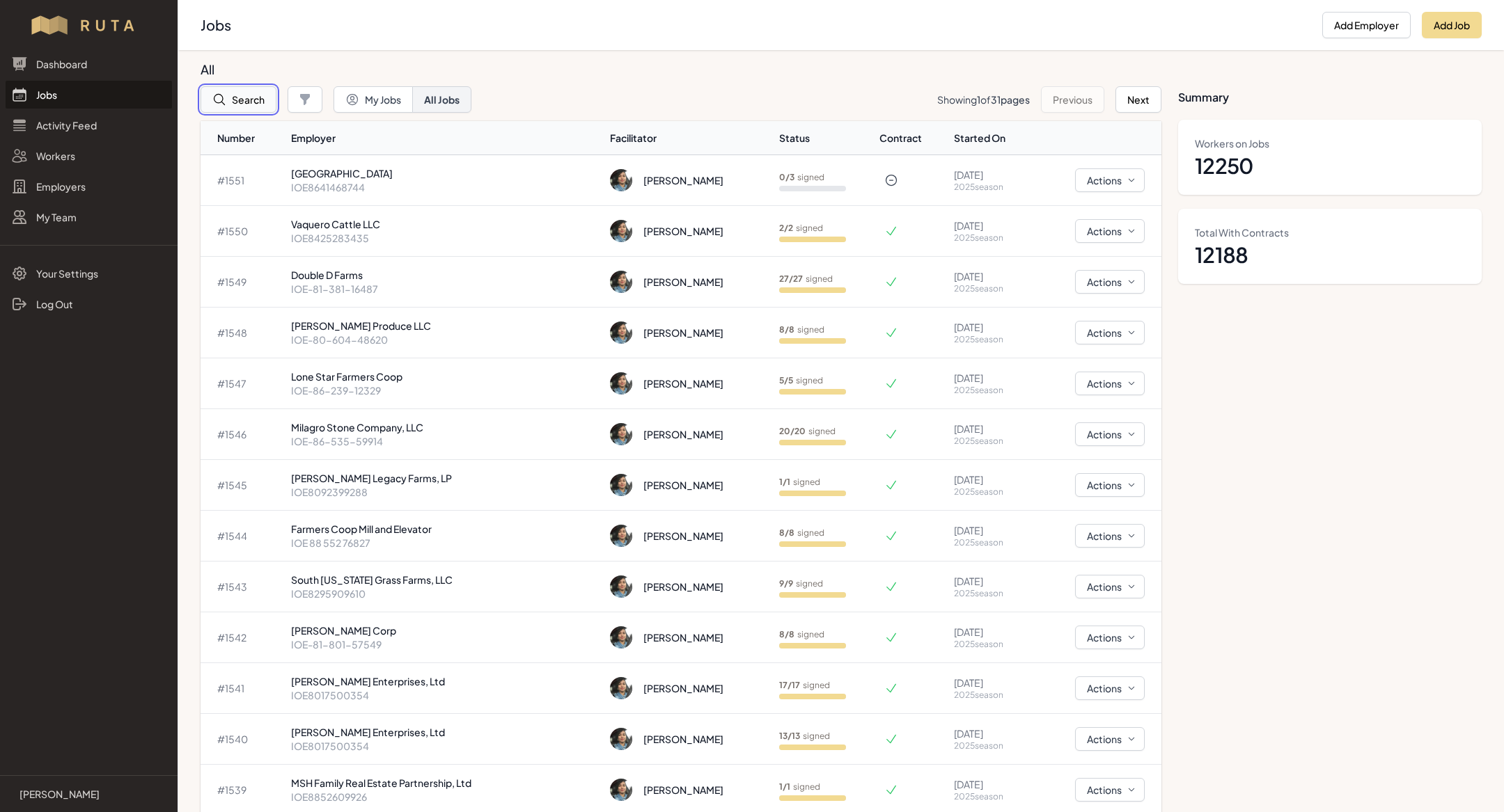
click at [244, 92] on button "Search" at bounding box center [239, 100] width 76 height 27
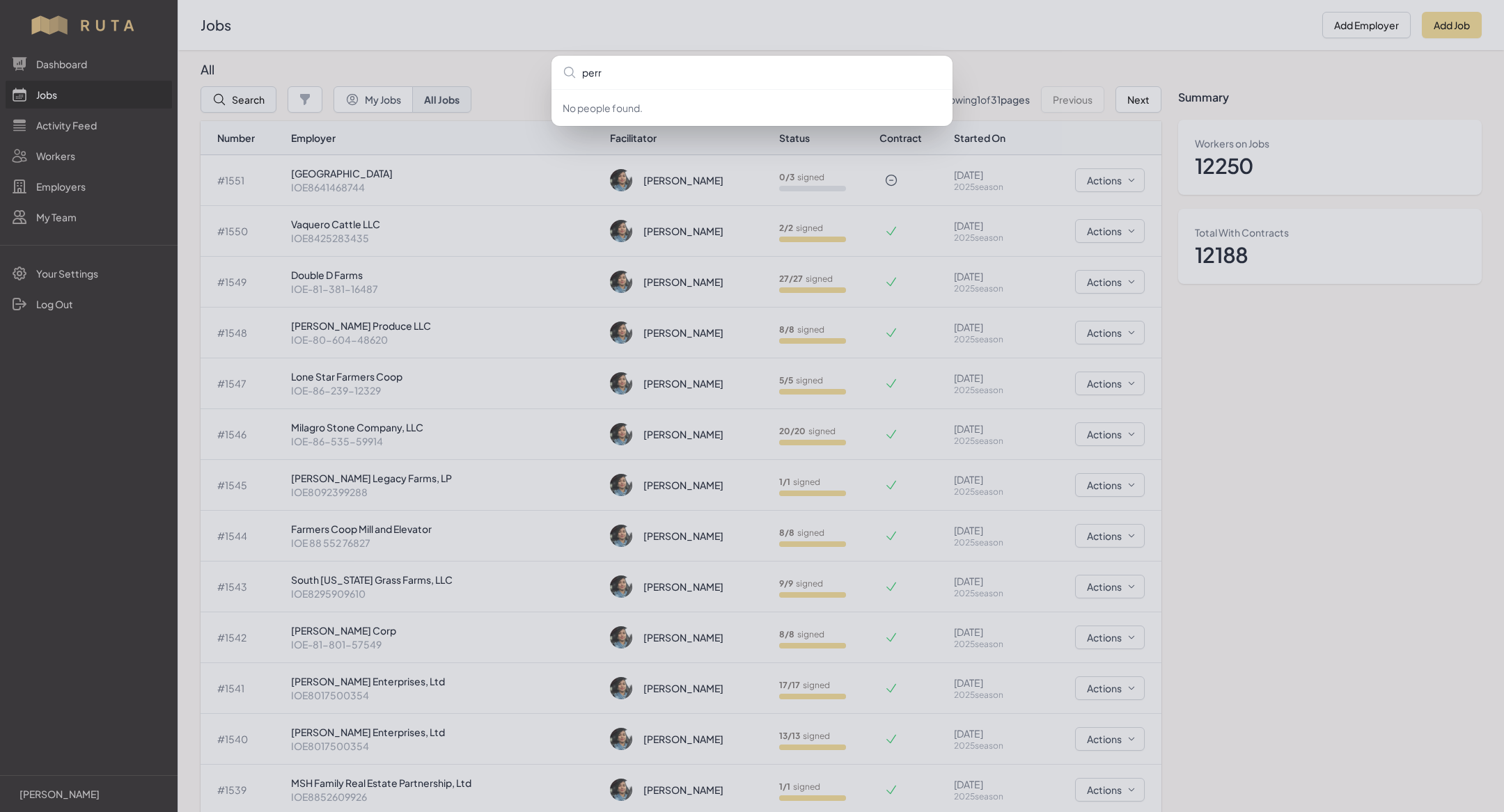
type input "[PERSON_NAME]"
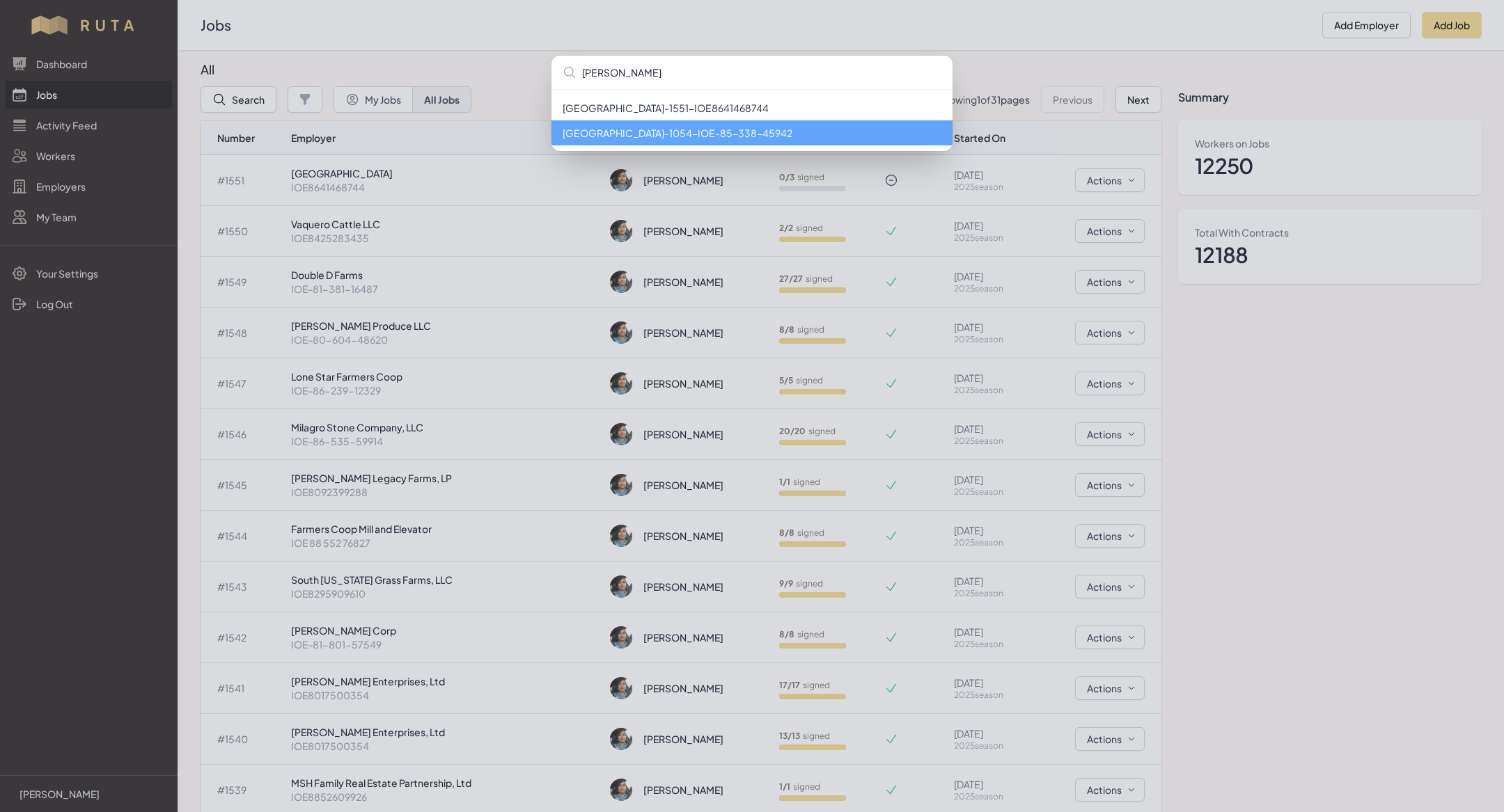
click at [645, 140] on li "Perry Park Country Club - 1054 - IOE-85-338-45942" at bounding box center [752, 133] width 401 height 25
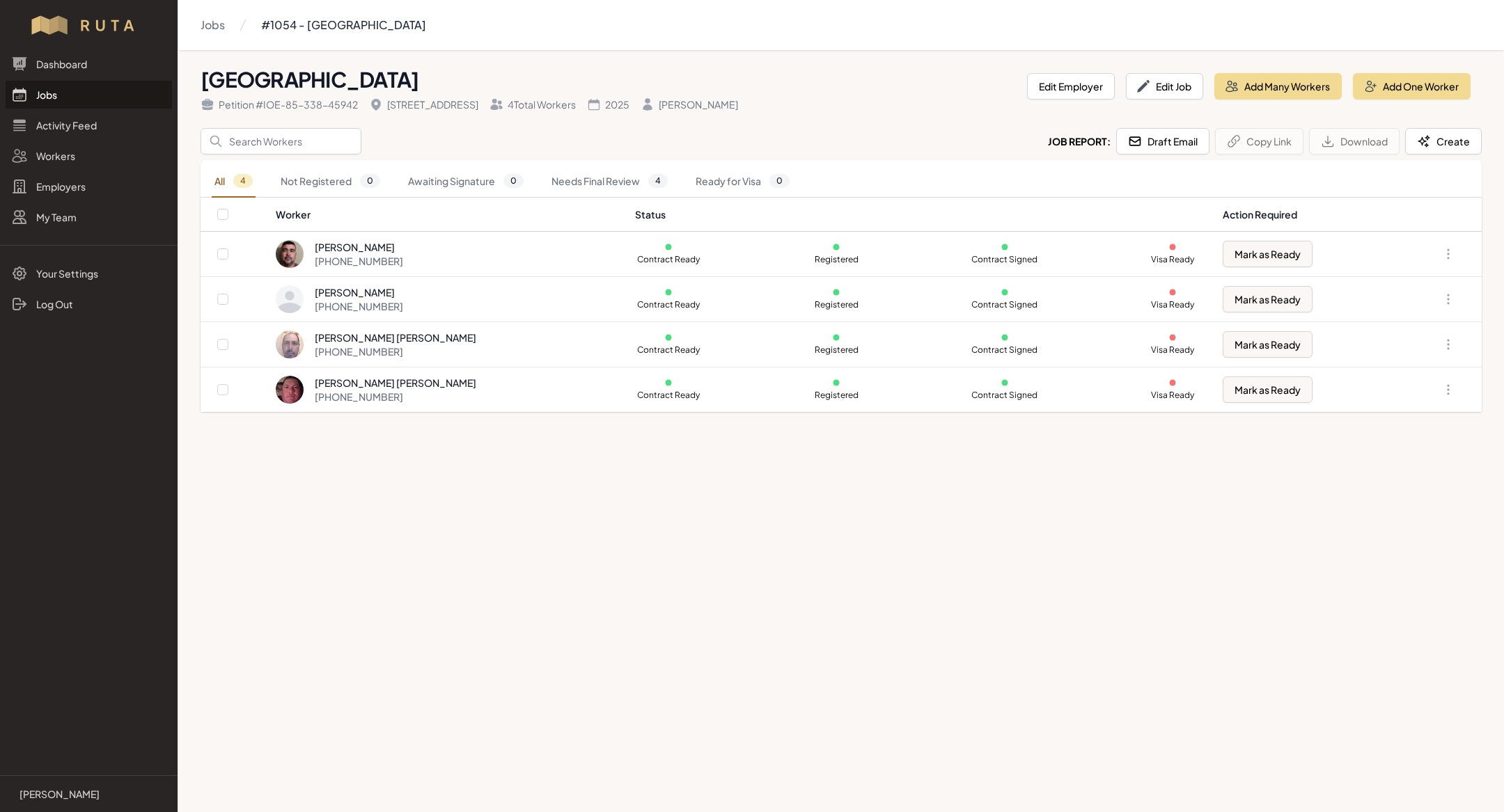
click at [97, 100] on link "Jobs" at bounding box center [89, 95] width 167 height 28
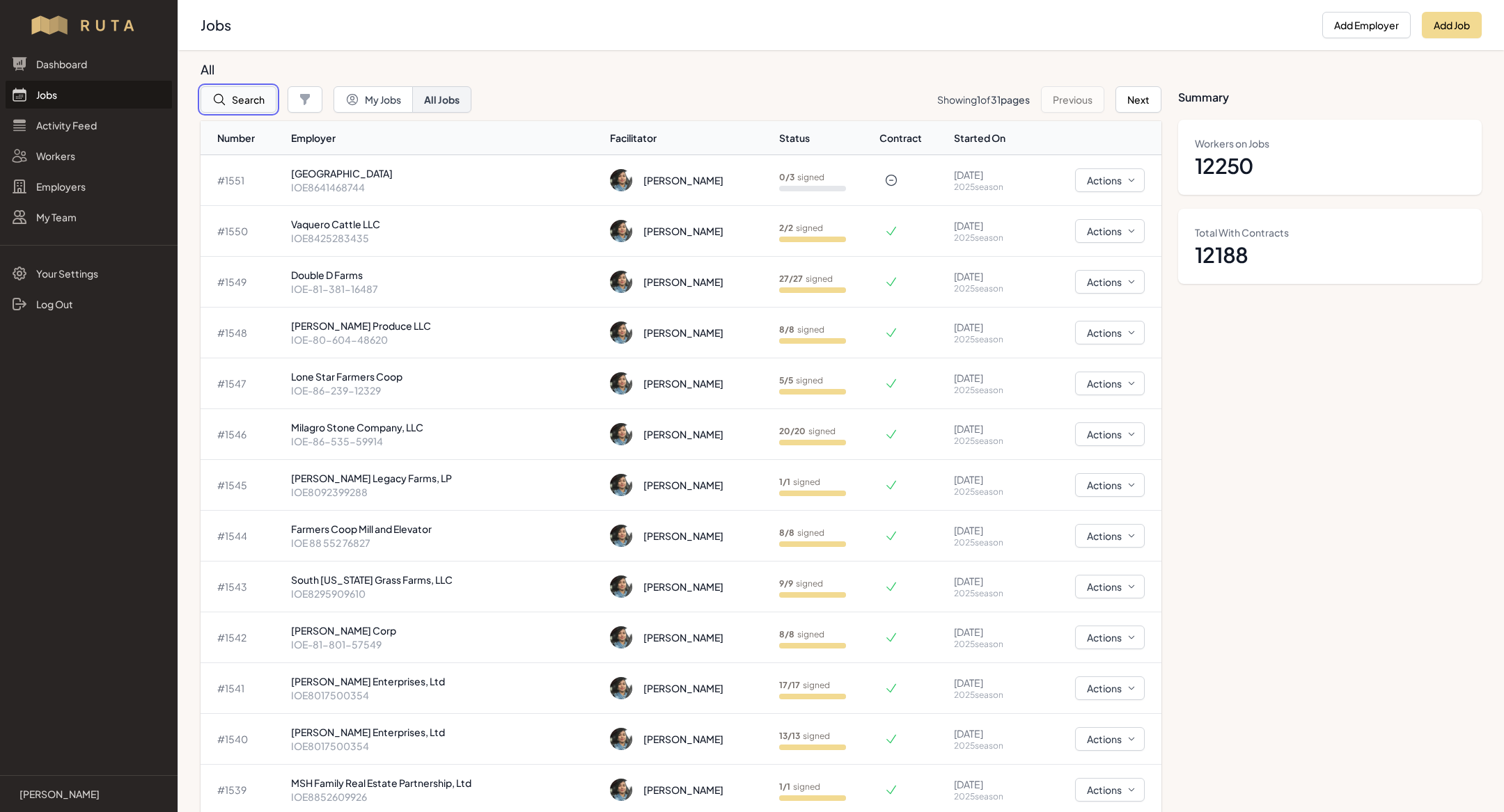
click at [243, 98] on button "Search" at bounding box center [239, 100] width 76 height 27
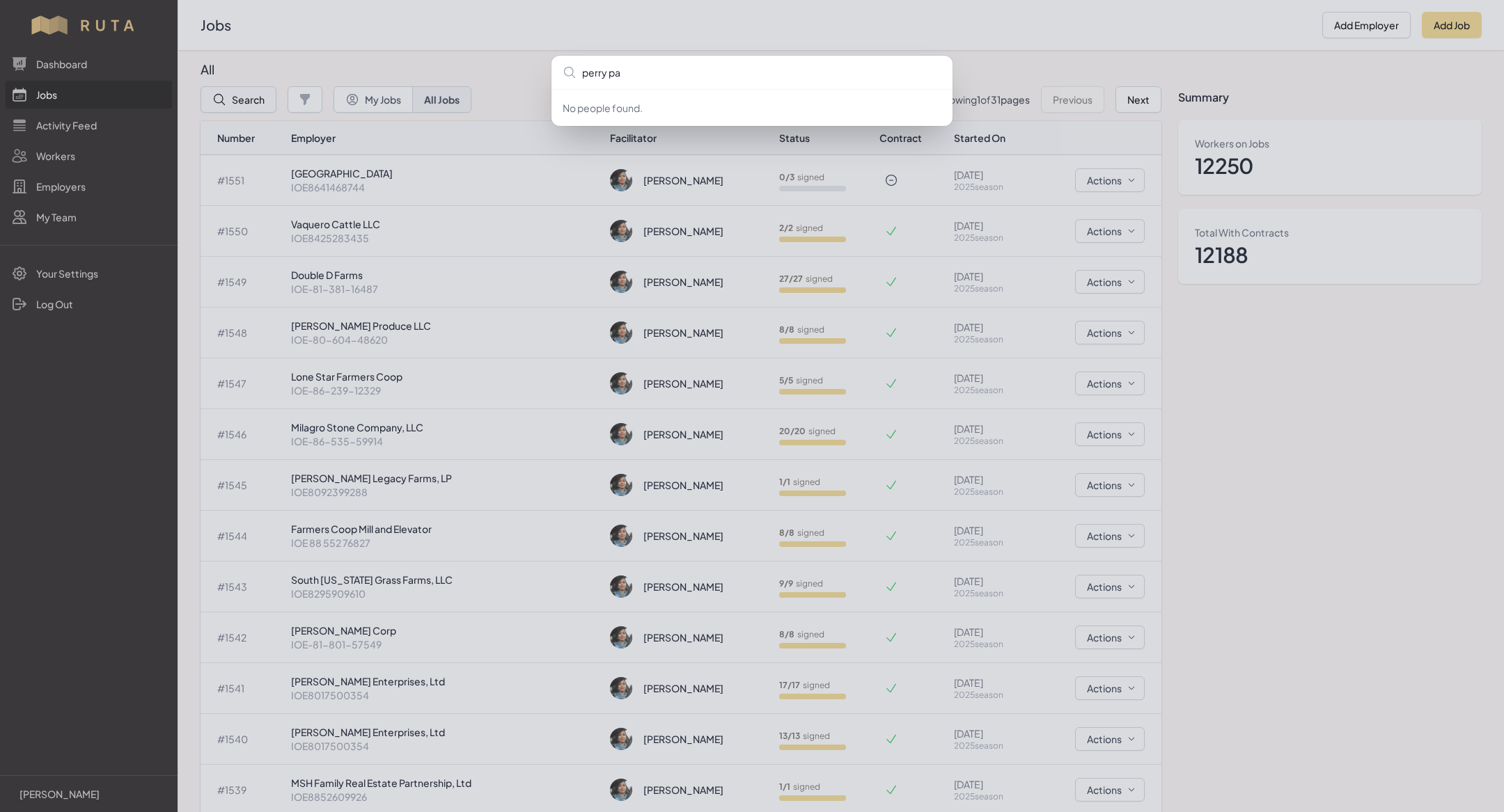
type input "perry par"
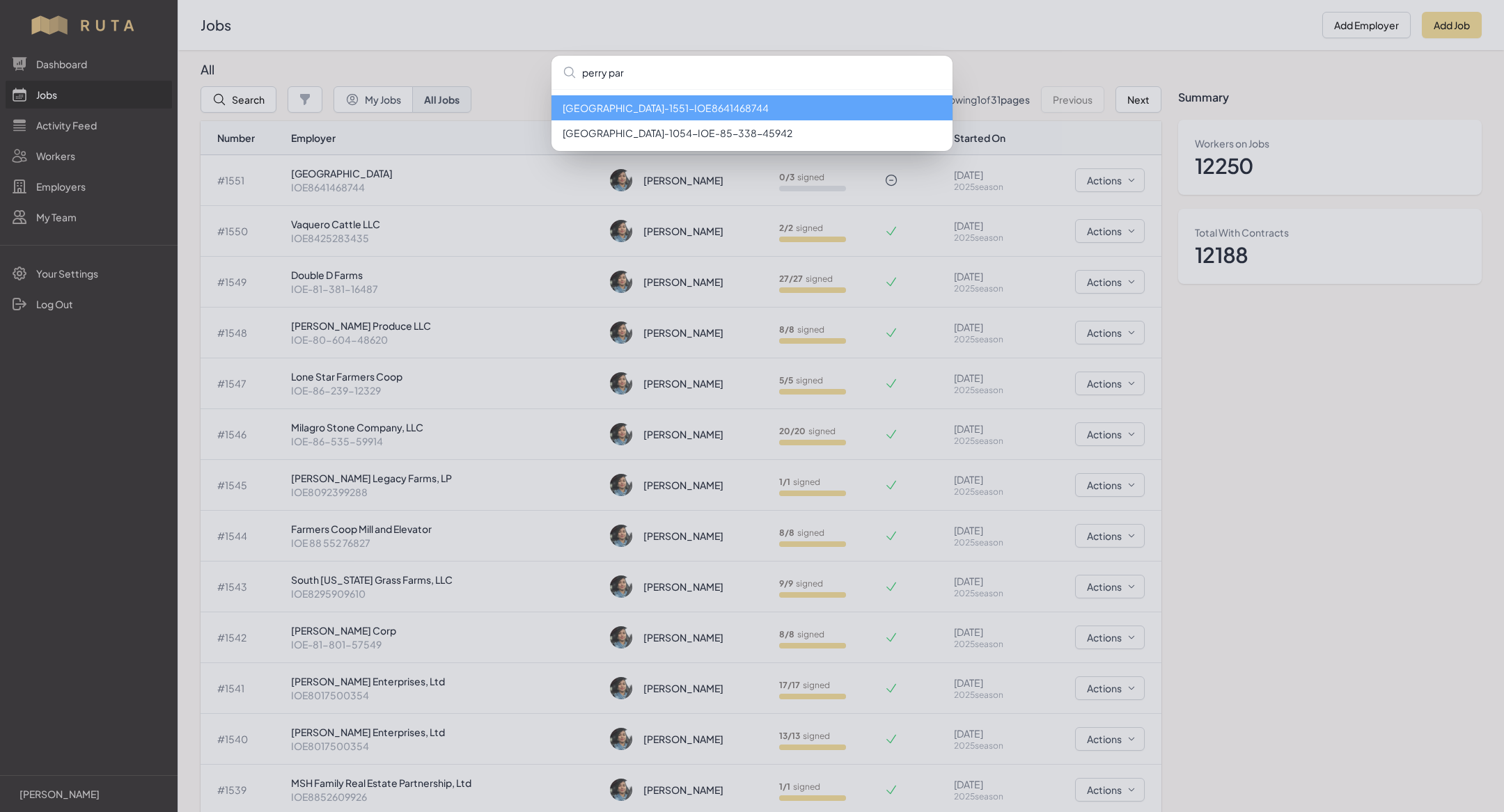
click at [616, 112] on li "[GEOGRAPHIC_DATA] - 1551 - IOE8641468744" at bounding box center [752, 107] width 401 height 25
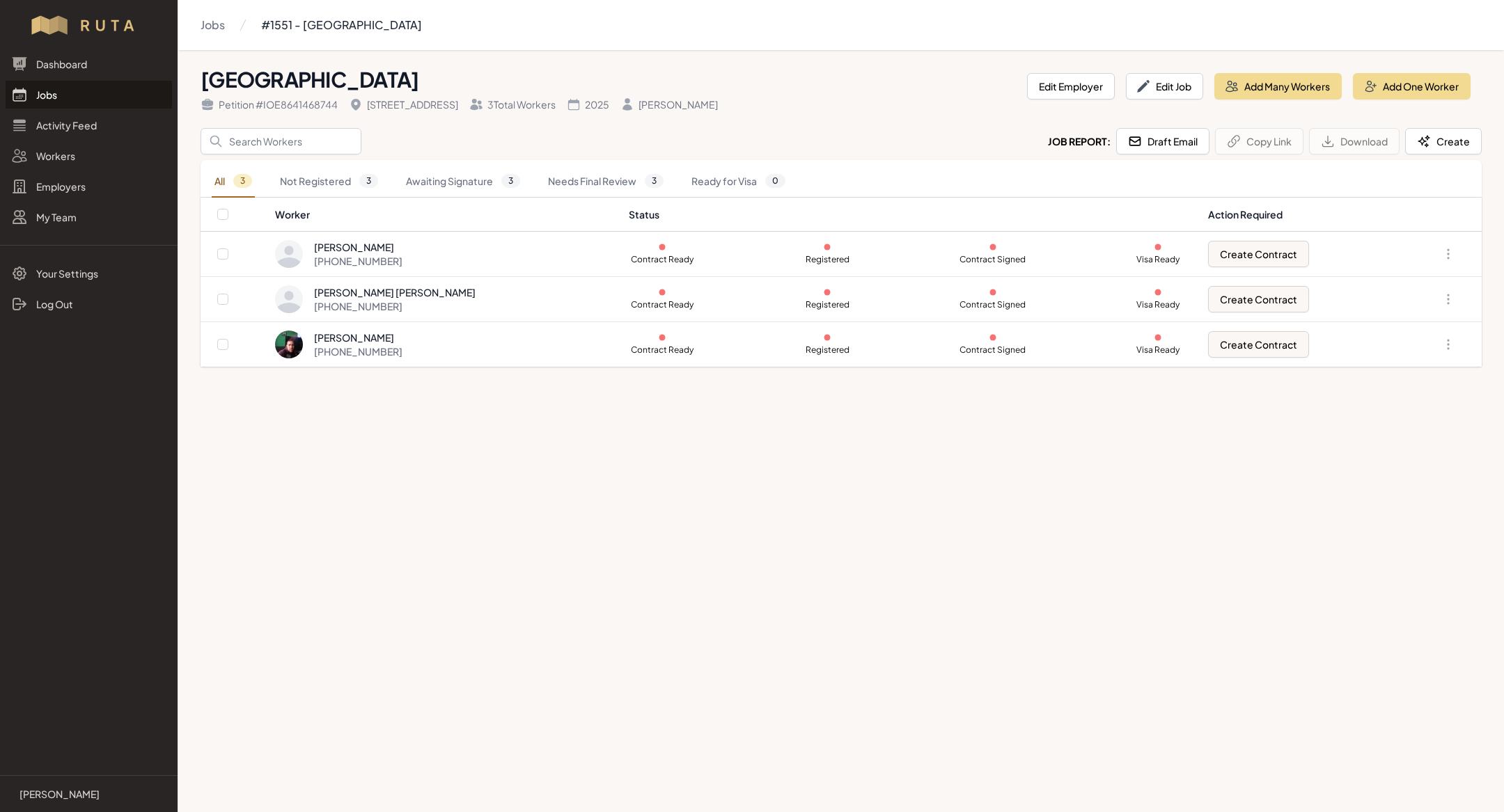
click at [61, 87] on link "Jobs" at bounding box center [89, 95] width 167 height 28
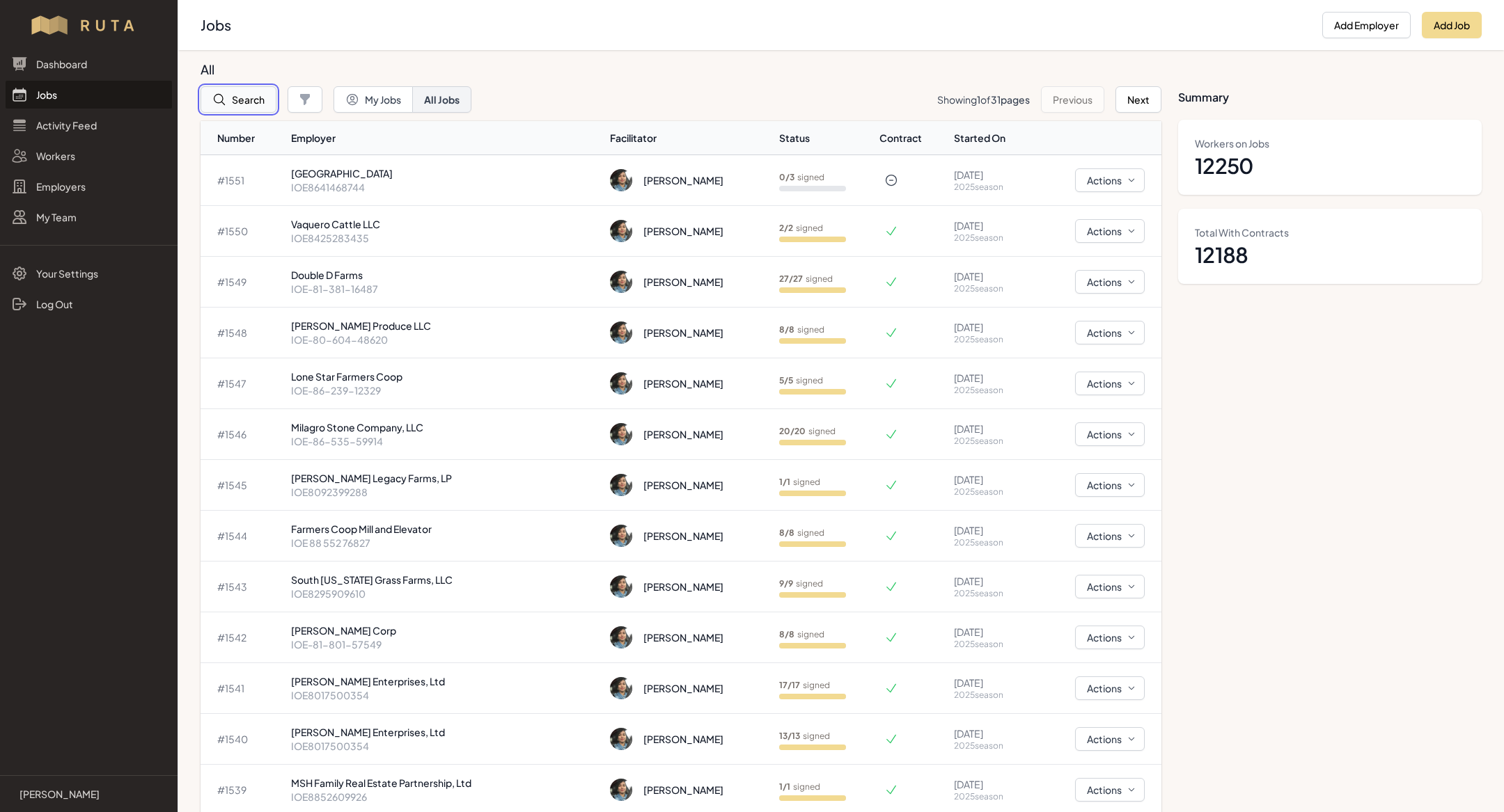
click at [253, 97] on button "Search" at bounding box center [239, 100] width 76 height 27
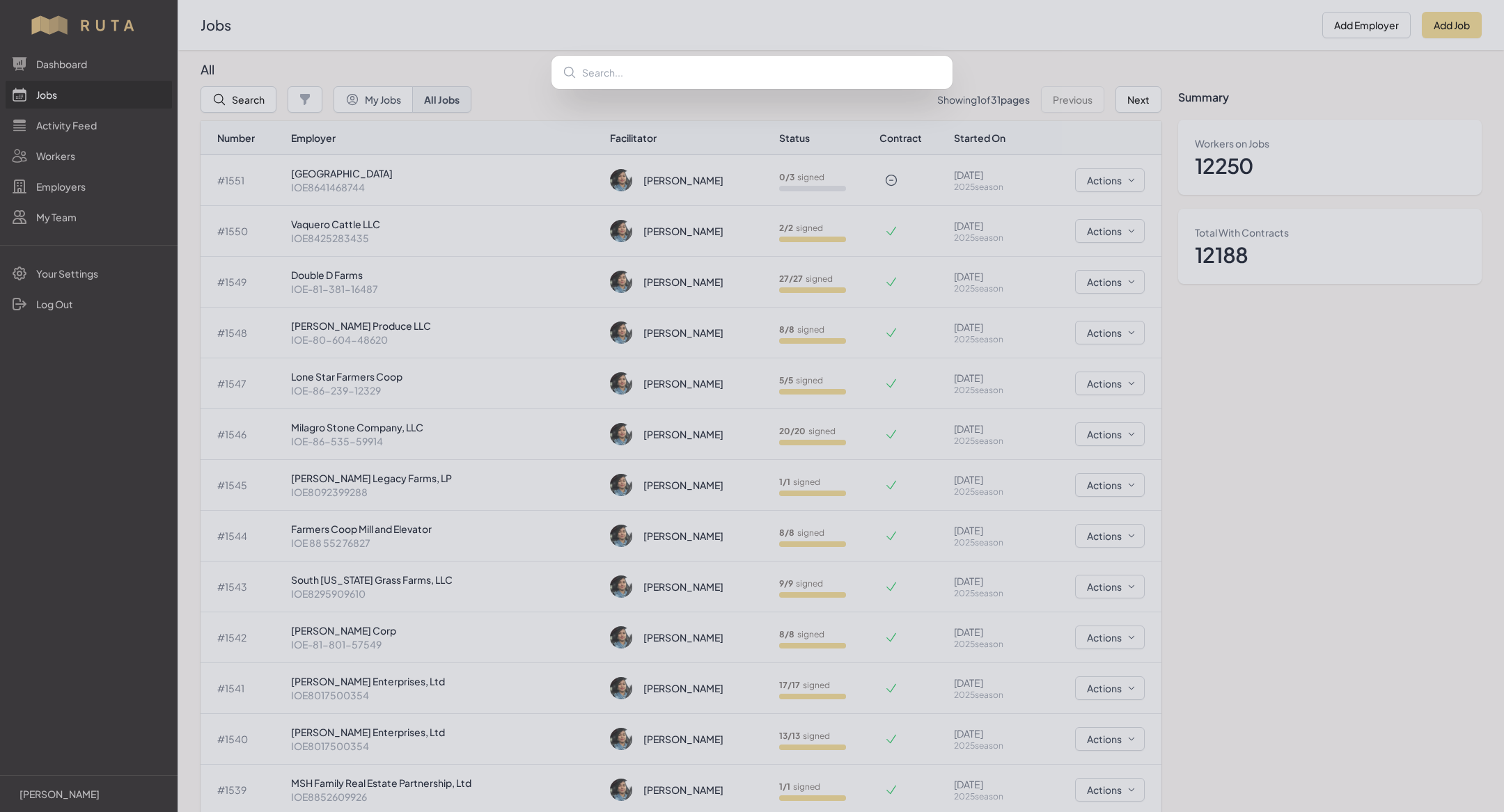
click at [47, 208] on div at bounding box center [752, 406] width 1504 height 812
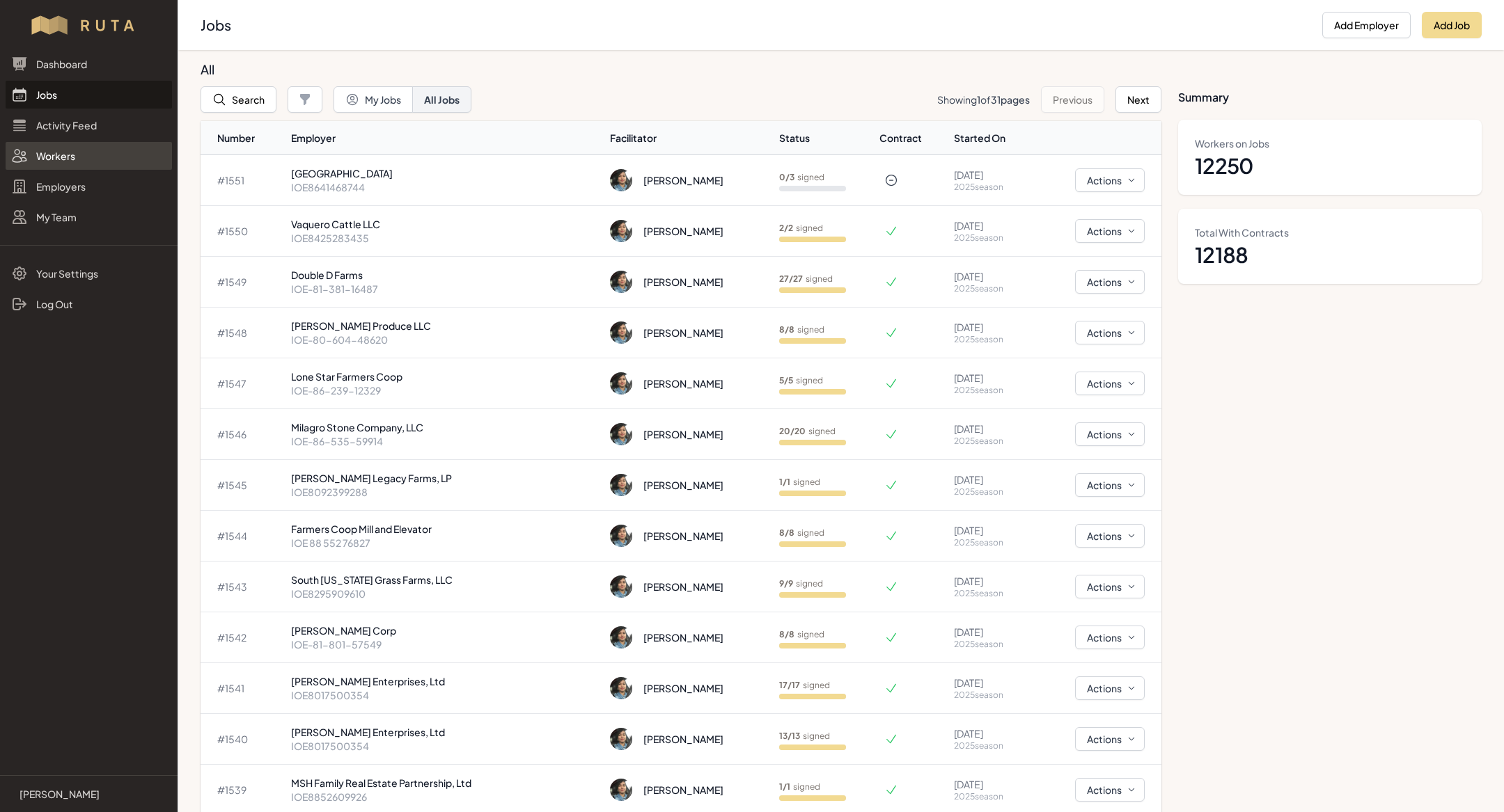
click at [72, 154] on link "Workers" at bounding box center [89, 156] width 167 height 28
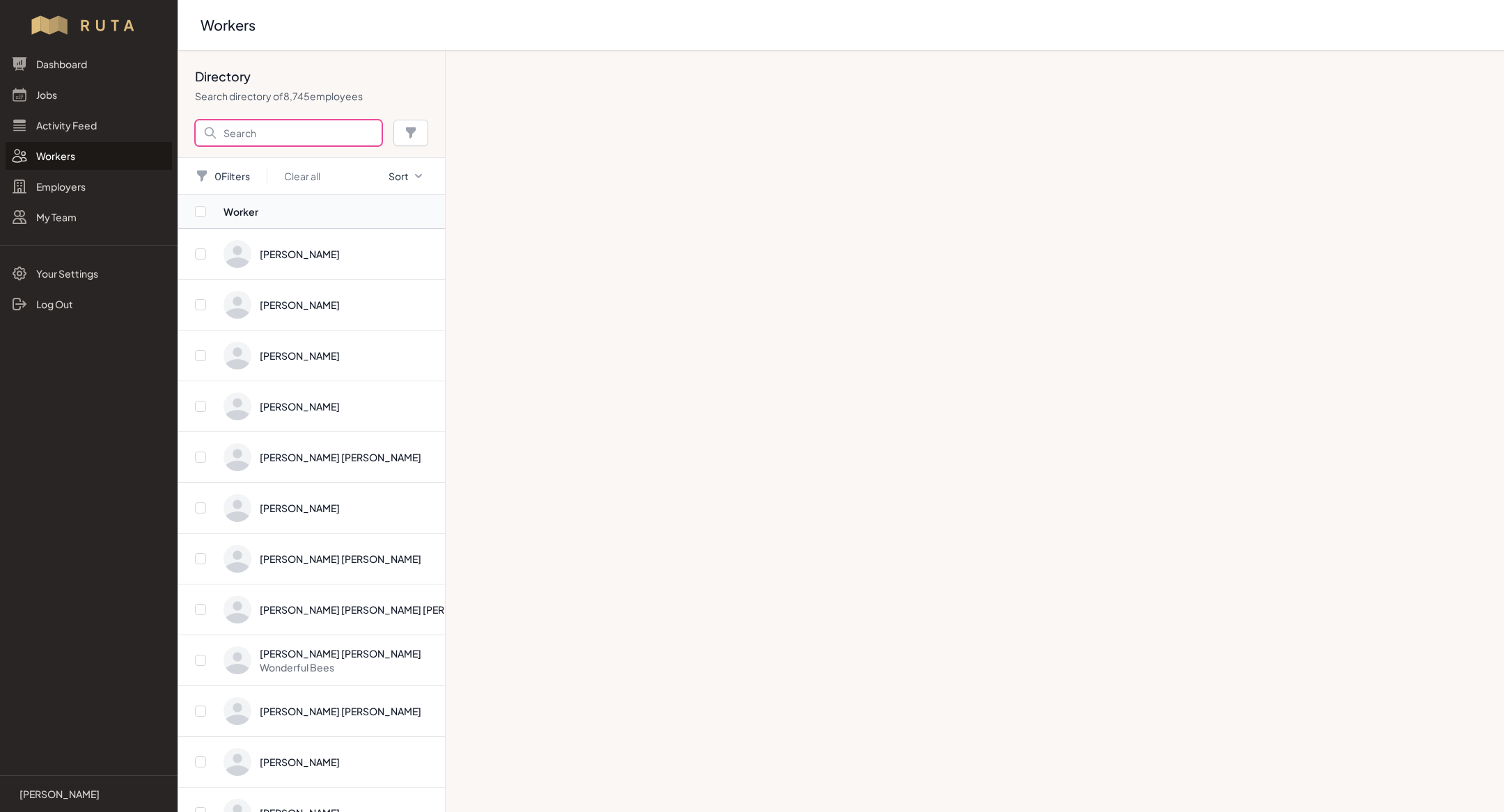
click at [261, 131] on input "Search" at bounding box center [288, 133] width 187 height 27
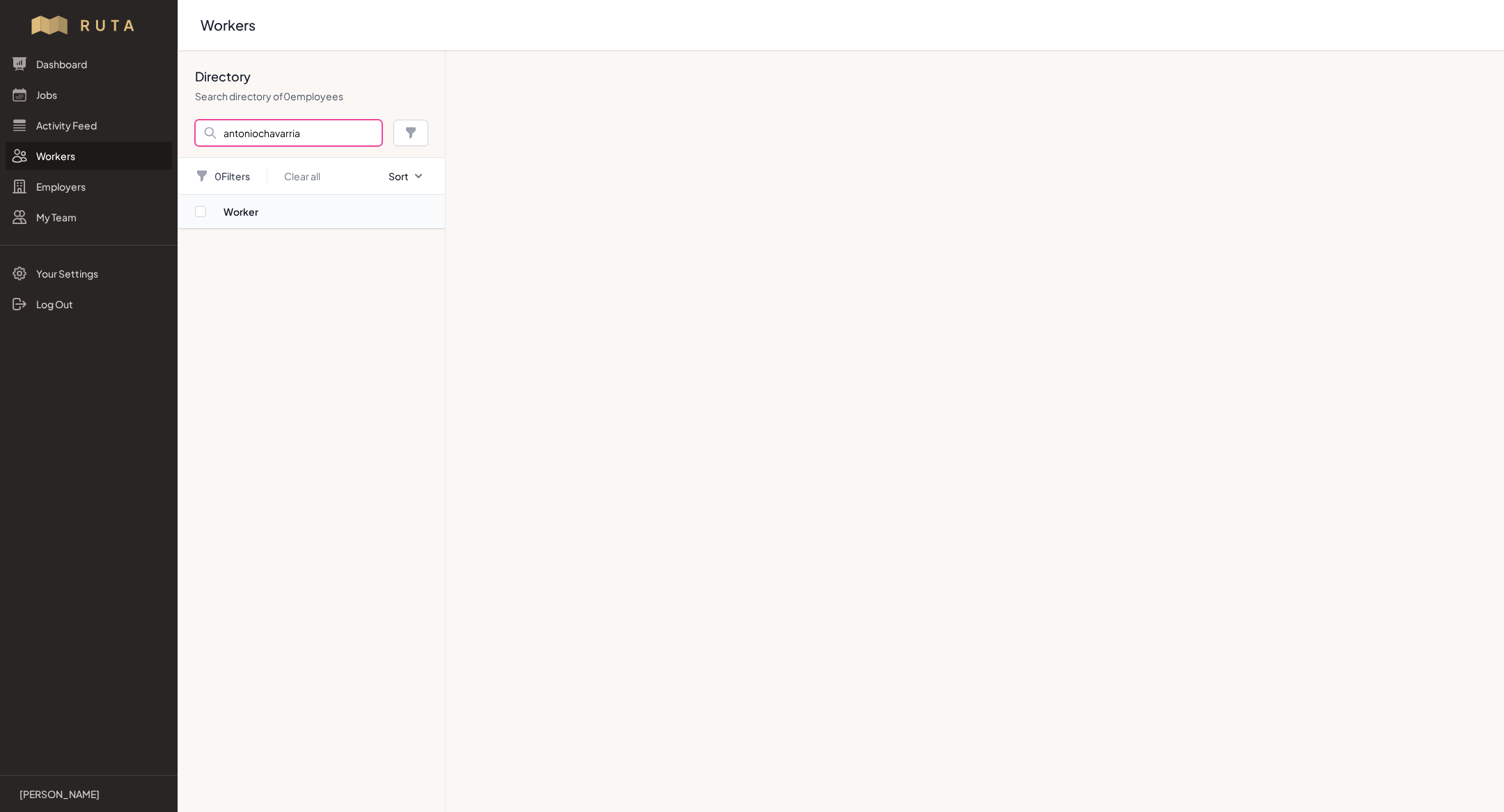
type input "antoniochavarria"
click at [425, 175] on icon "button" at bounding box center [418, 176] width 14 height 14
click at [366, 359] on nav "Worker" at bounding box center [311, 503] width 266 height 618
click at [325, 135] on input "antoniochavarria" at bounding box center [288, 133] width 187 height 27
click at [80, 83] on link "Jobs" at bounding box center [89, 95] width 167 height 28
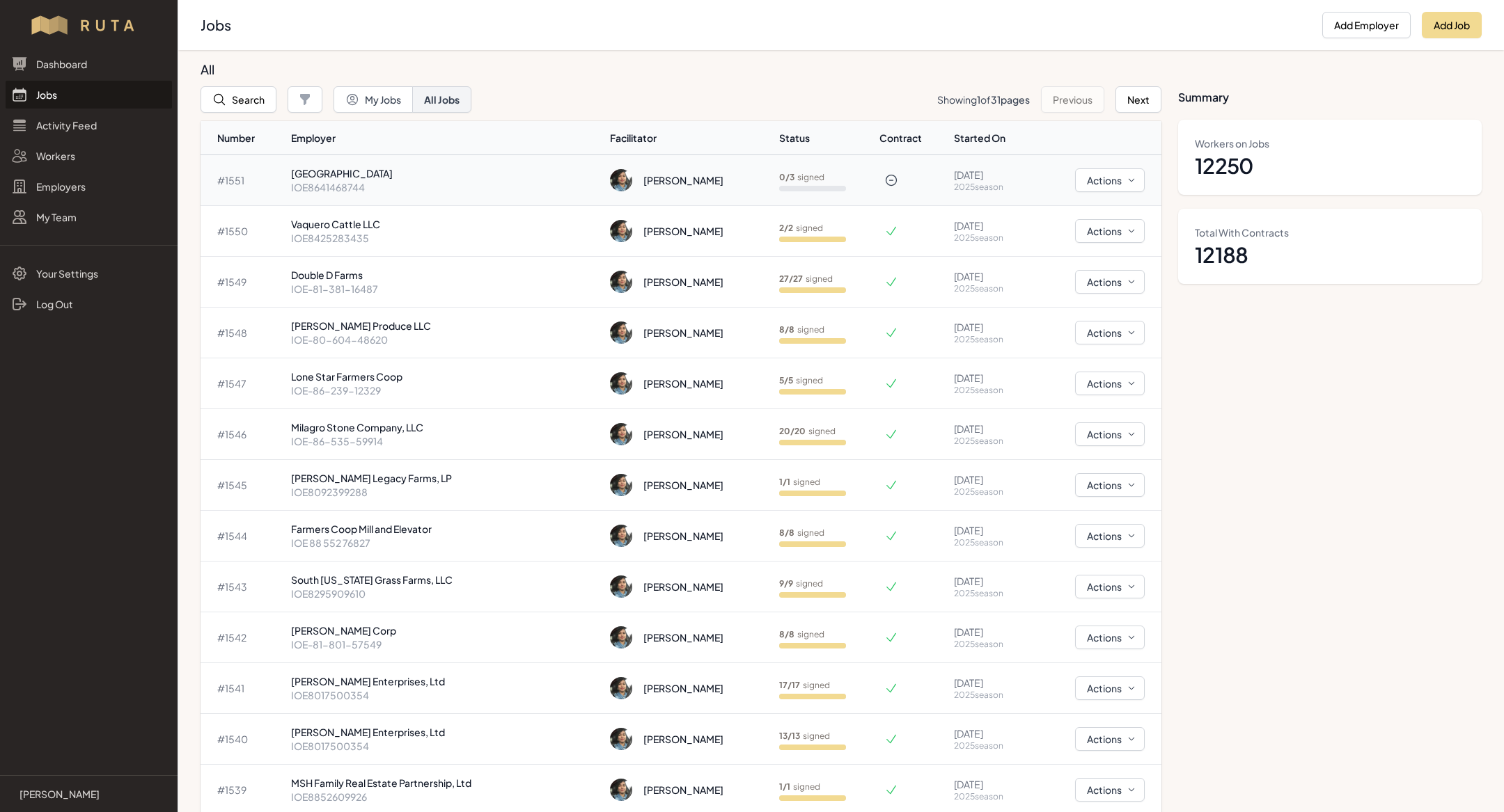
click at [454, 192] on p "IOE8641468744" at bounding box center [445, 187] width 309 height 14
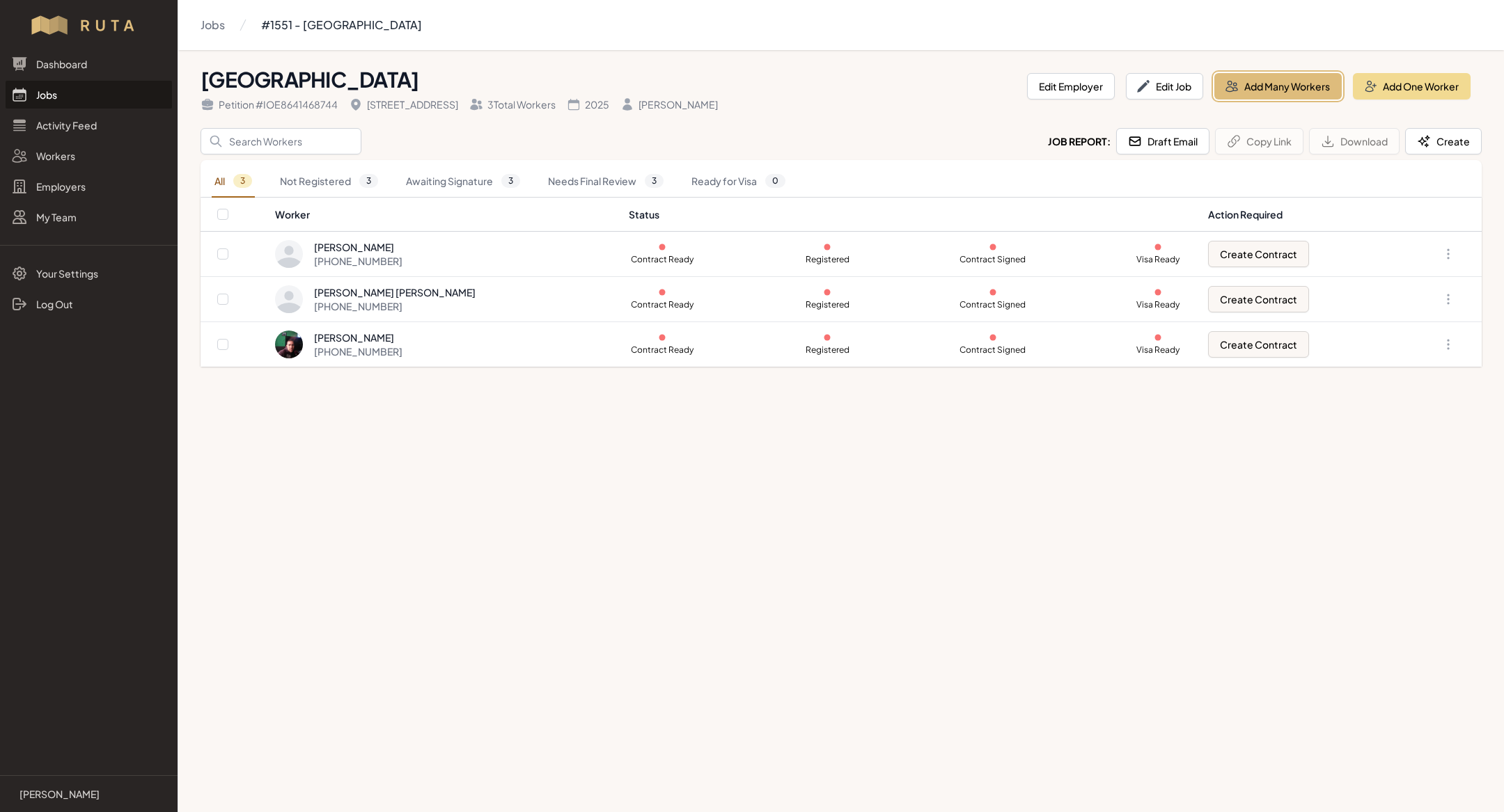
click at [1249, 87] on button "Add Many Workers" at bounding box center [1278, 86] width 127 height 27
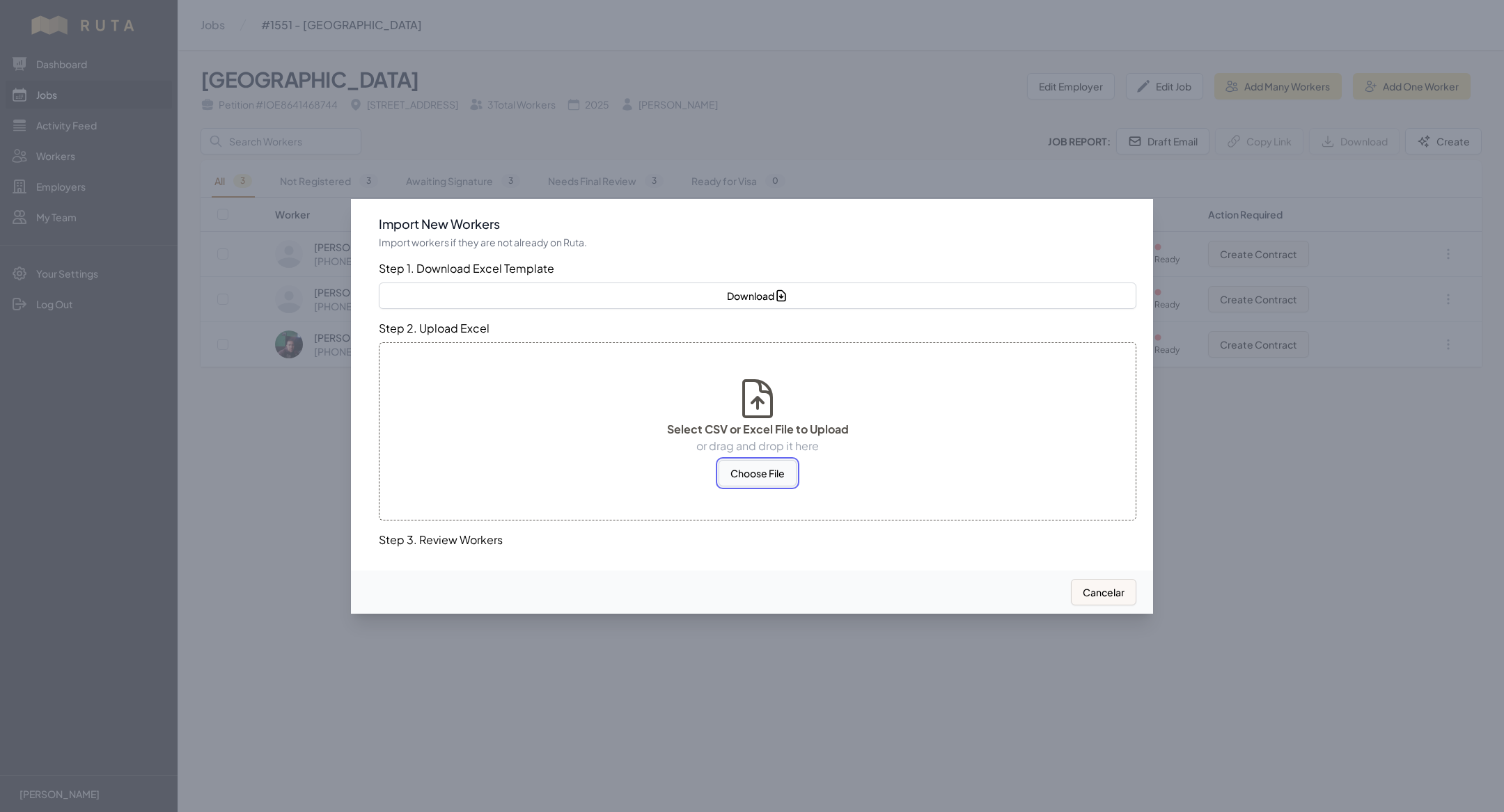
click at [746, 477] on button "Choose File" at bounding box center [757, 473] width 78 height 27
select select "US"
select select "MX"
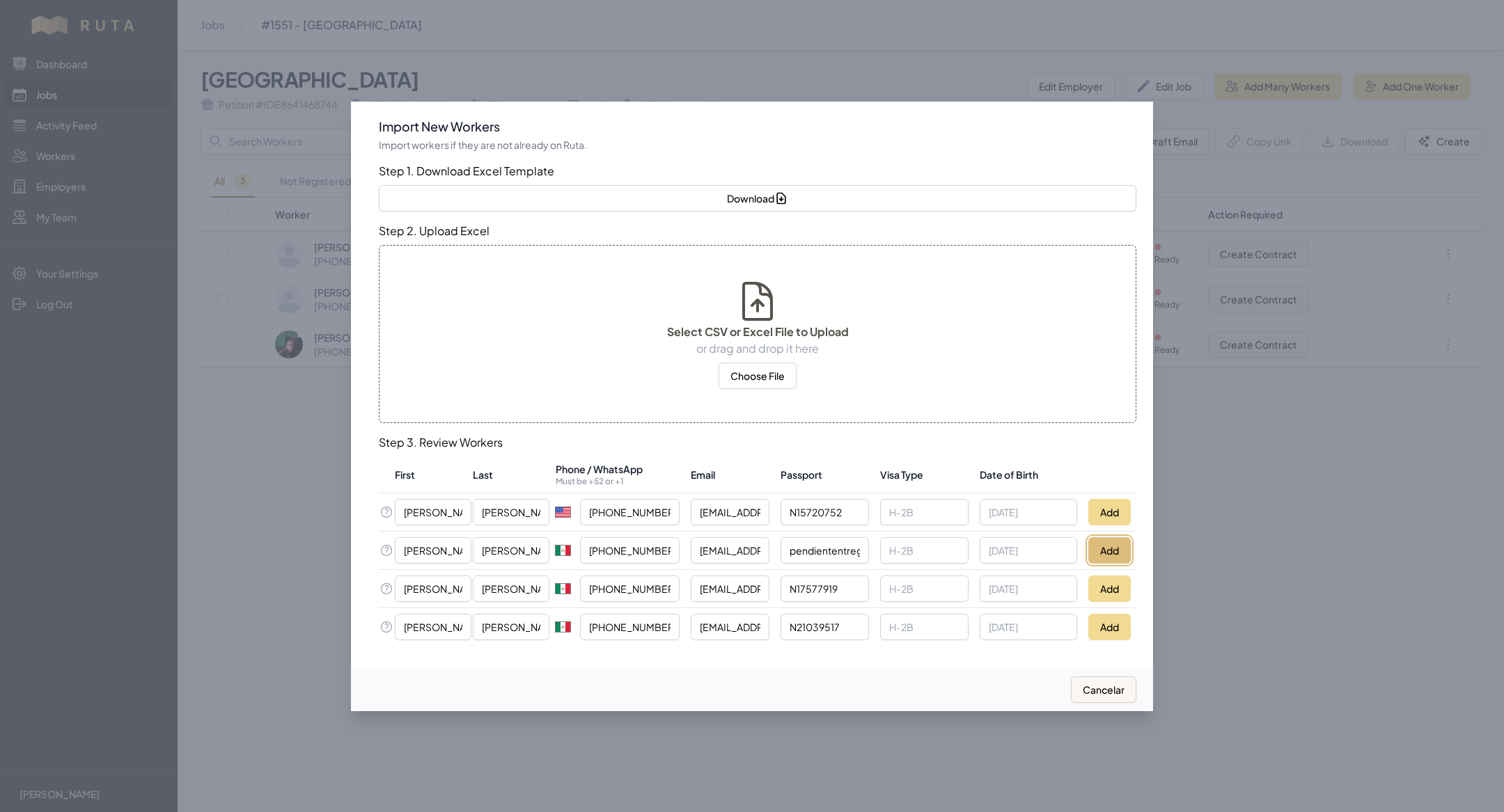
click at [1122, 550] on button "Add" at bounding box center [1110, 550] width 42 height 27
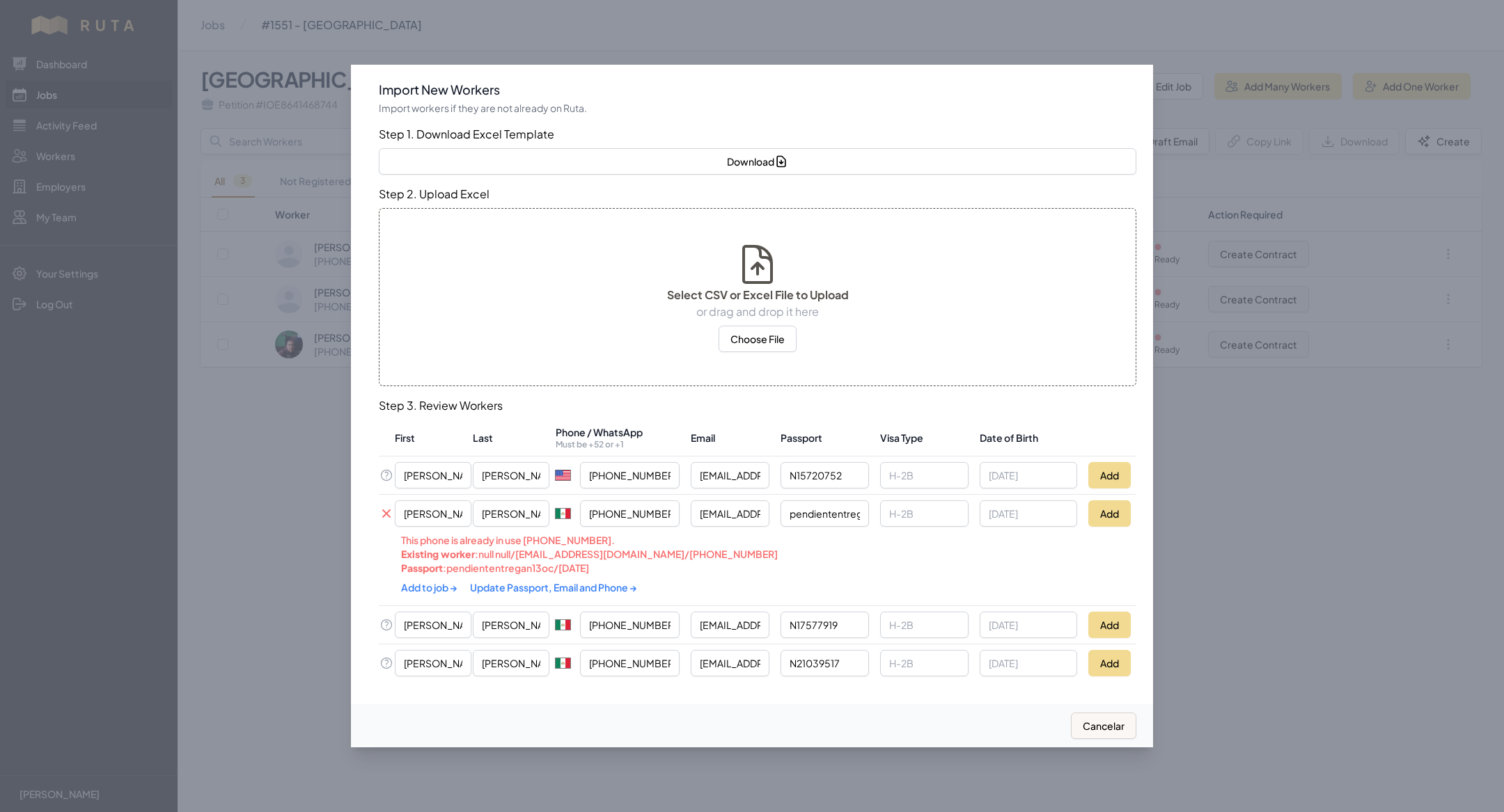
click at [526, 587] on link "Update Passport, Email and Phone →" at bounding box center [553, 588] width 167 height 13
click at [415, 585] on link "Add to job →" at bounding box center [430, 587] width 58 height 13
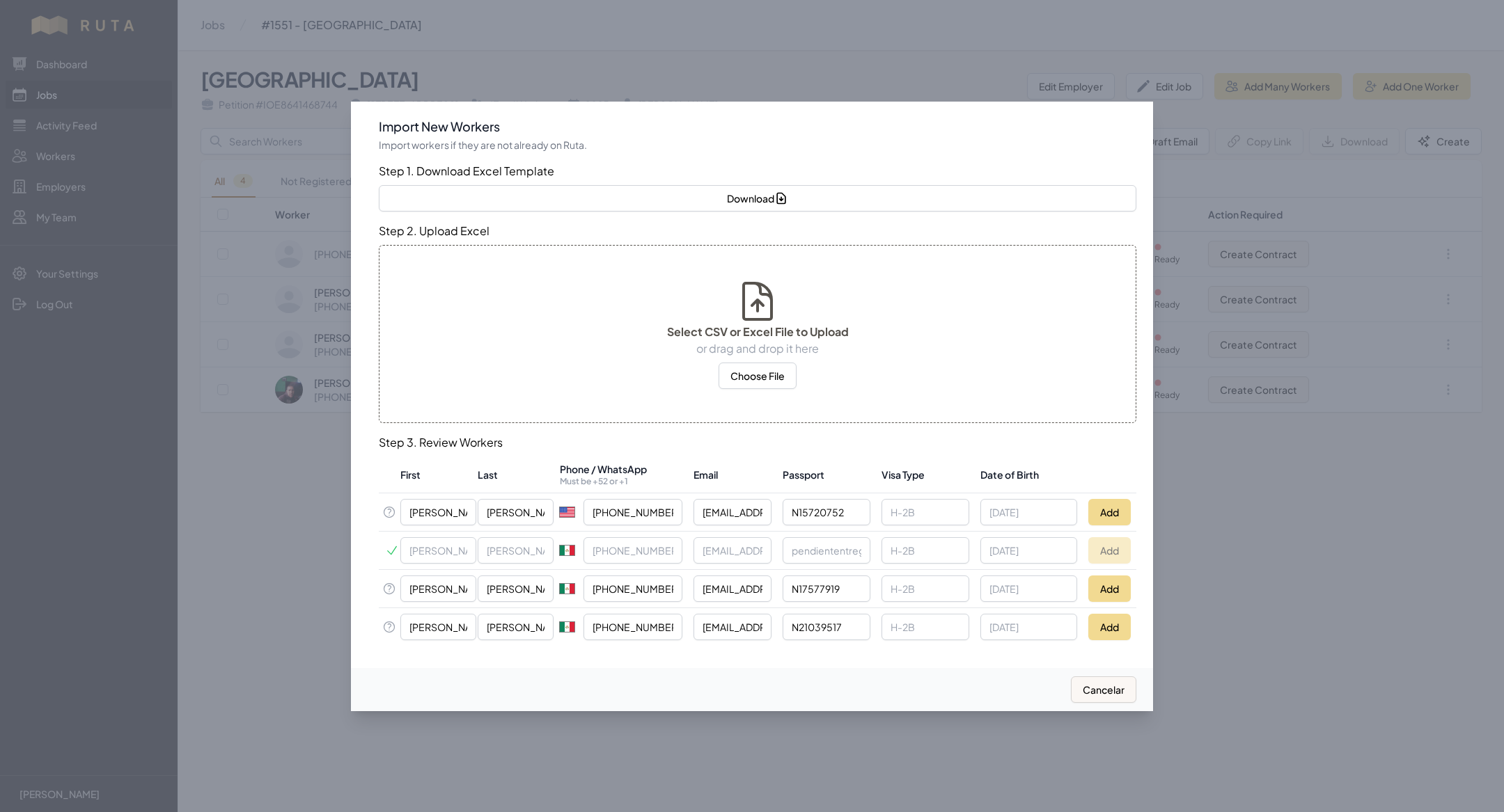
click at [328, 565] on div at bounding box center [752, 406] width 1504 height 812
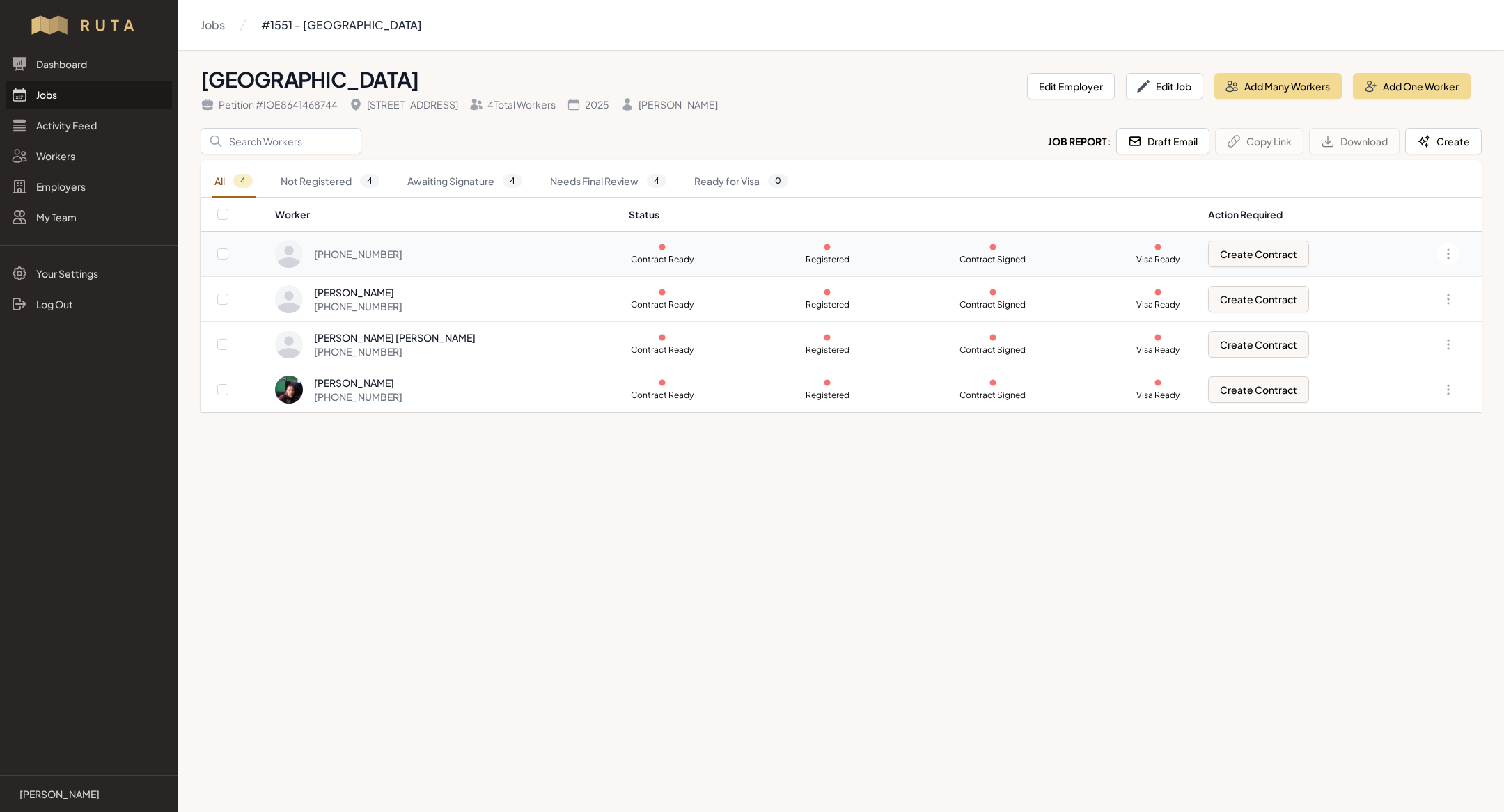
click at [1440, 243] on div "Open options" at bounding box center [1434, 254] width 63 height 22
click at [1450, 253] on icon "button" at bounding box center [1449, 253] width 2 height 9
click at [1413, 254] on link "View / Change" at bounding box center [1379, 258] width 134 height 25
select select "MX"
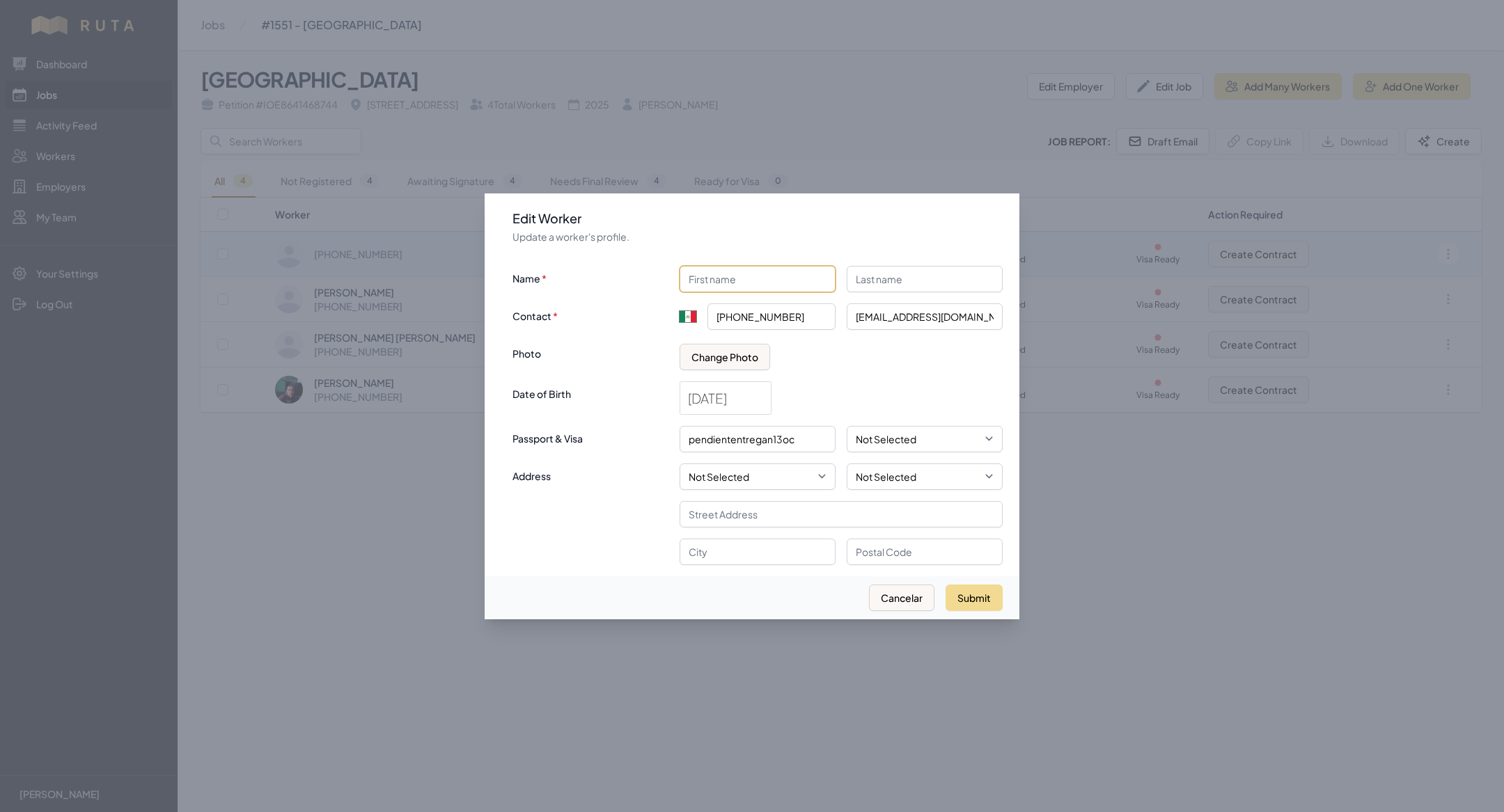
click at [793, 285] on input "Name" at bounding box center [757, 279] width 156 height 27
type input "[PERSON_NAME] [PERSON_NAME]"
type input "[PERSON_NAME]"
click at [985, 597] on button "Submit" at bounding box center [975, 597] width 57 height 27
type input "+52"
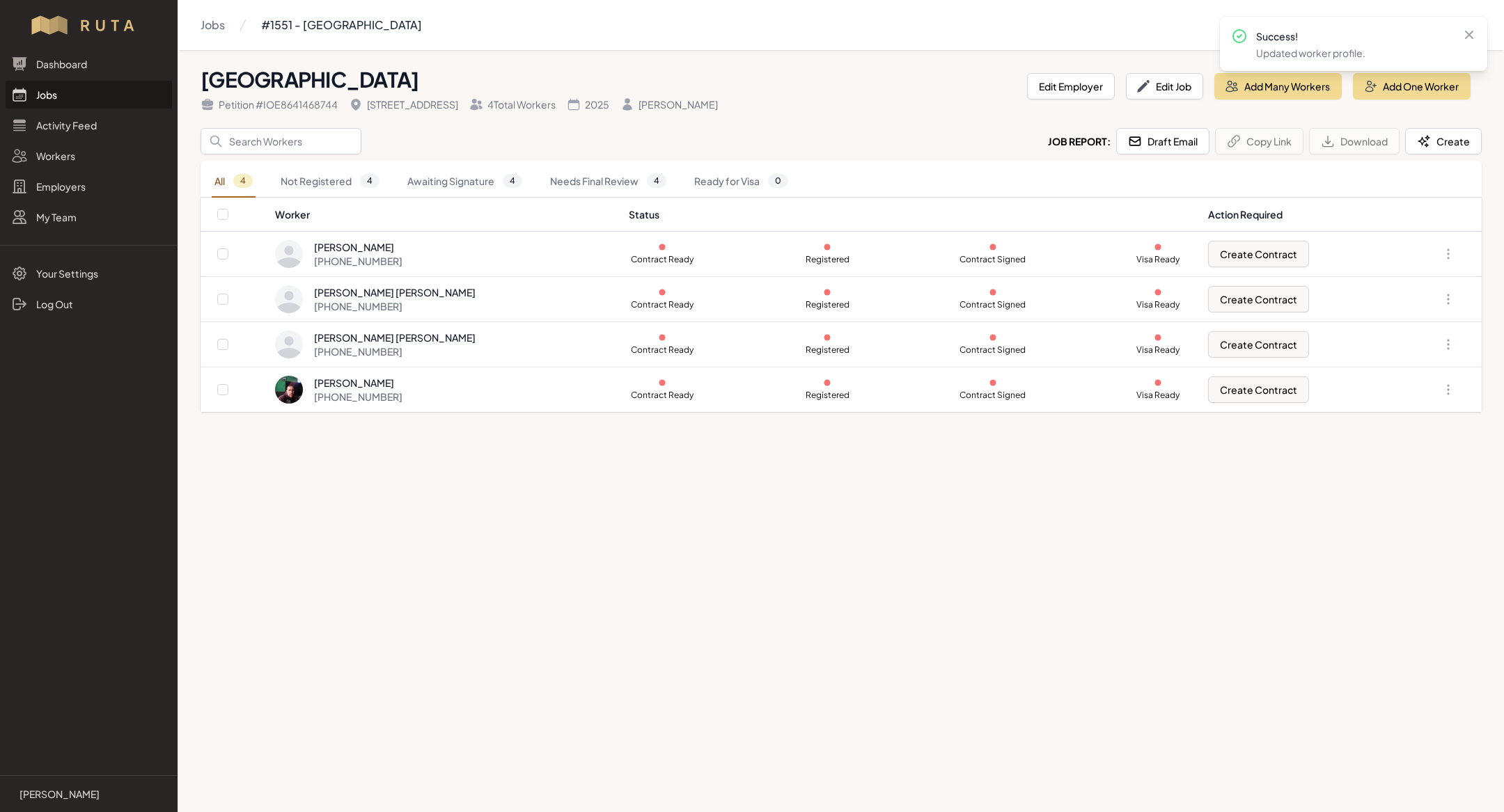
click at [619, 452] on main "Jobs #1551 - [GEOGRAPHIC_DATA] [GEOGRAPHIC_DATA] Petition # IOE8641468744 [STRE…" at bounding box center [752, 406] width 1504 height 812
click at [563, 294] on div "[PERSON_NAME] [PERSON_NAME] [PHONE_NUMBER]" at bounding box center [444, 300] width 338 height 28
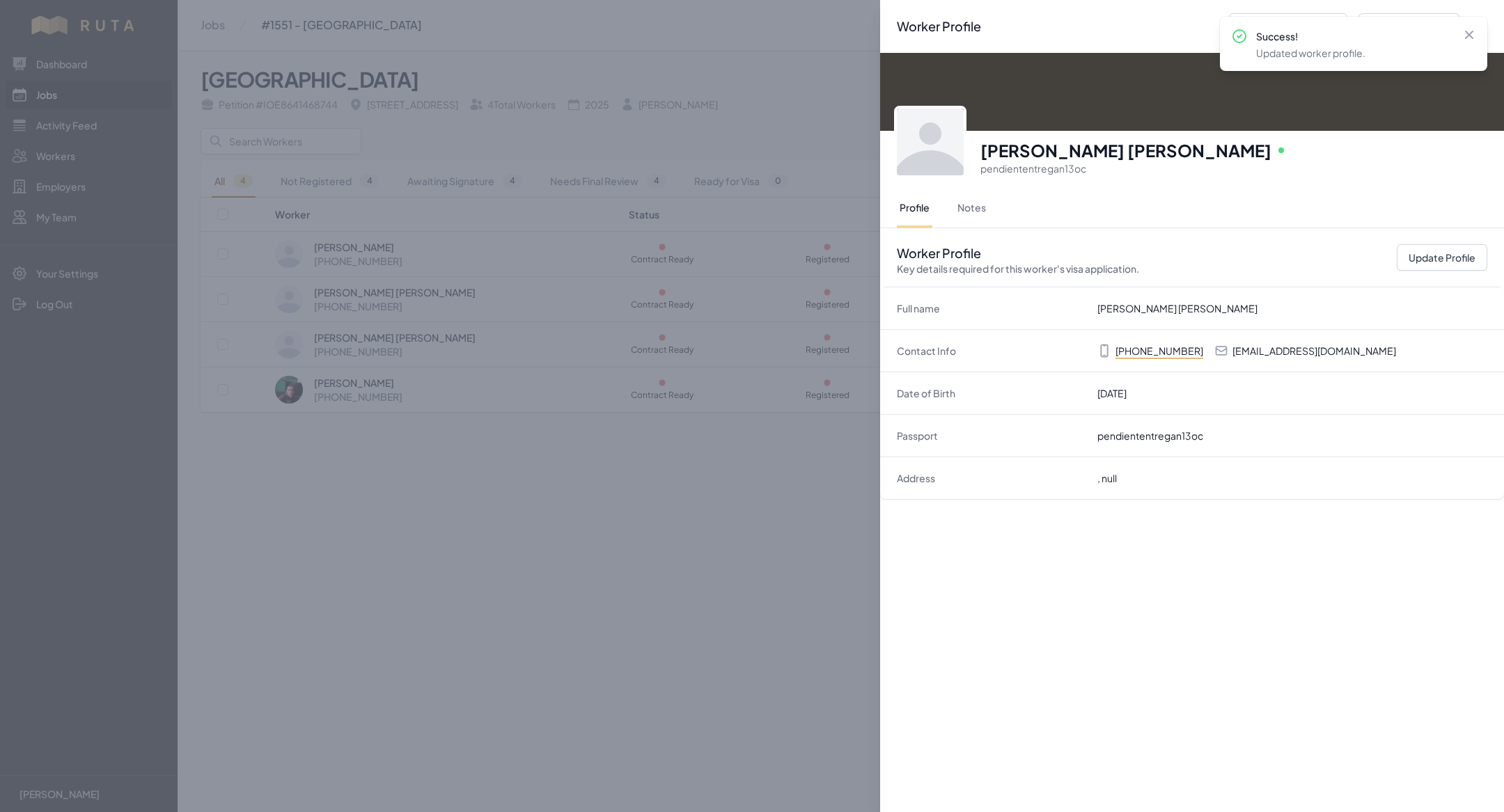
click at [445, 689] on div "Worker Profile Previous Worker Next Worker Close panel [PERSON_NAME] [PERSON_NA…" at bounding box center [752, 406] width 1504 height 812
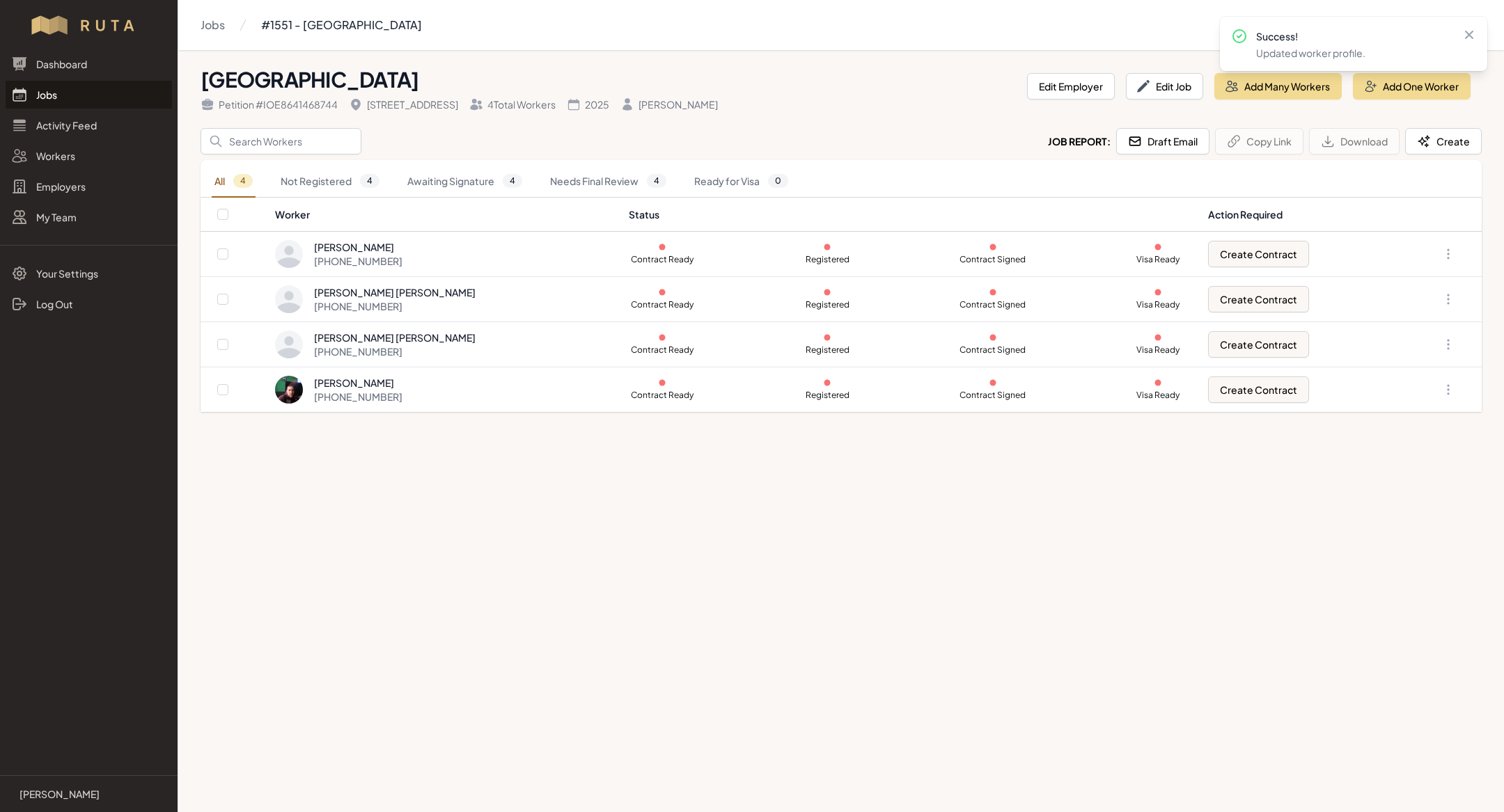
click at [270, 550] on main "Jobs #1551 - [GEOGRAPHIC_DATA] [GEOGRAPHIC_DATA] Petition # IOE8641468744 [STRE…" at bounding box center [752, 406] width 1504 height 812
click at [55, 100] on link "Jobs" at bounding box center [89, 95] width 167 height 28
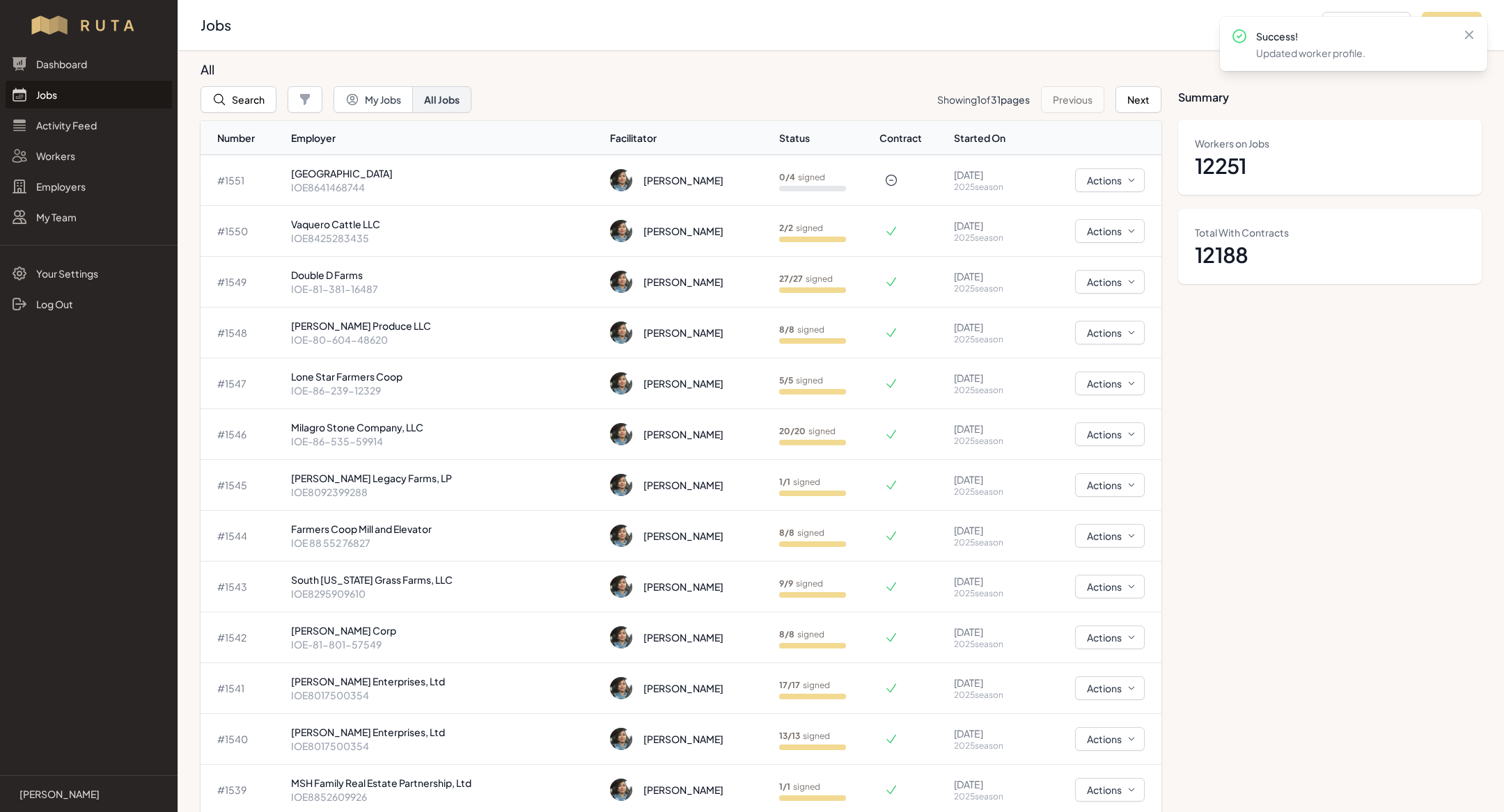
click at [60, 95] on link "Jobs" at bounding box center [89, 95] width 167 height 28
click at [69, 92] on link "Jobs" at bounding box center [89, 95] width 167 height 28
